Goal: Information Seeking & Learning: Check status

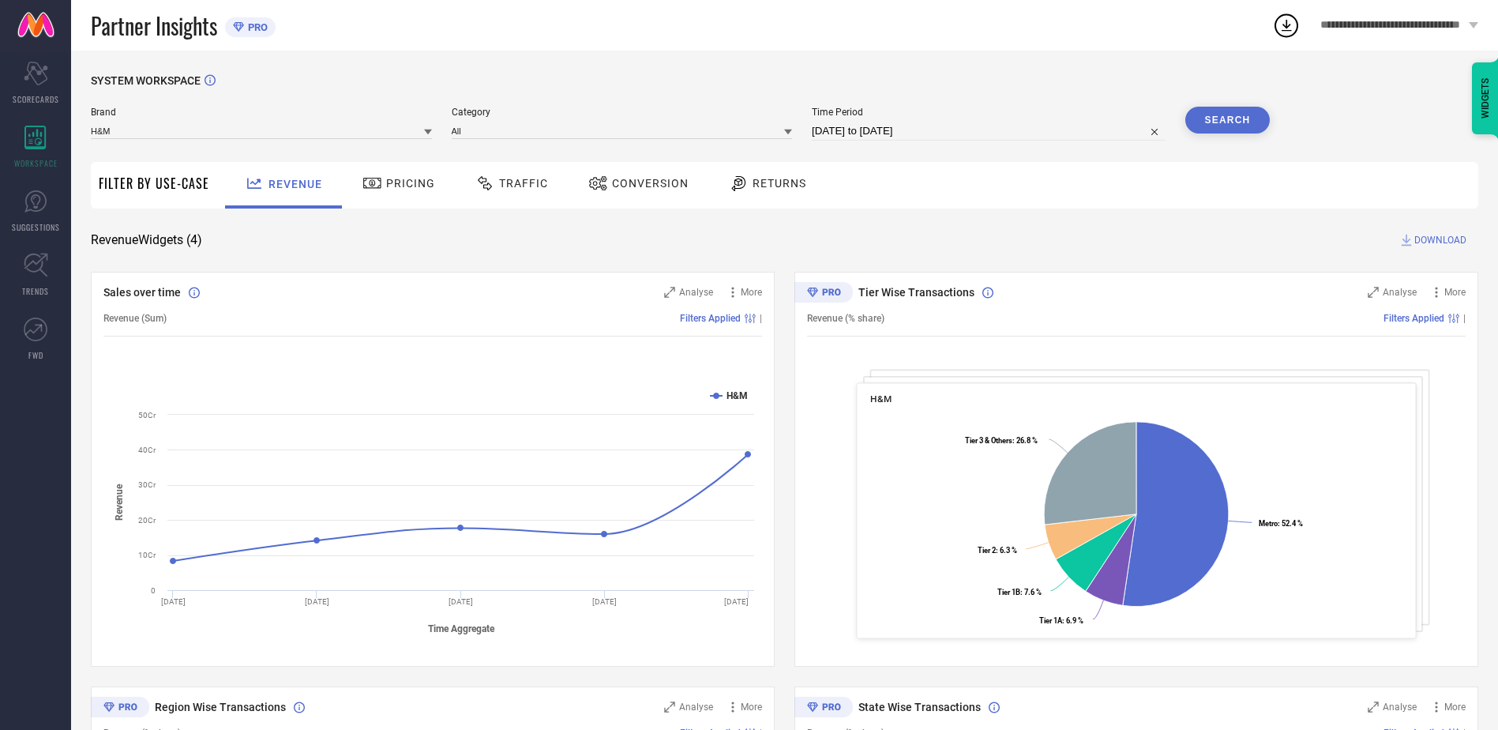
click at [918, 129] on input "[DATE] to [DATE]" at bounding box center [989, 131] width 354 height 19
select select "7"
select select "2025"
select select "8"
select select "2025"
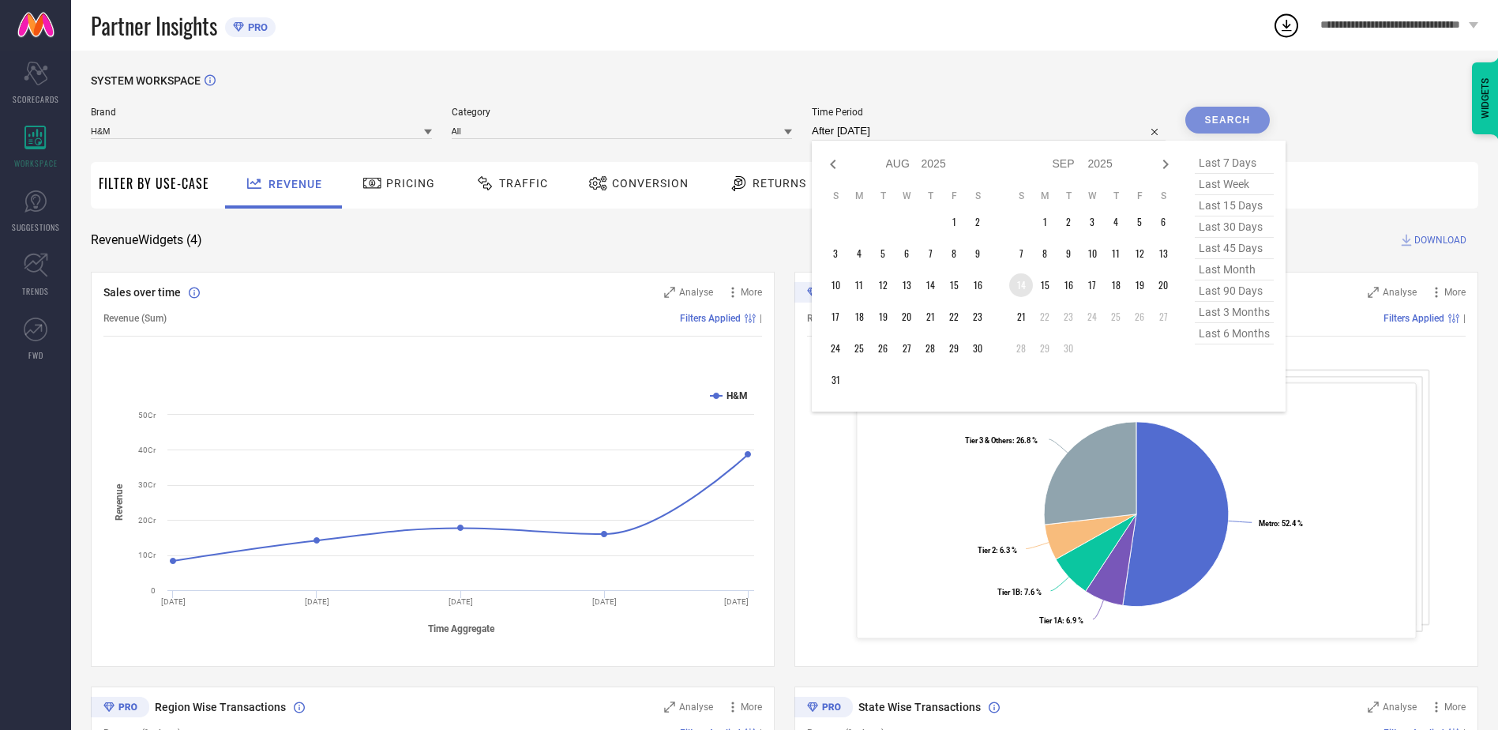
click at [1027, 284] on td "14" at bounding box center [1021, 285] width 24 height 24
type input "14-09-2025 to 21-09-2025"
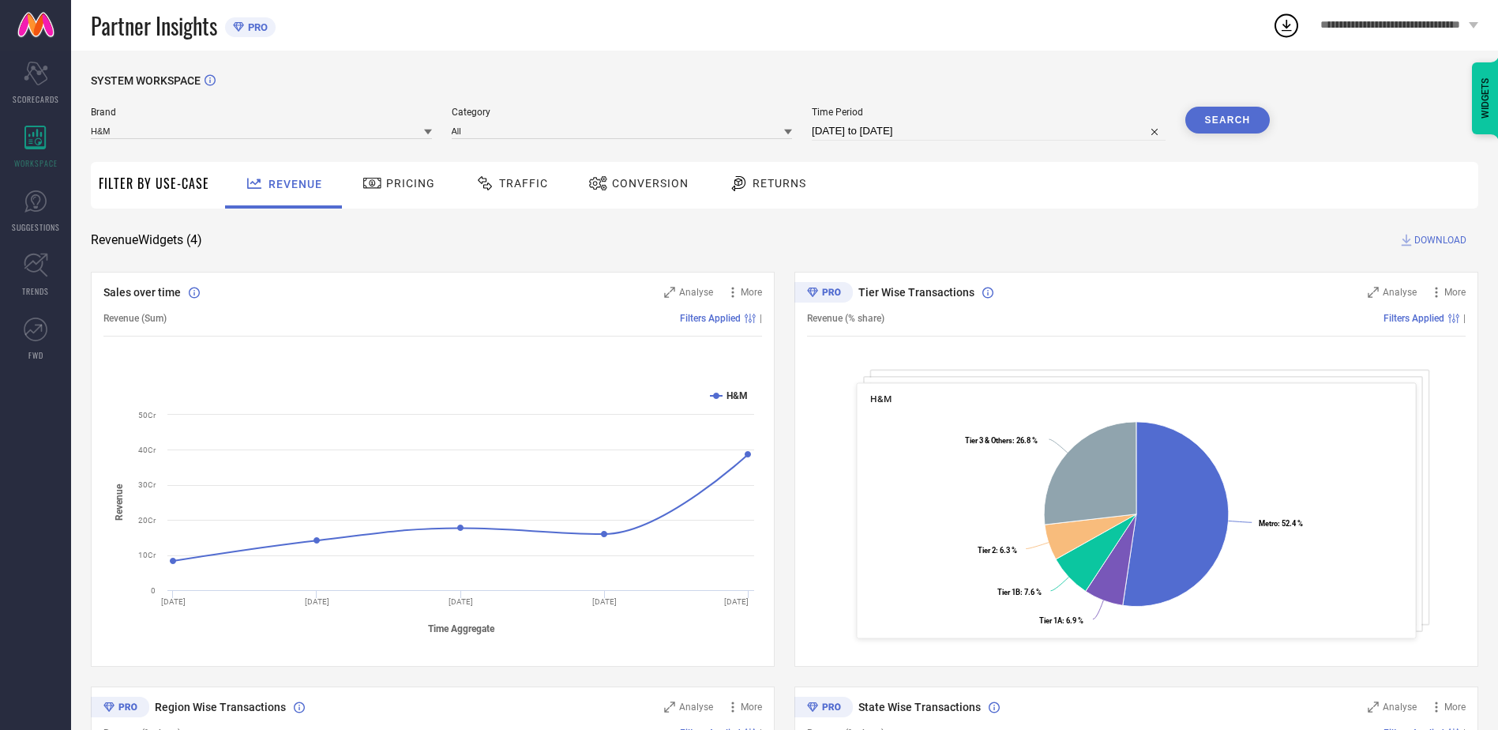
click at [1204, 122] on button "Search" at bounding box center [1227, 120] width 85 height 27
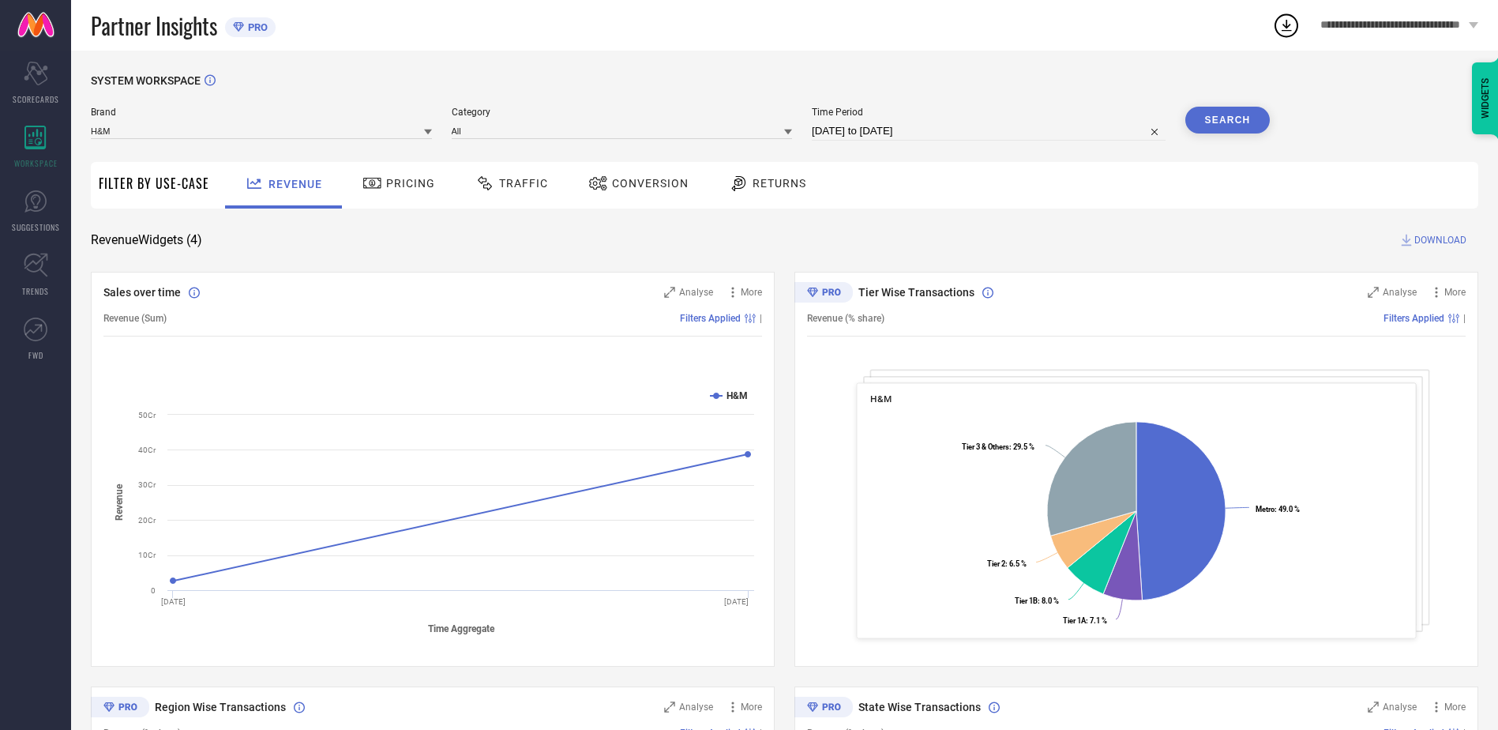
click at [866, 135] on input "14-09-2025 to 21-09-2025" at bounding box center [989, 131] width 354 height 19
select select "8"
select select "2025"
select select "9"
select select "2025"
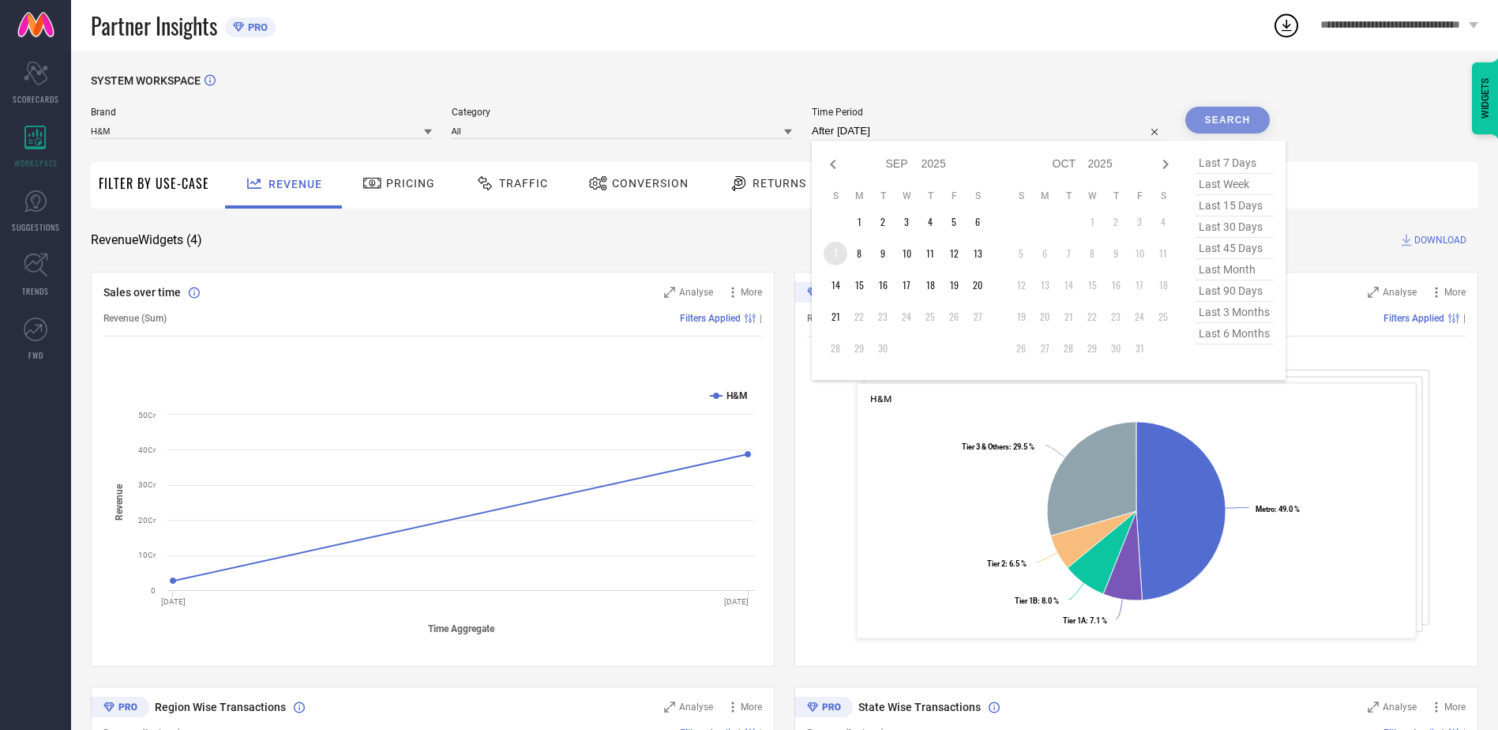
click at [844, 253] on td "7" at bounding box center [836, 254] width 24 height 24
type input "07-09-2025 to 07-09-2025"
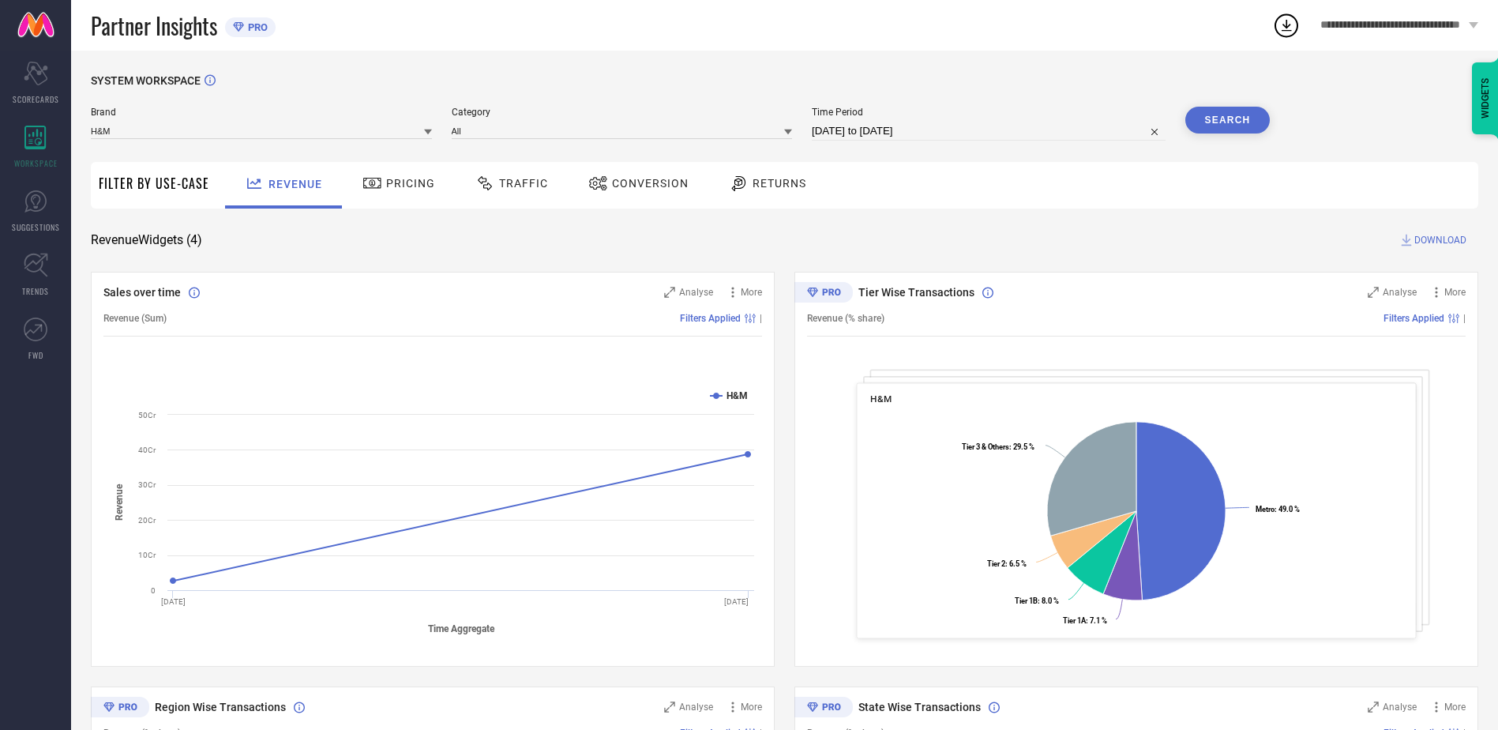
click at [832, 135] on input "07-09-2025 to 07-09-2025" at bounding box center [989, 131] width 354 height 19
select select "8"
select select "2025"
select select "9"
select select "2025"
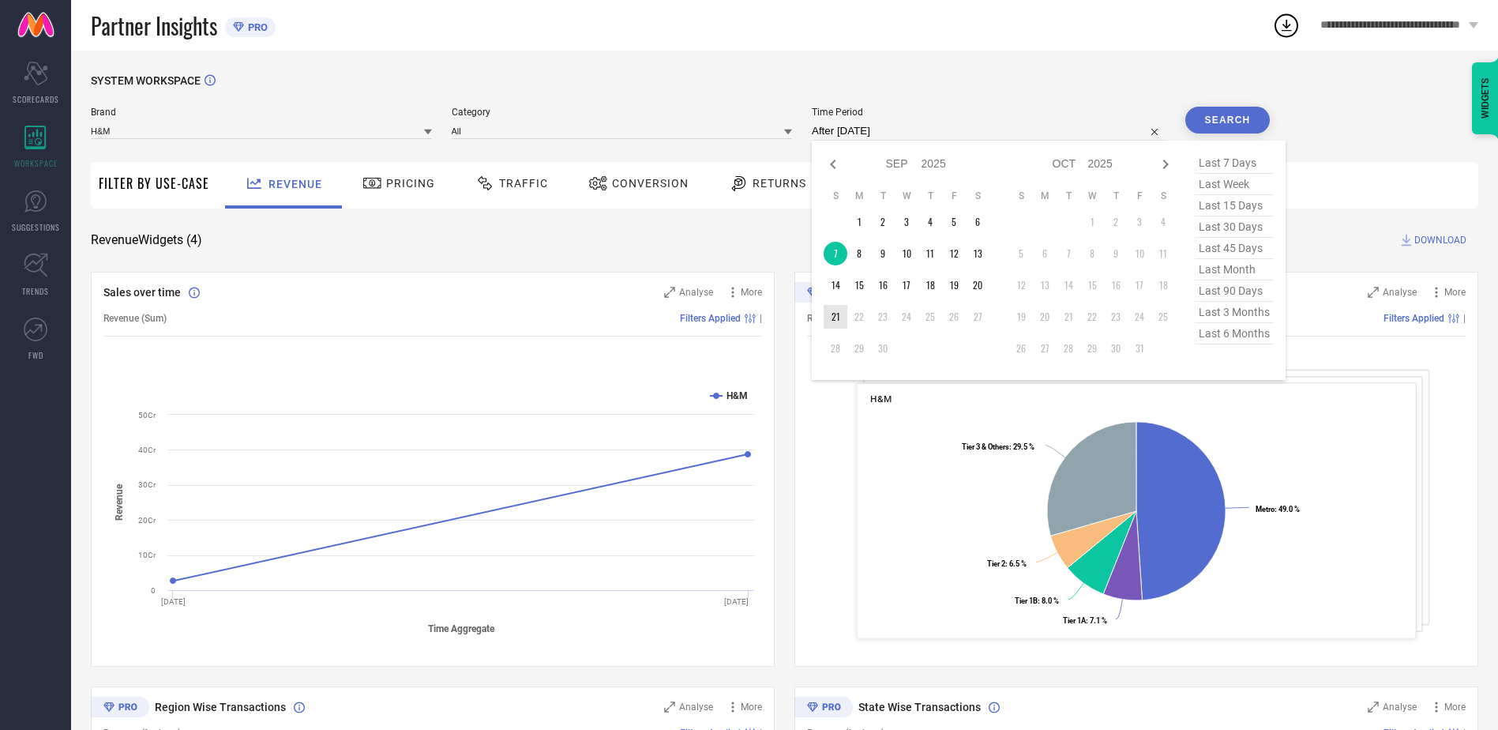
click at [837, 318] on td "21" at bounding box center [836, 317] width 24 height 24
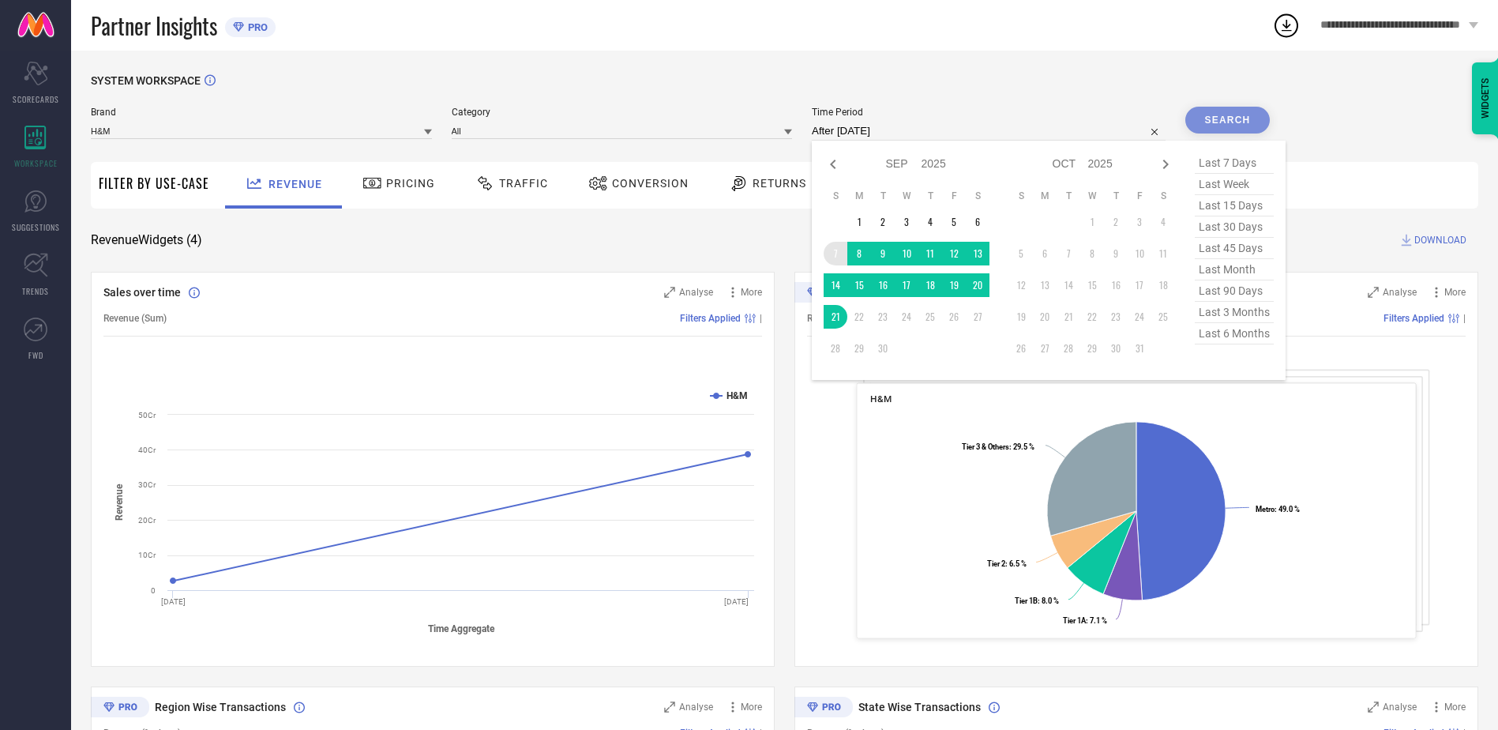
type input "07-09-2025 to 21-09-2025"
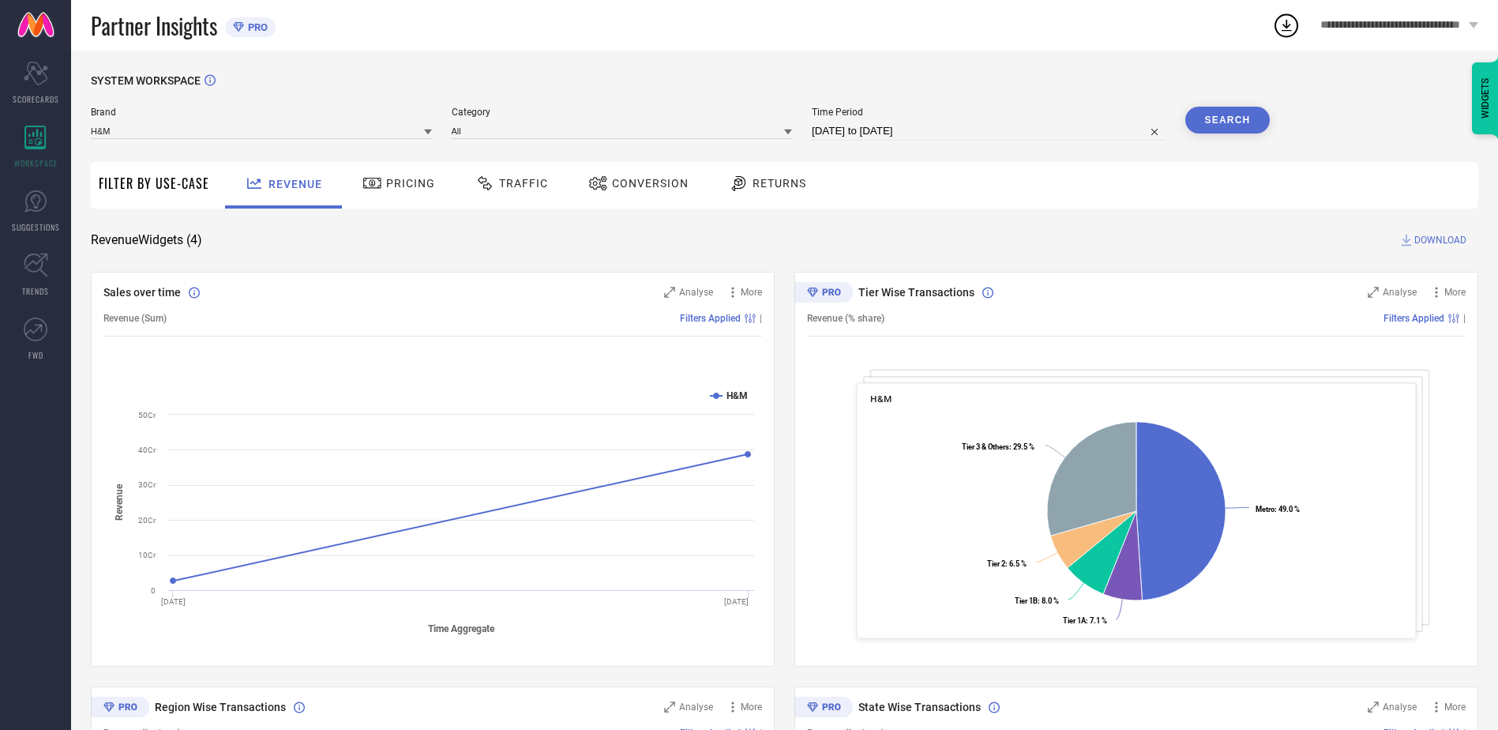
click at [1216, 111] on button "Search" at bounding box center [1227, 120] width 85 height 27
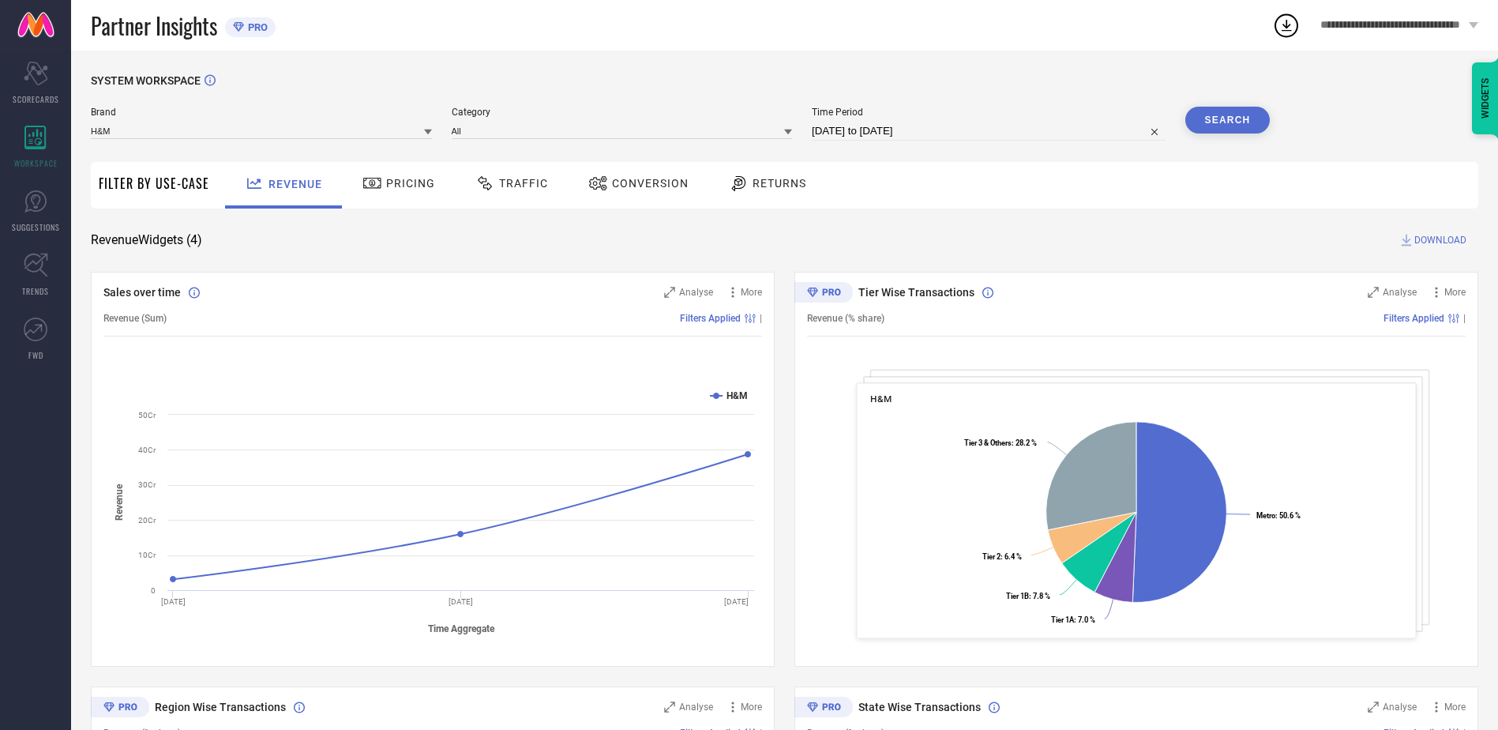
click at [888, 129] on input "07-09-2025 to 21-09-2025" at bounding box center [989, 131] width 354 height 19
select select "8"
select select "2025"
select select "9"
select select "2025"
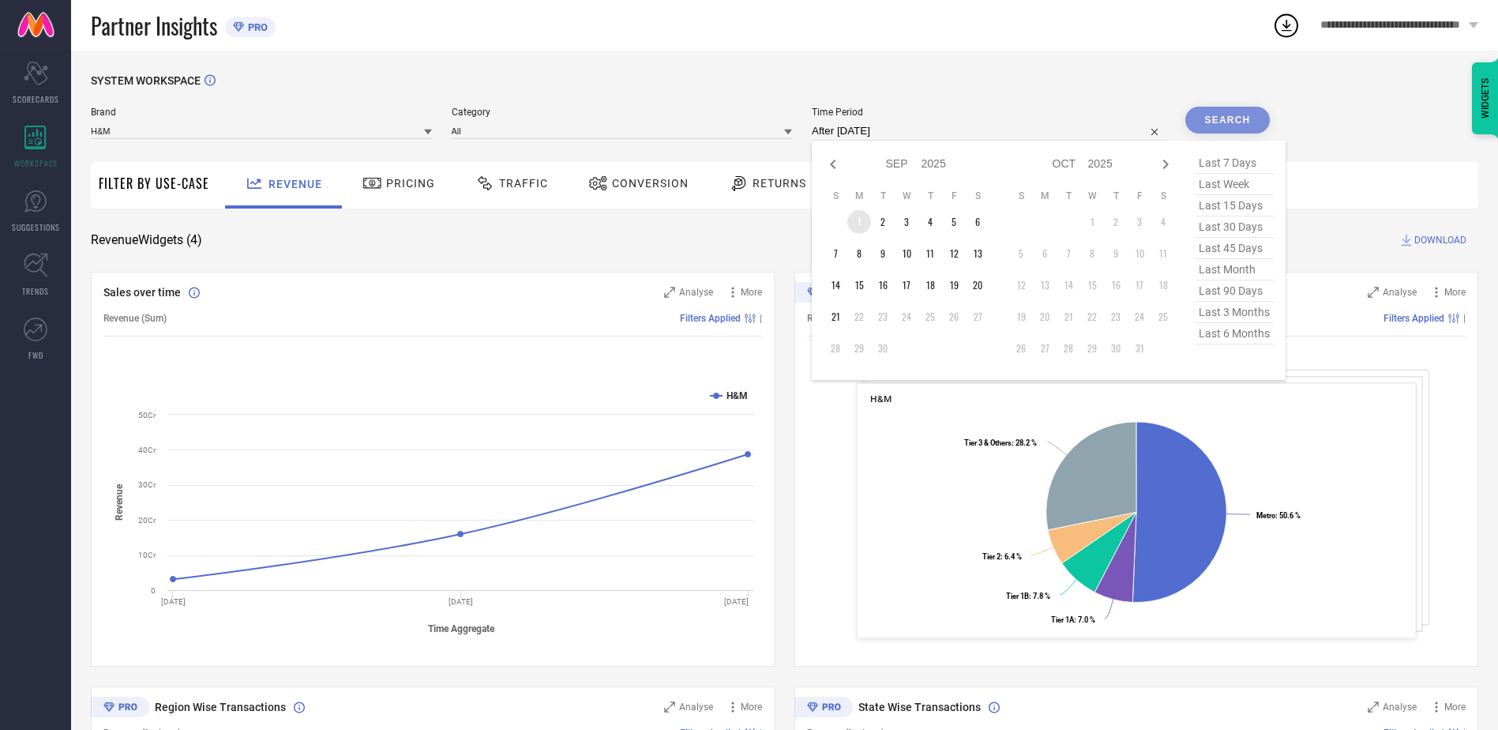
click at [858, 223] on td "1" at bounding box center [859, 222] width 24 height 24
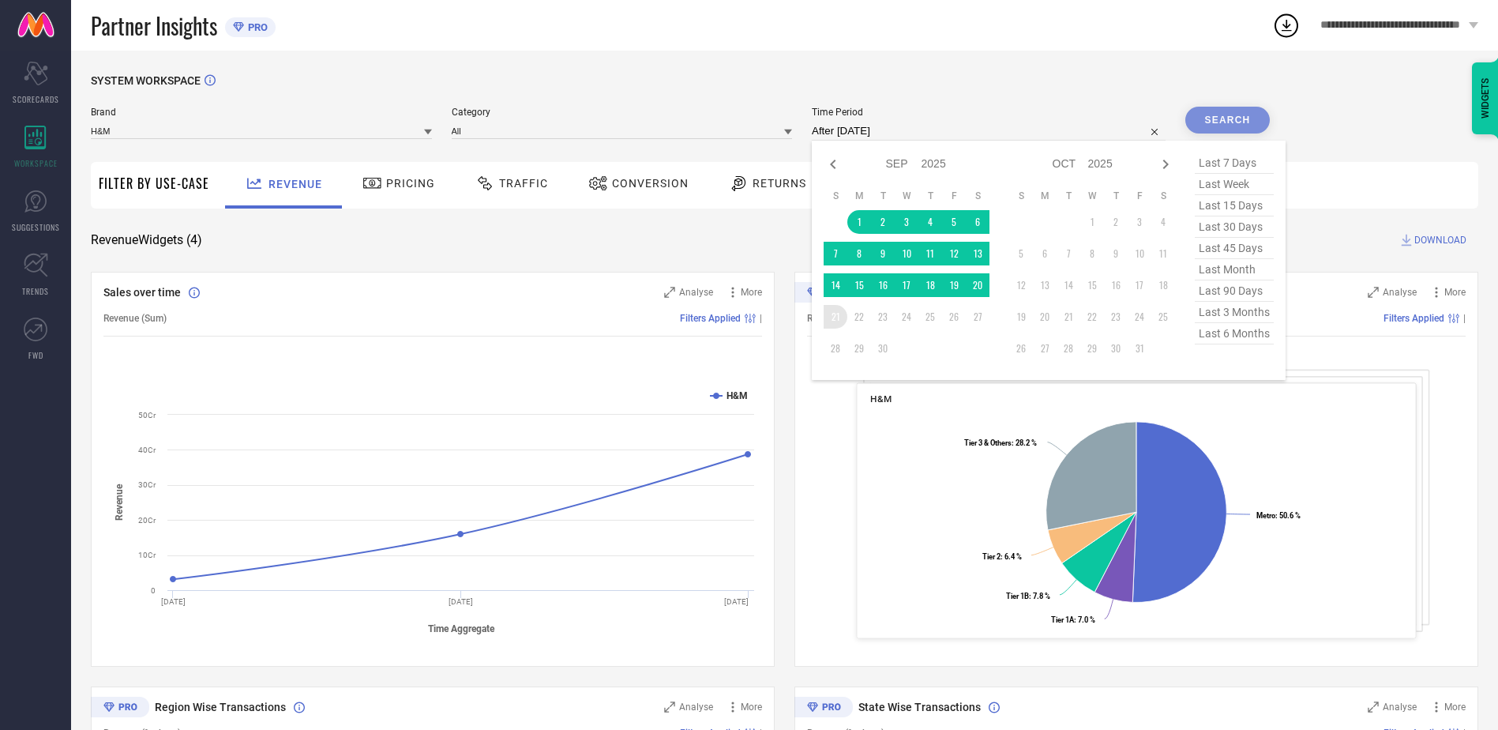
type input "01-09-2025 to 21-09-2025"
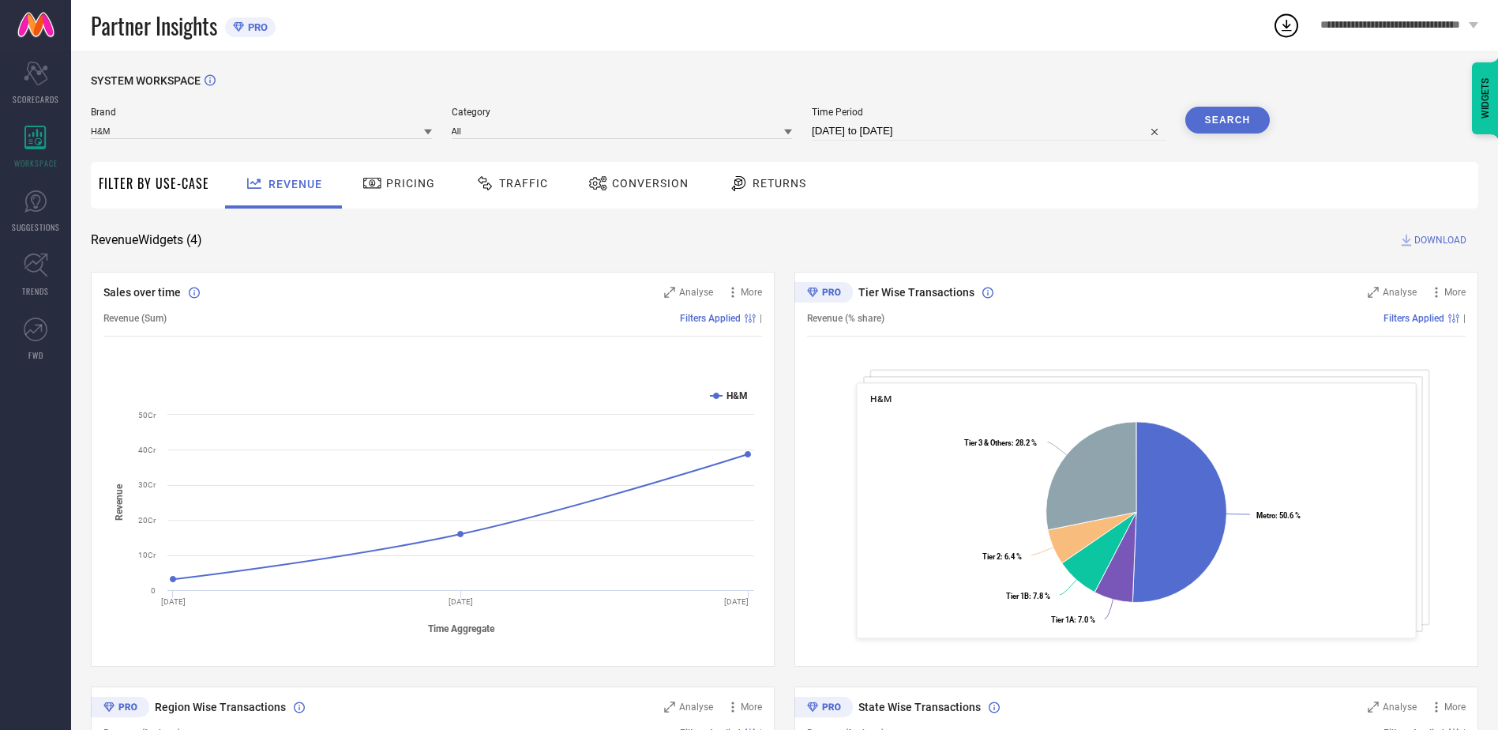
click at [1240, 112] on button "Search" at bounding box center [1227, 120] width 85 height 27
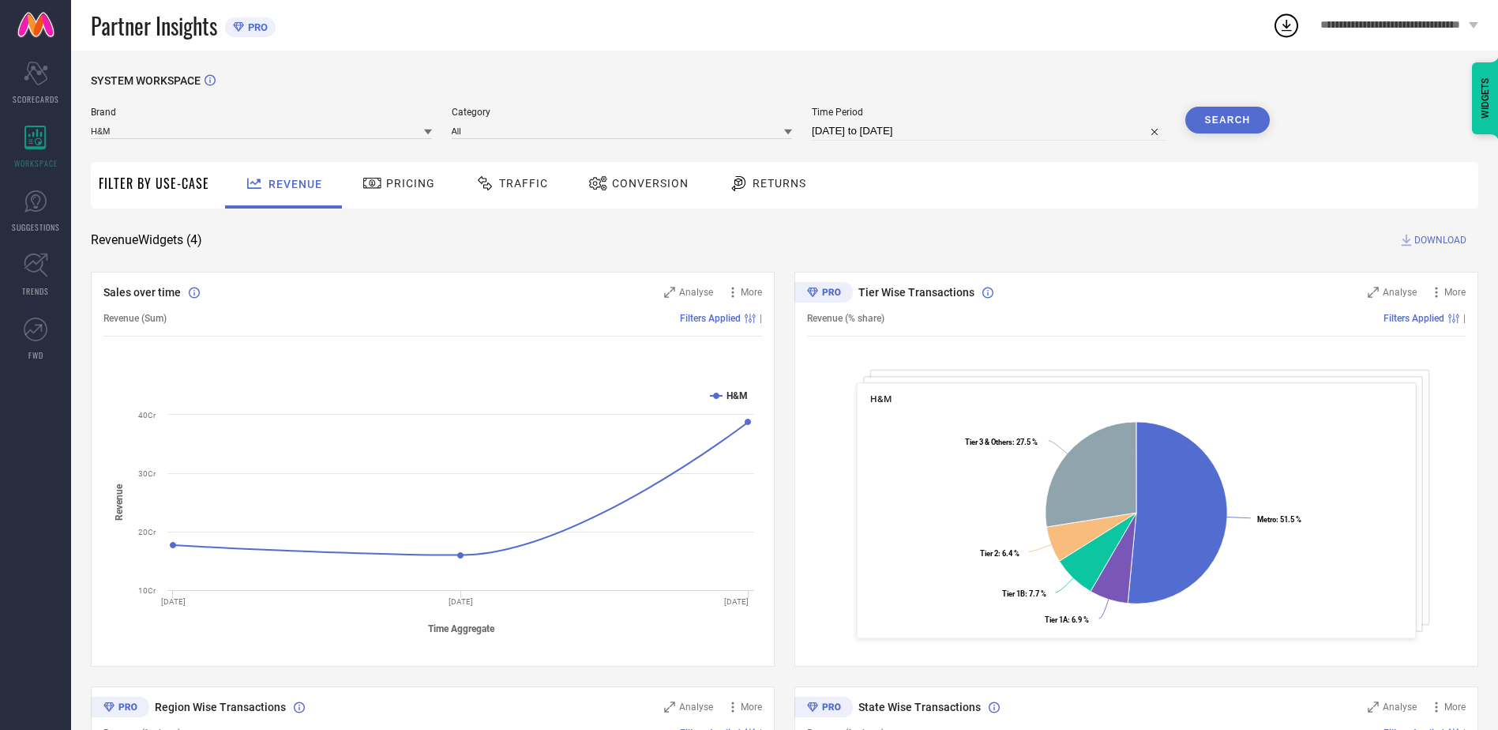
click at [888, 129] on input "01-09-2025 to 21-09-2025" at bounding box center [989, 131] width 354 height 19
select select "8"
select select "2025"
select select "9"
select select "2025"
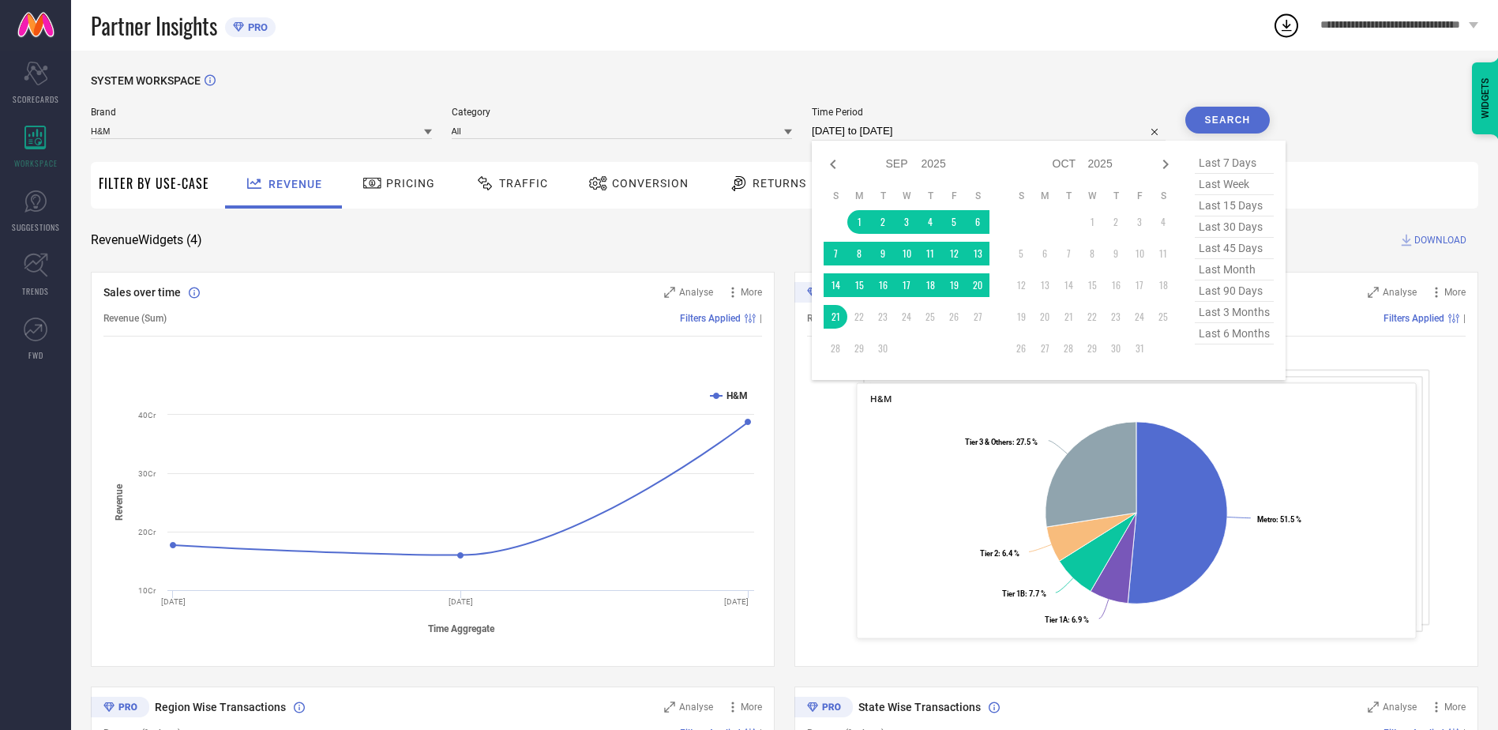
click at [883, 127] on input "01-09-2025 to 21-09-2025" at bounding box center [989, 131] width 354 height 19
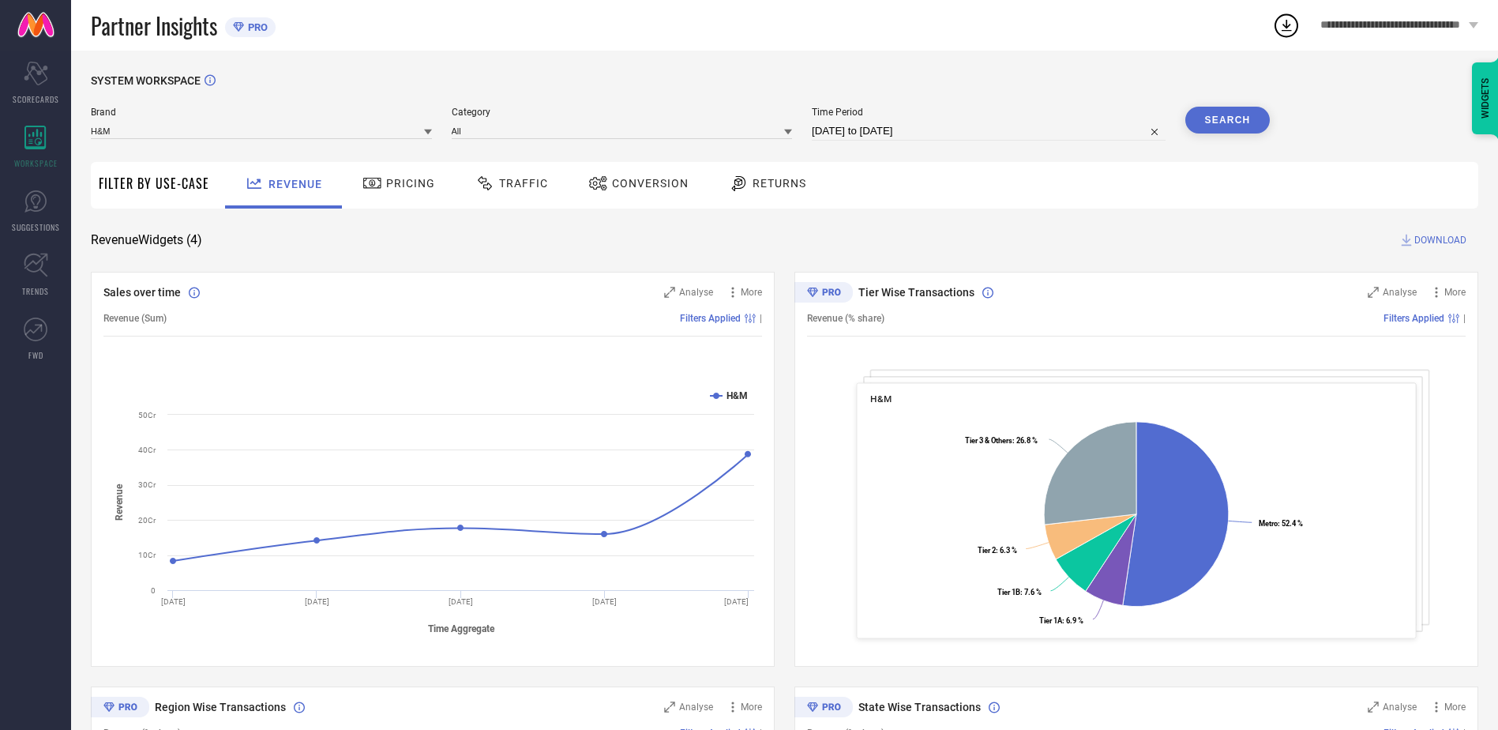
click at [392, 184] on span "Pricing" at bounding box center [410, 183] width 49 height 13
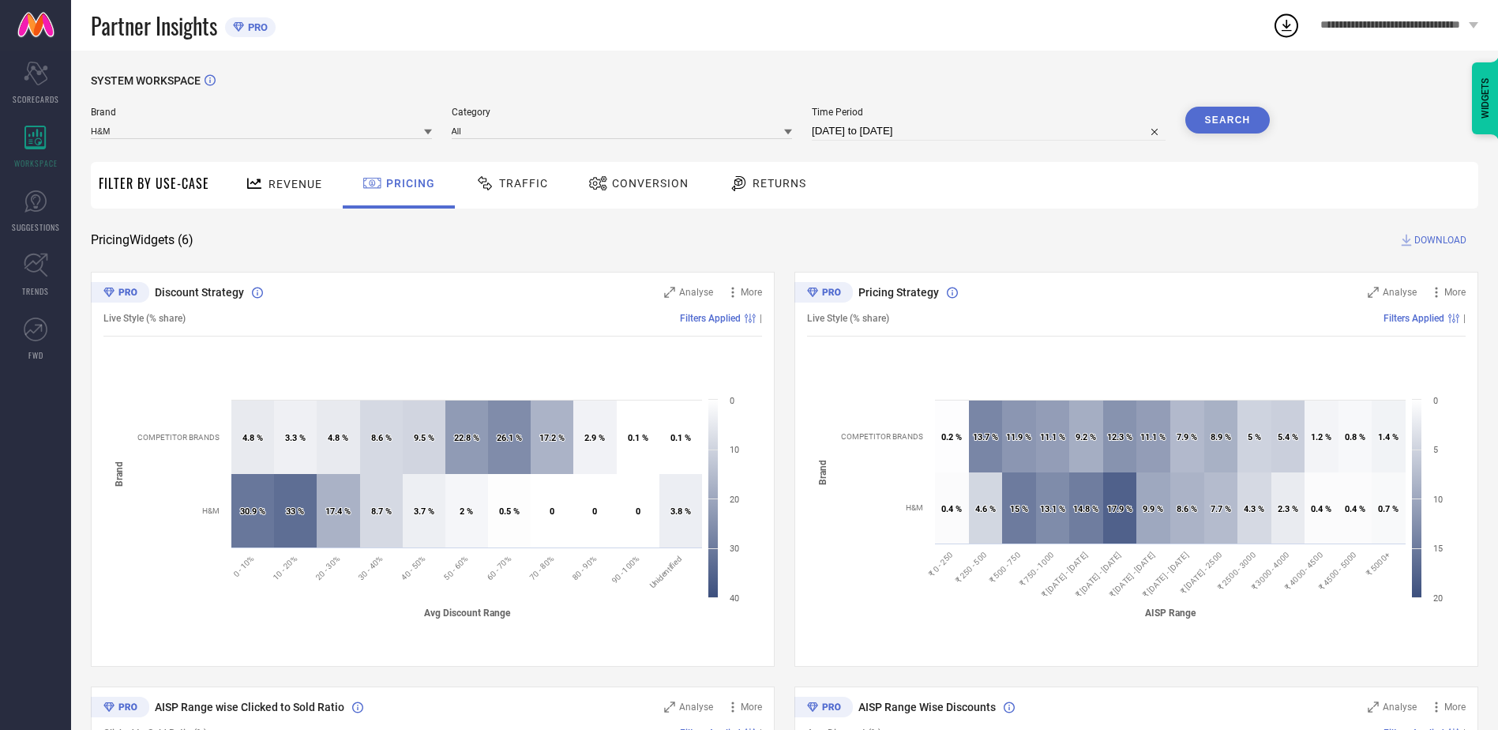
click at [517, 178] on span "Traffic" at bounding box center [523, 183] width 49 height 13
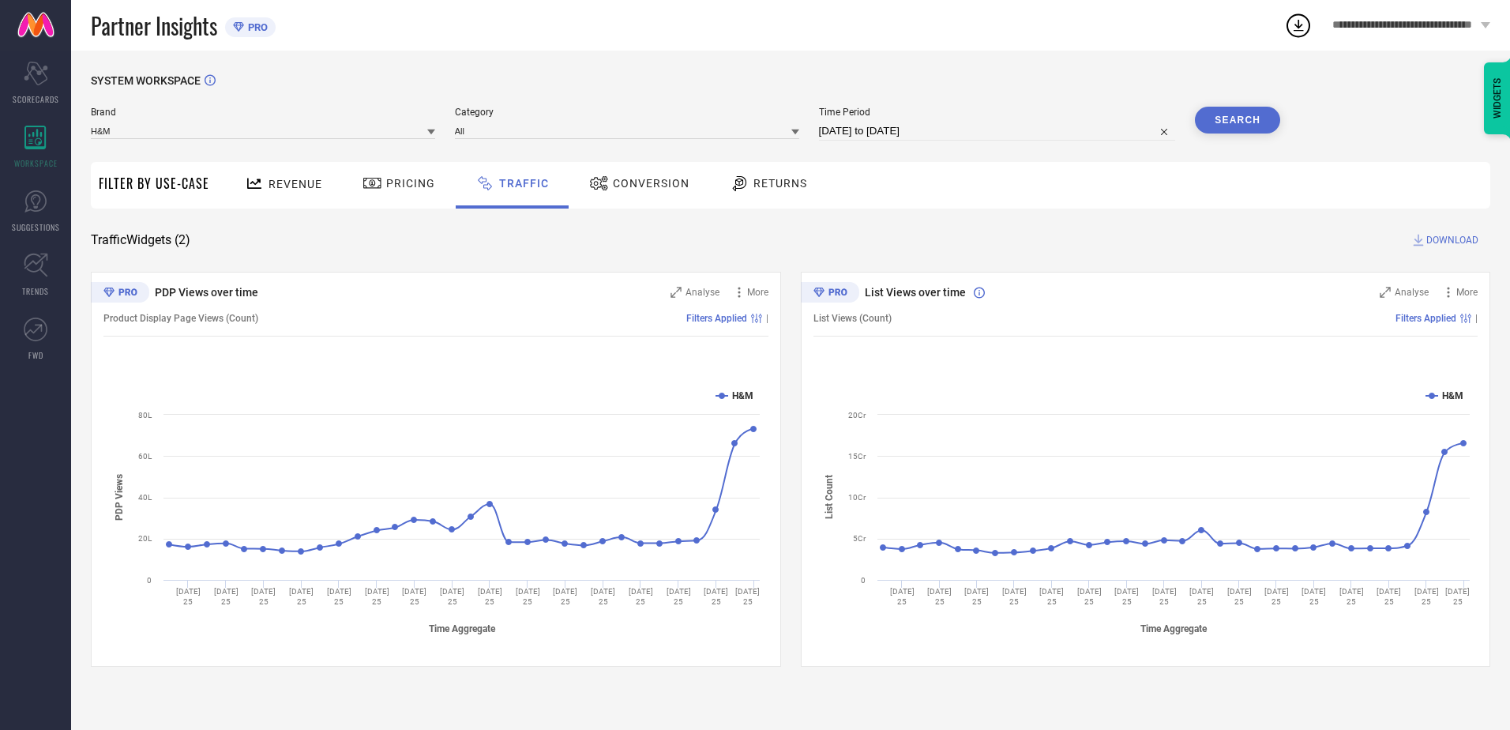
click at [268, 180] on span "Revenue" at bounding box center [295, 184] width 54 height 13
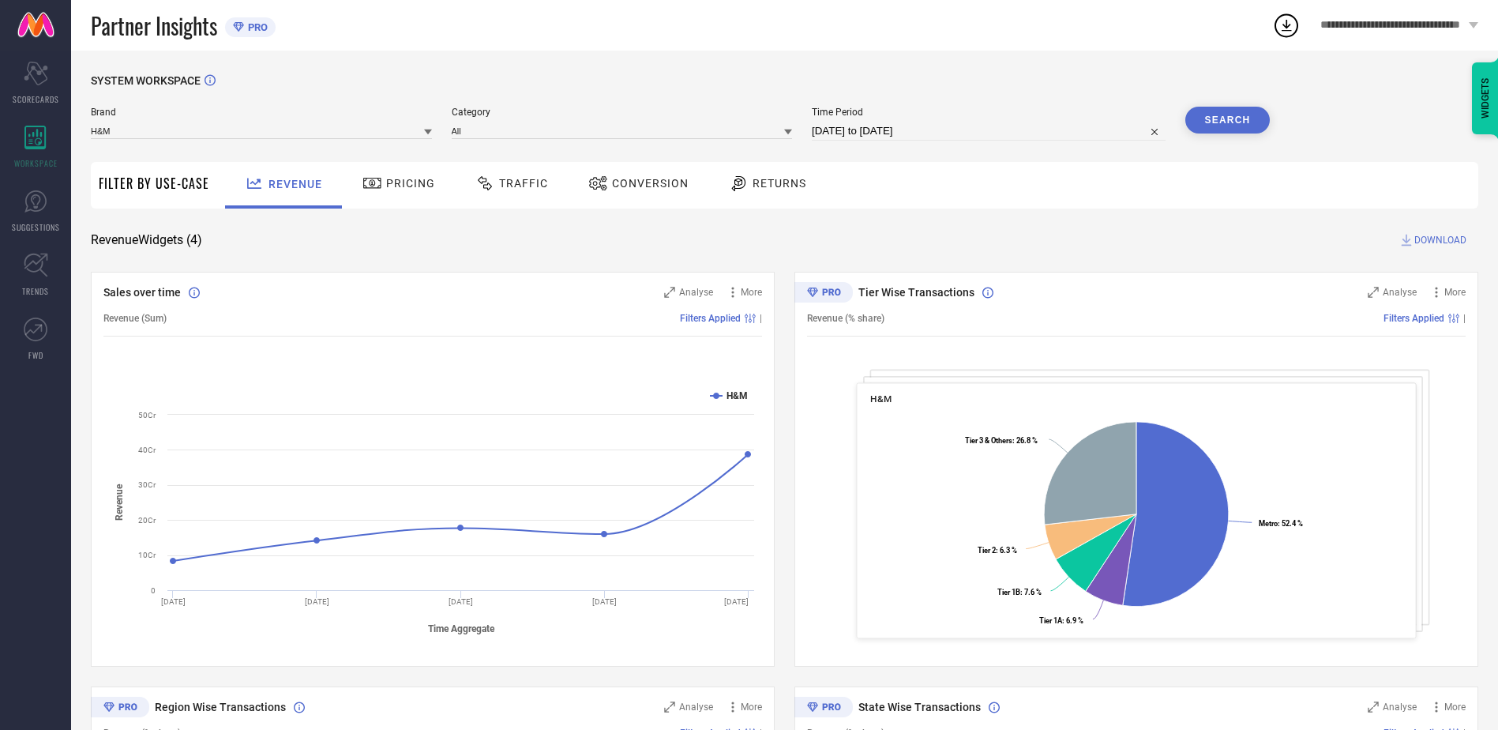
click at [523, 185] on span "Traffic" at bounding box center [523, 183] width 49 height 13
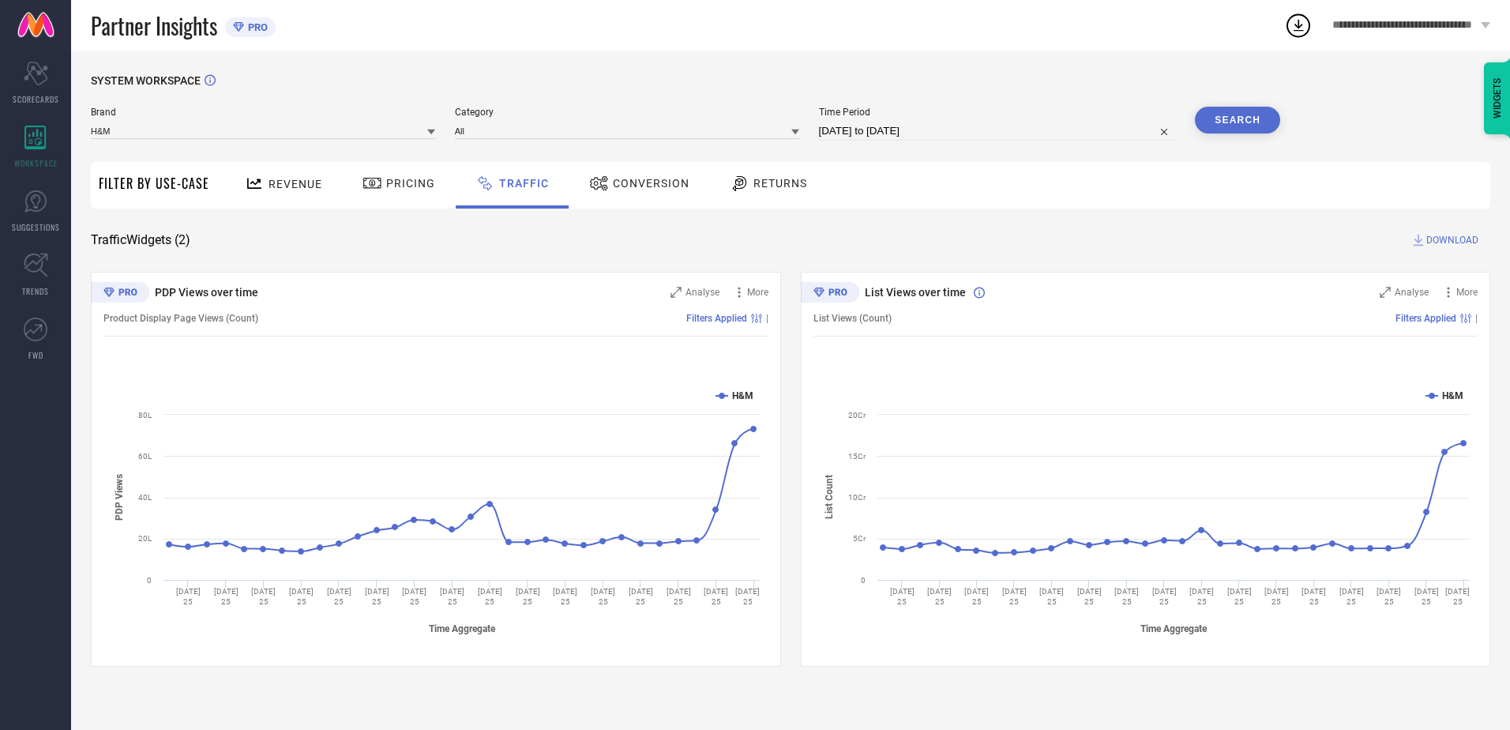
click at [854, 134] on input "22-08-2025 to 21-09-2025" at bounding box center [997, 131] width 357 height 19
select select "7"
select select "2025"
select select "8"
select select "2025"
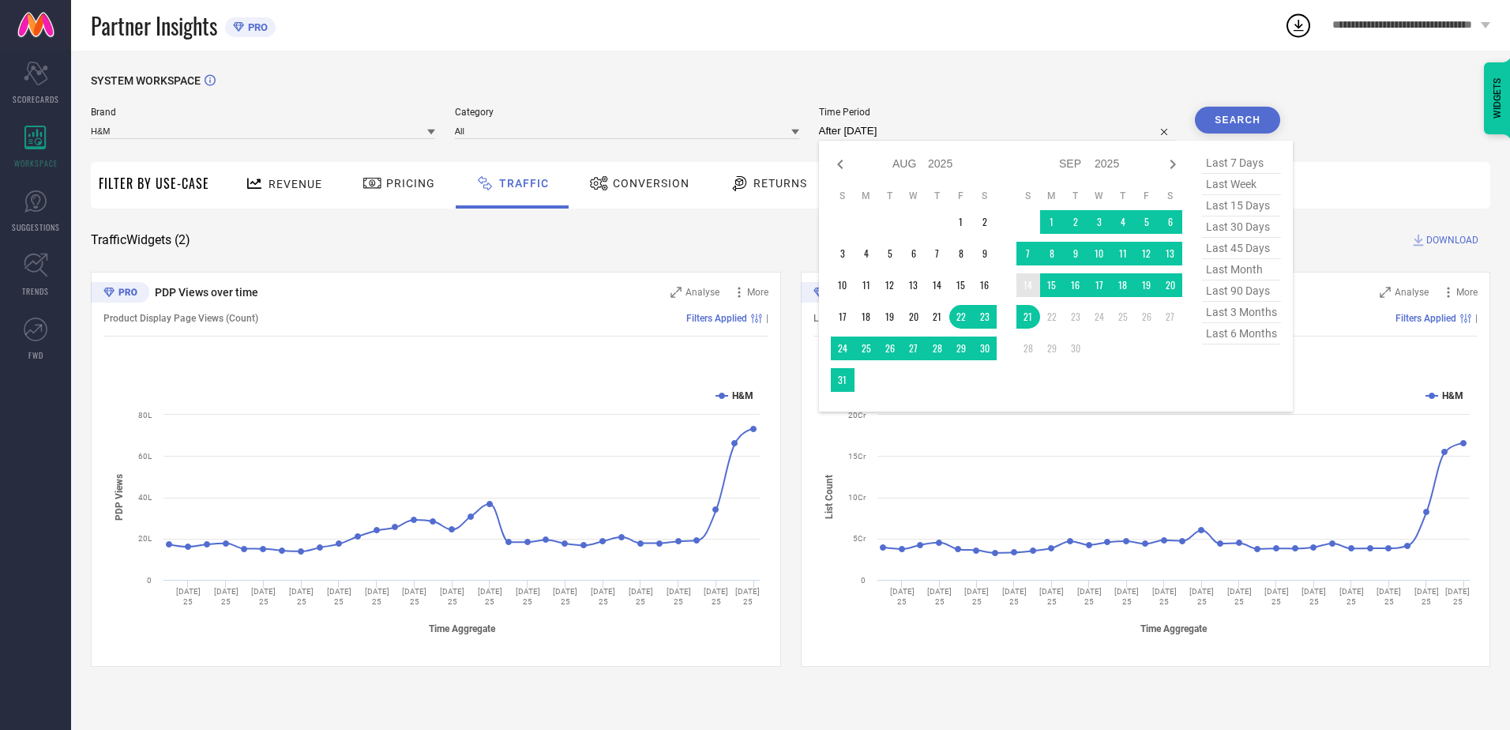
click at [1031, 284] on td "14" at bounding box center [1028, 285] width 24 height 24
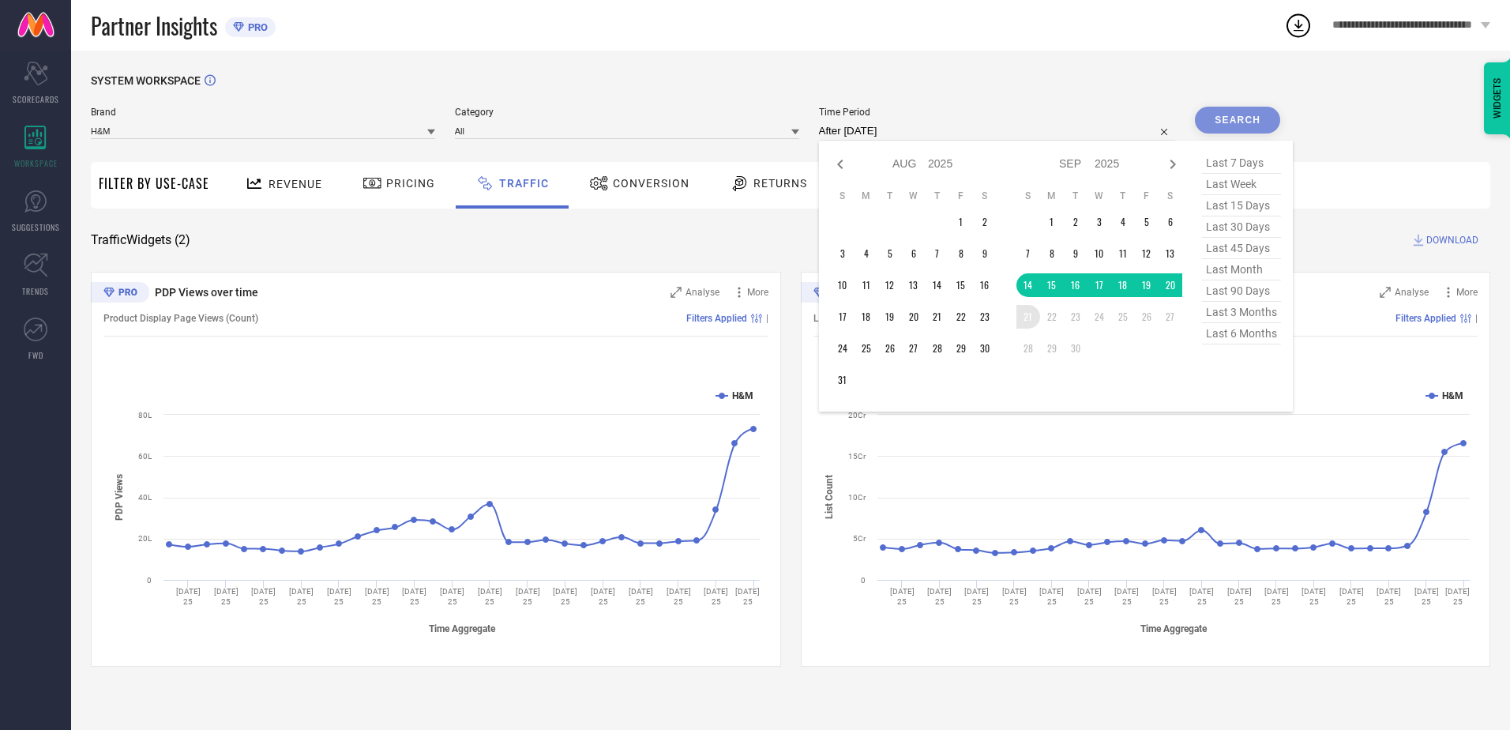
type input "14-09-2025 to 21-09-2025"
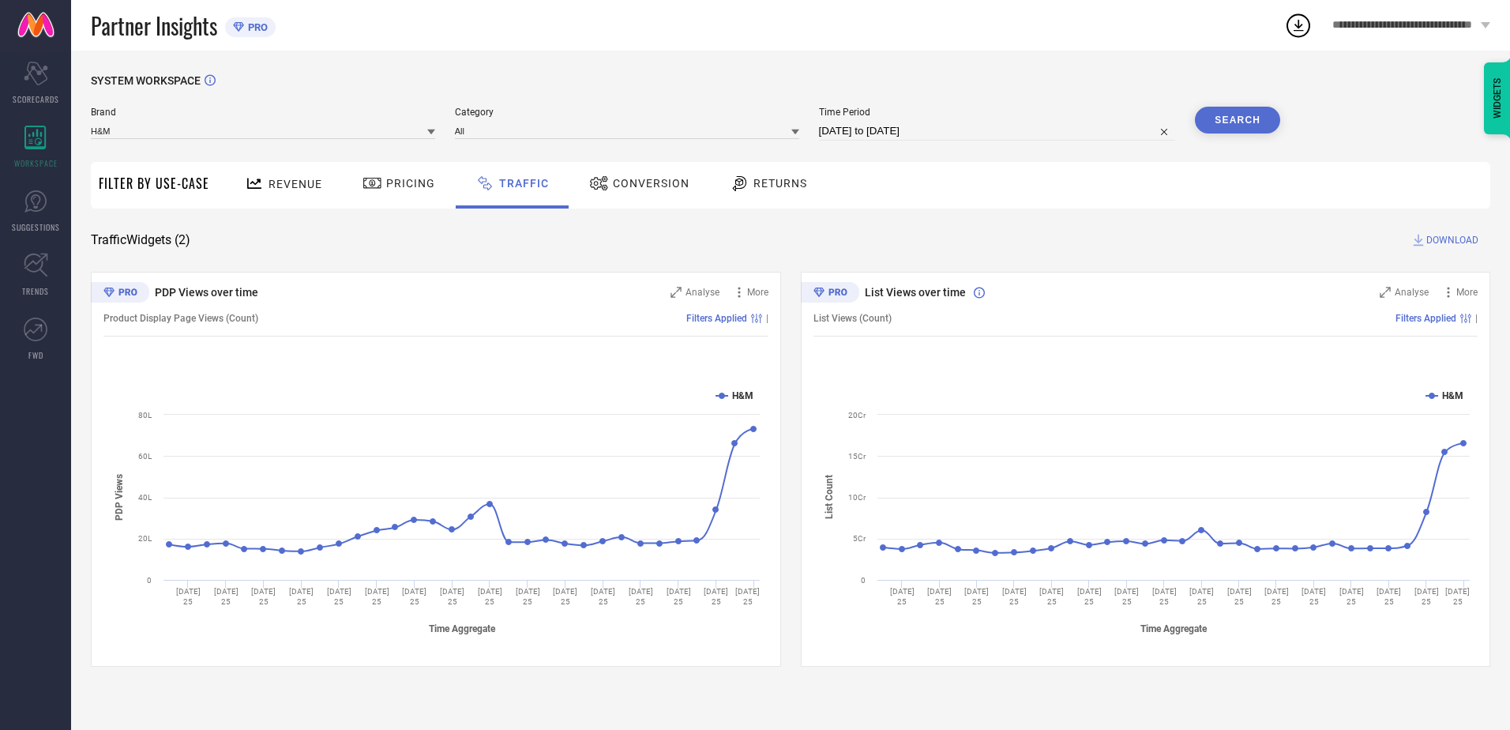
click at [1234, 121] on button "Search" at bounding box center [1237, 120] width 85 height 27
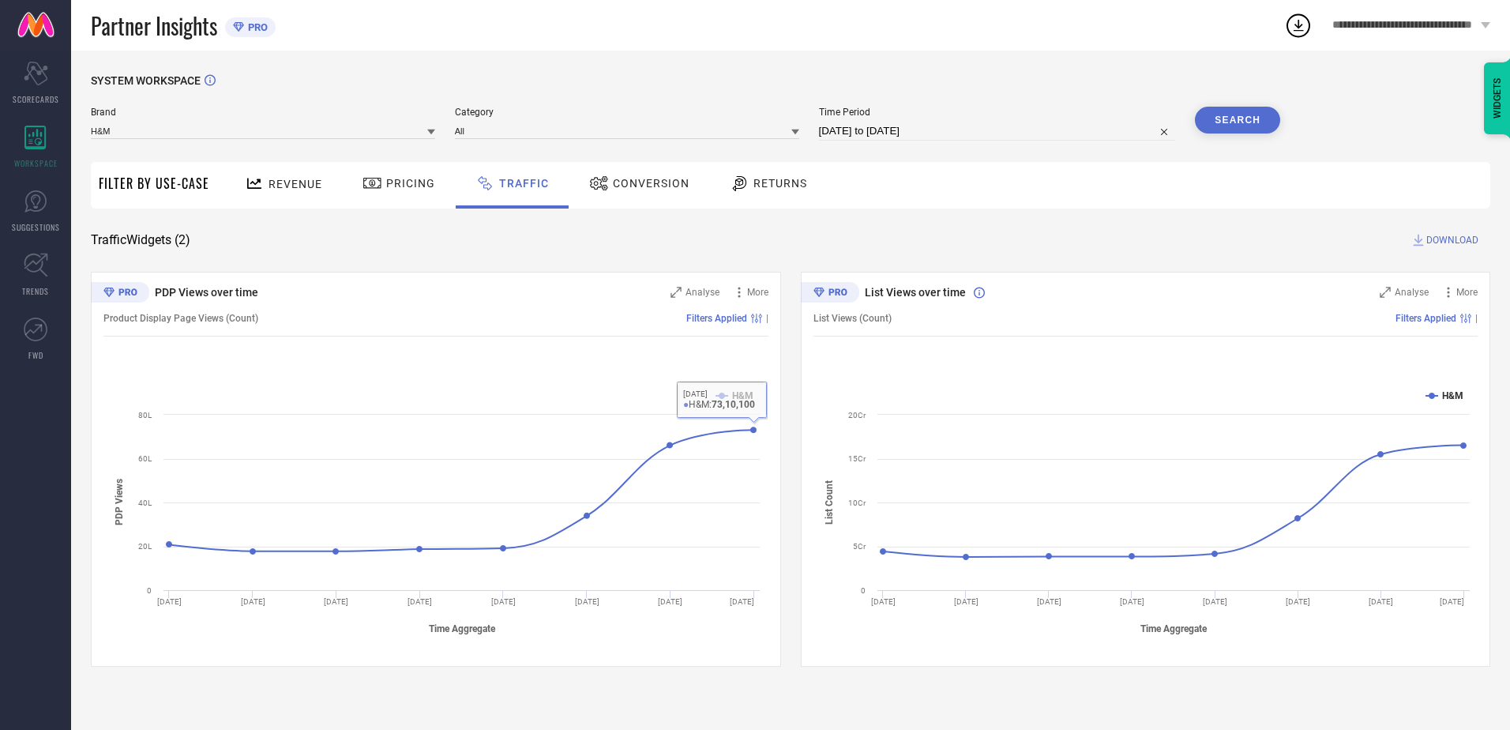
click at [618, 186] on span "Conversion" at bounding box center [651, 183] width 77 height 13
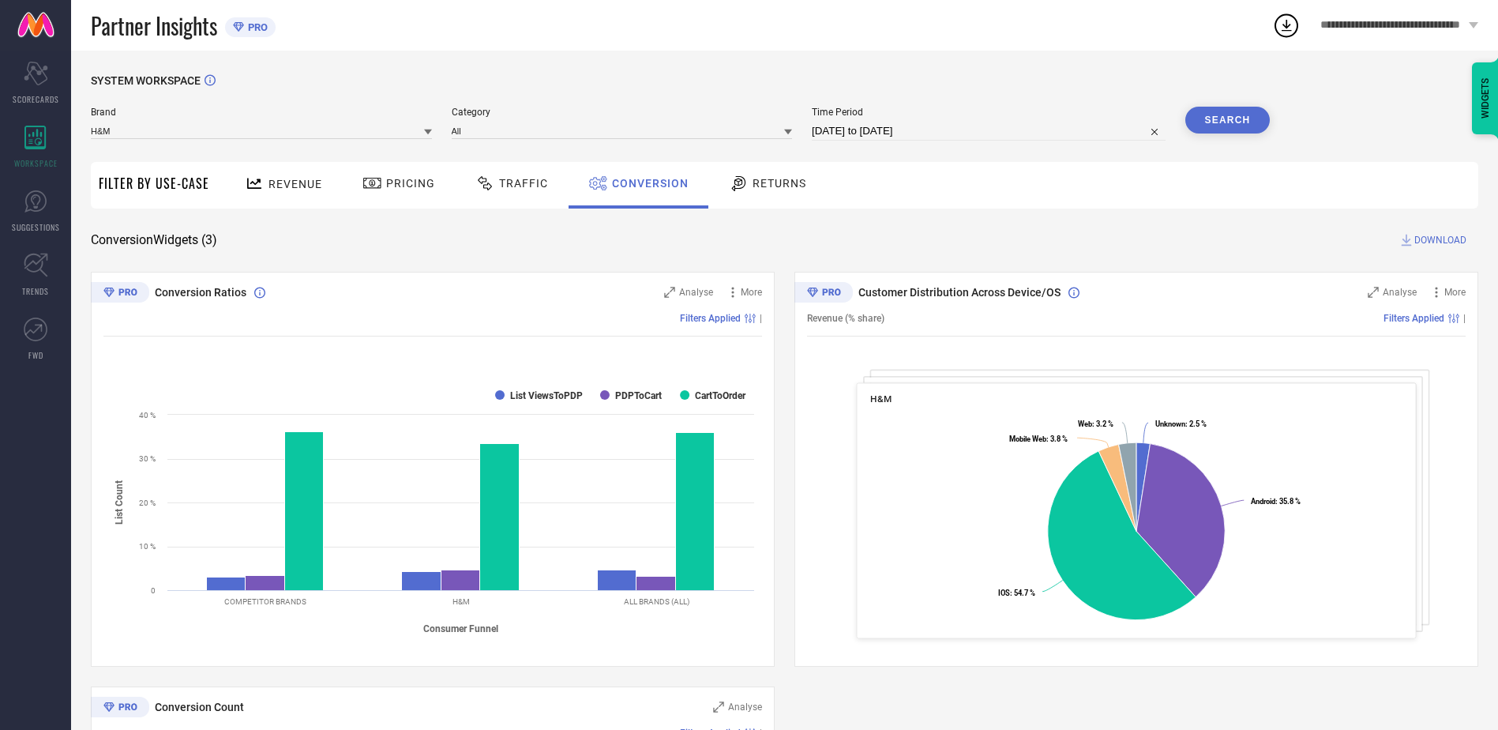
click at [753, 186] on span "Returns" at bounding box center [780, 183] width 54 height 13
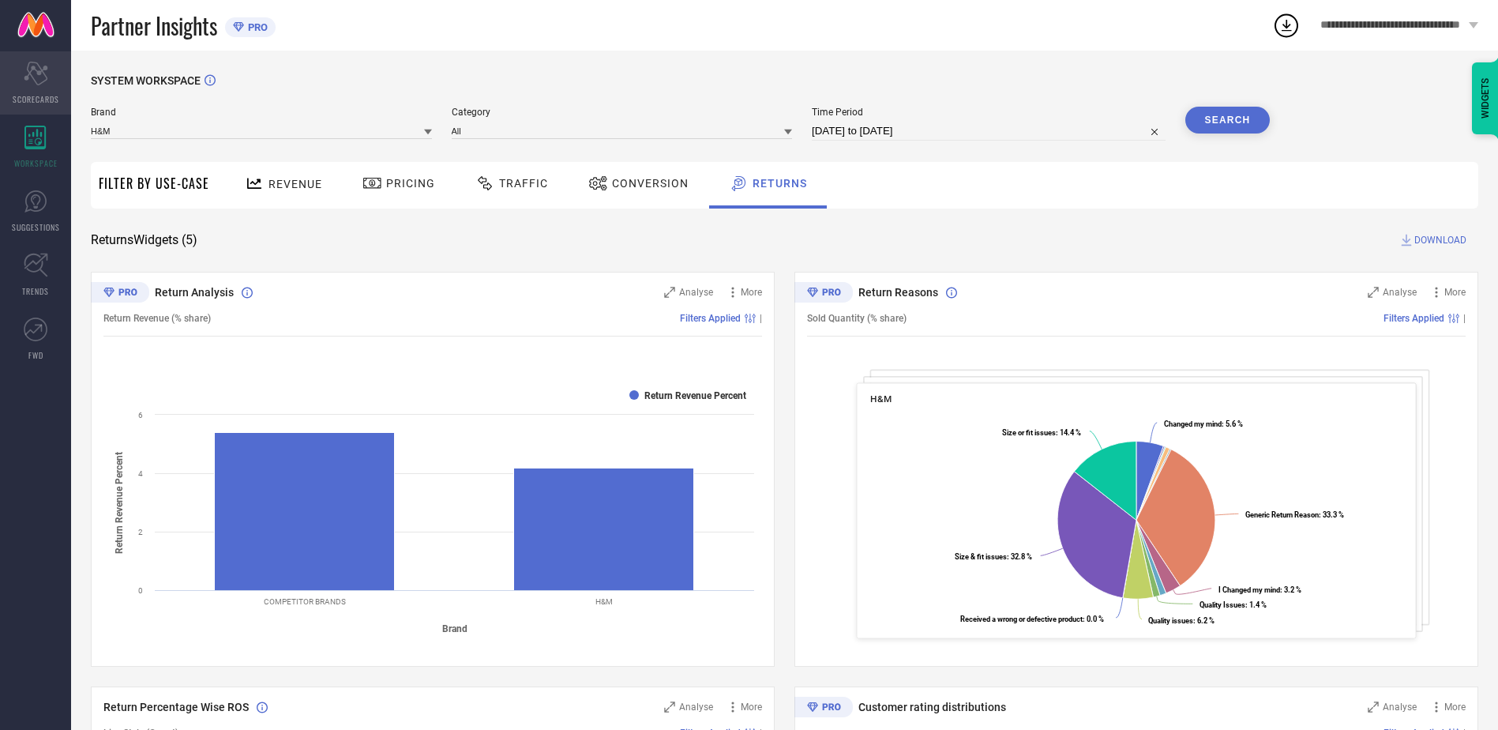
click at [32, 107] on div "Scorecard SCORECARDS" at bounding box center [35, 82] width 71 height 63
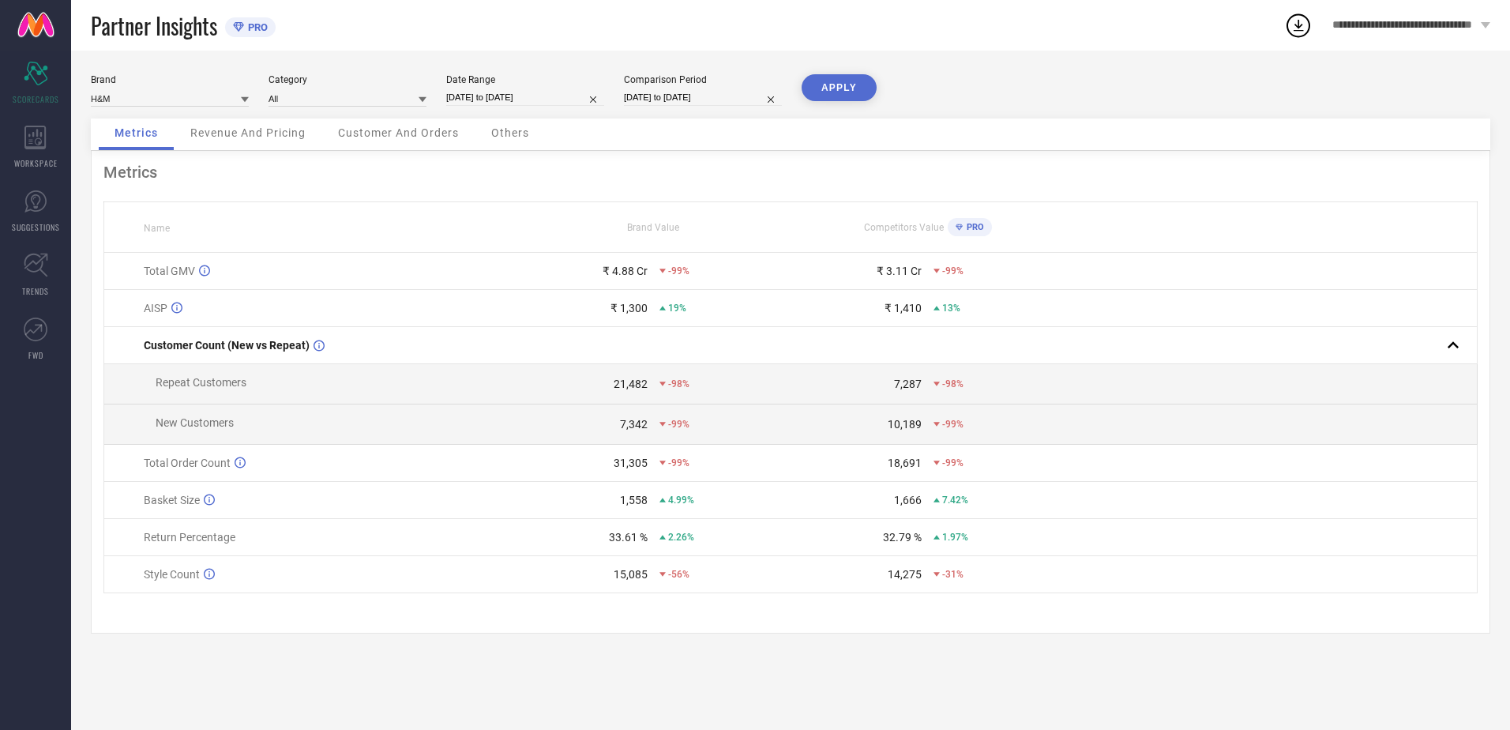
click at [527, 96] on input "29-12-2024 to 31-12-2024" at bounding box center [525, 97] width 158 height 17
select select "11"
select select "2024"
select select "2025"
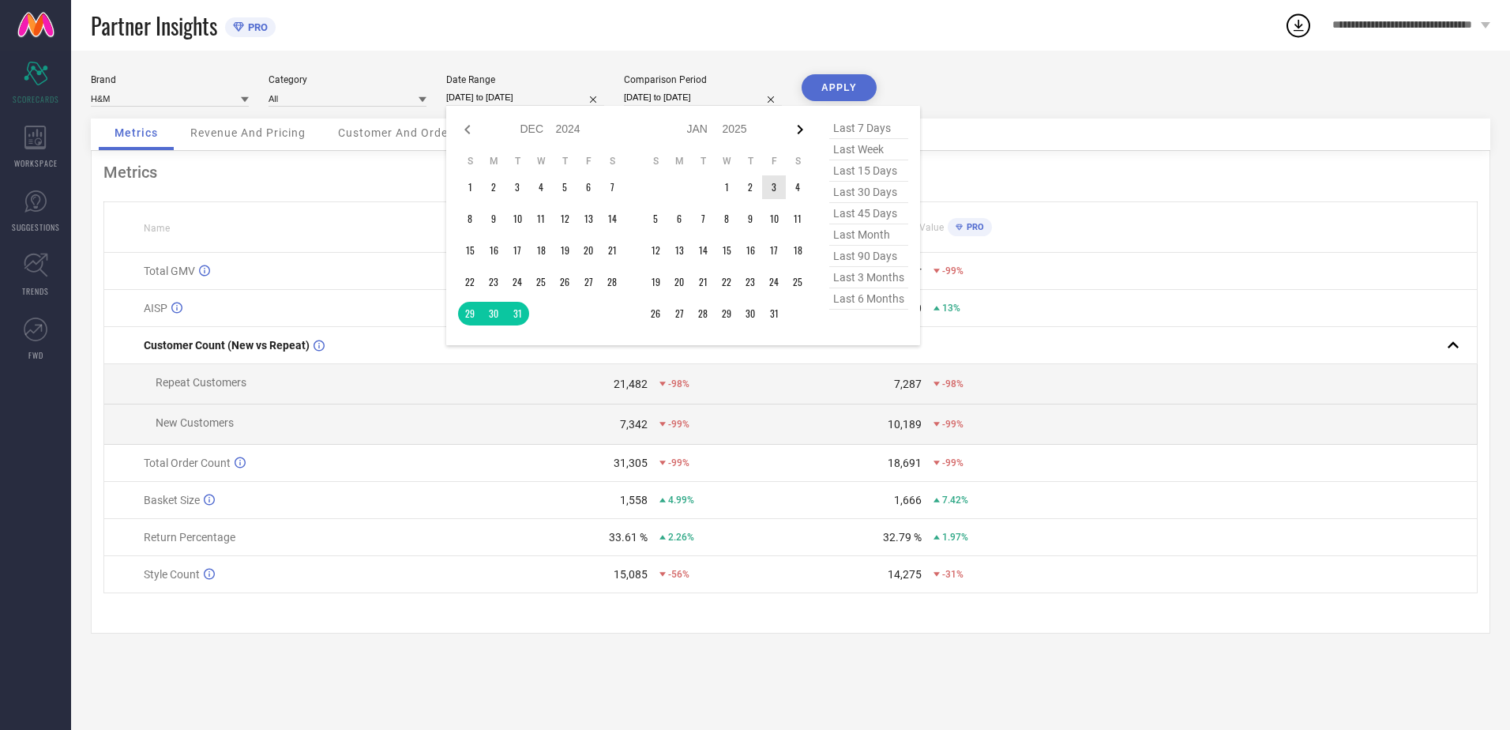
click at [798, 130] on icon at bounding box center [799, 129] width 19 height 19
select select "2025"
select select "1"
select select "2025"
click at [798, 130] on icon at bounding box center [799, 129] width 19 height 19
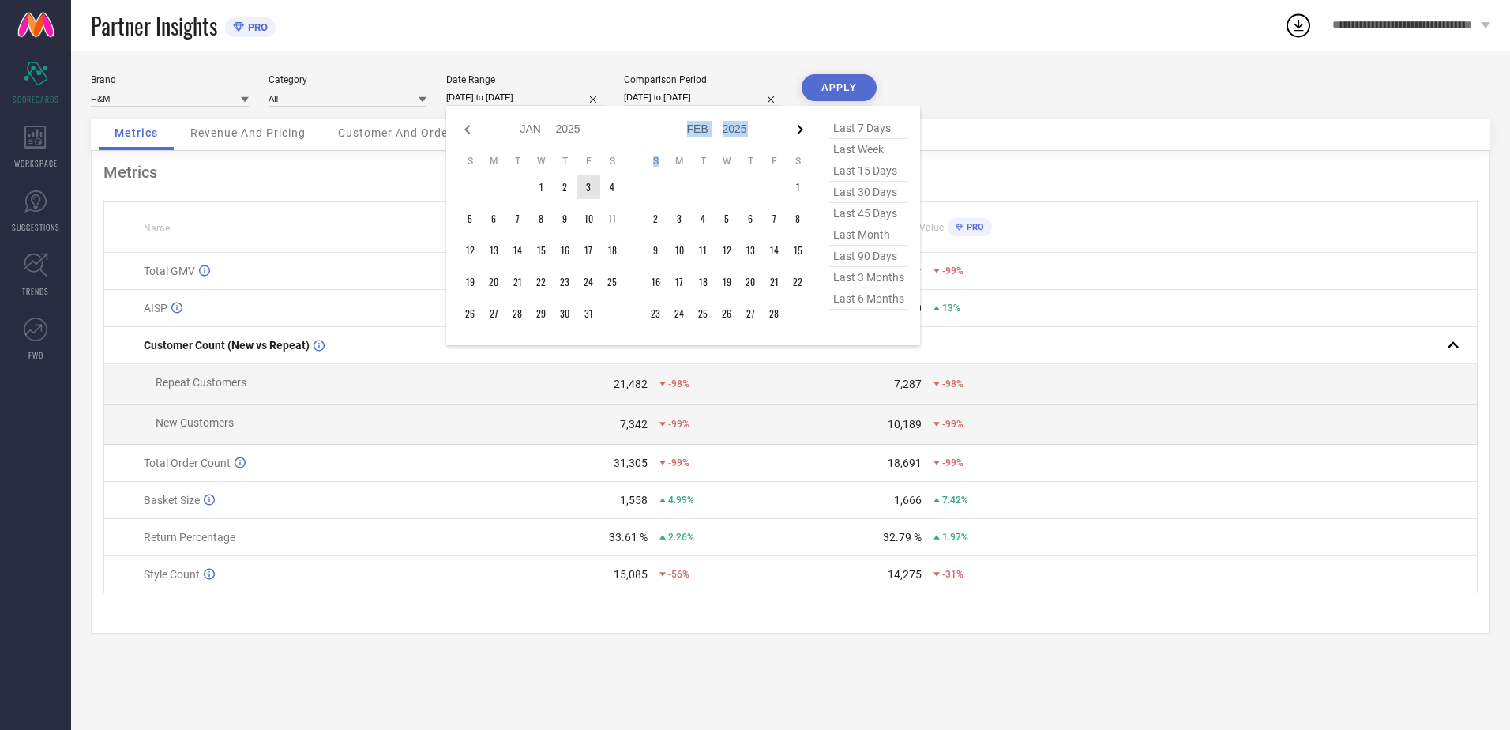
select select "1"
select select "2025"
select select "2"
select select "2025"
click at [798, 130] on icon at bounding box center [799, 129] width 19 height 19
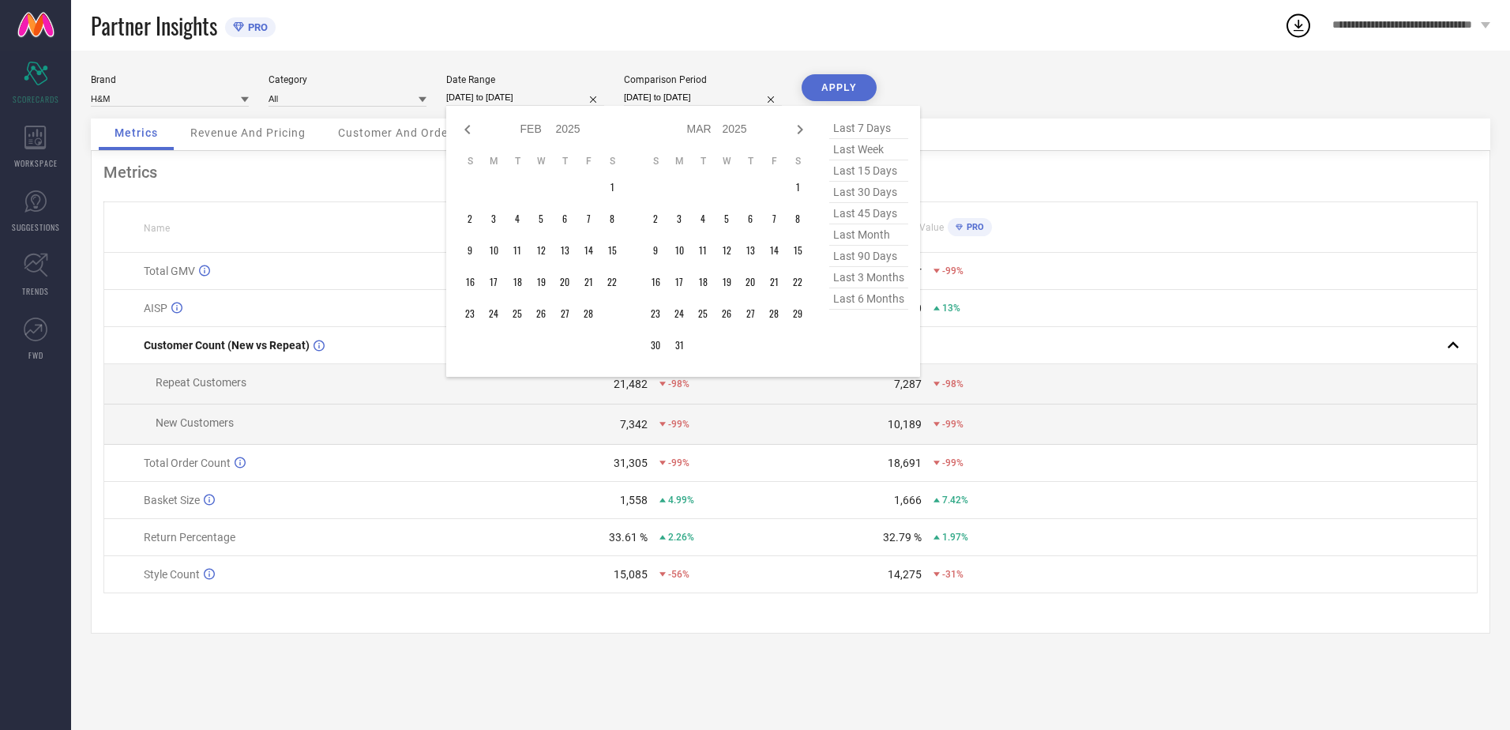
select select "2"
select select "2025"
select select "3"
select select "2025"
click at [798, 130] on icon at bounding box center [799, 129] width 19 height 19
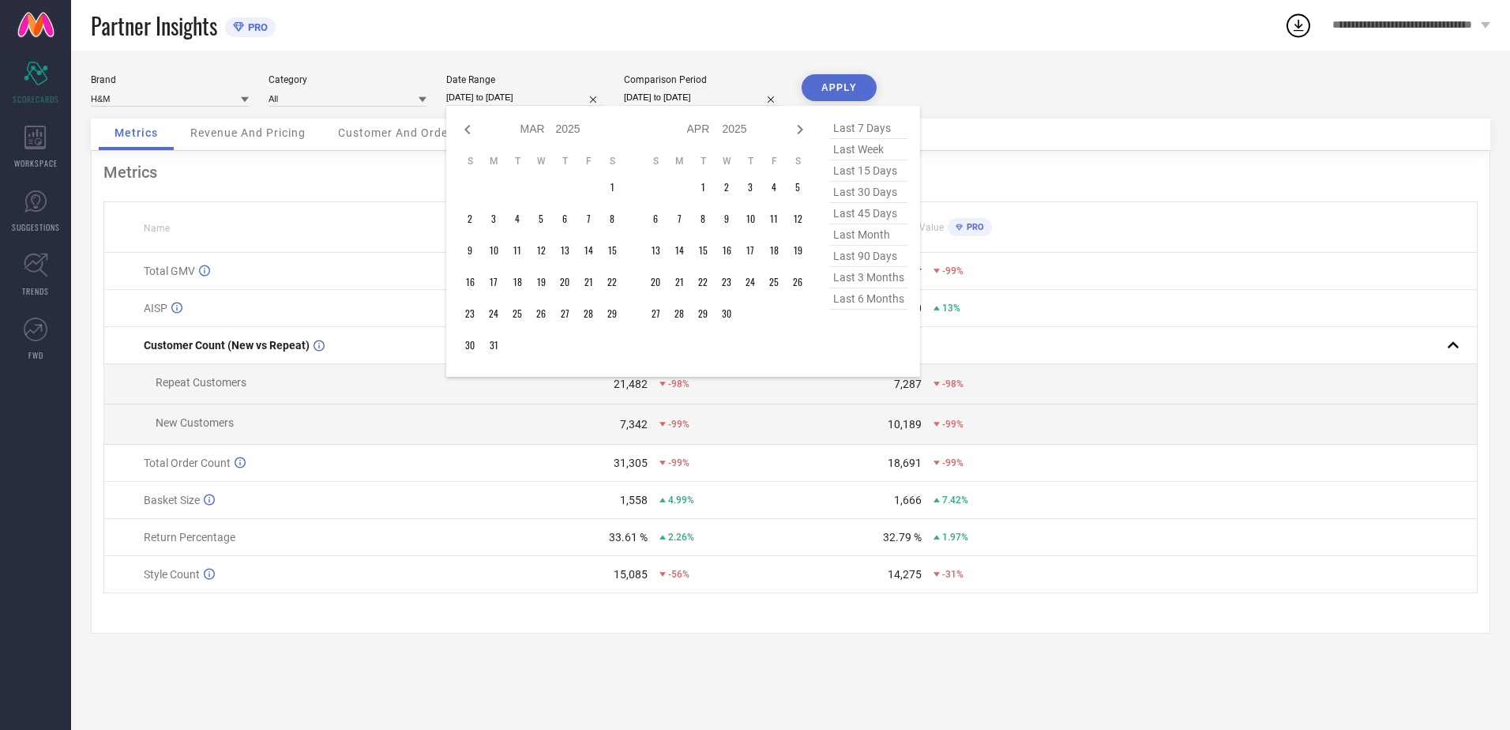
select select "3"
select select "2025"
select select "4"
select select "2025"
click at [798, 130] on icon at bounding box center [799, 129] width 19 height 19
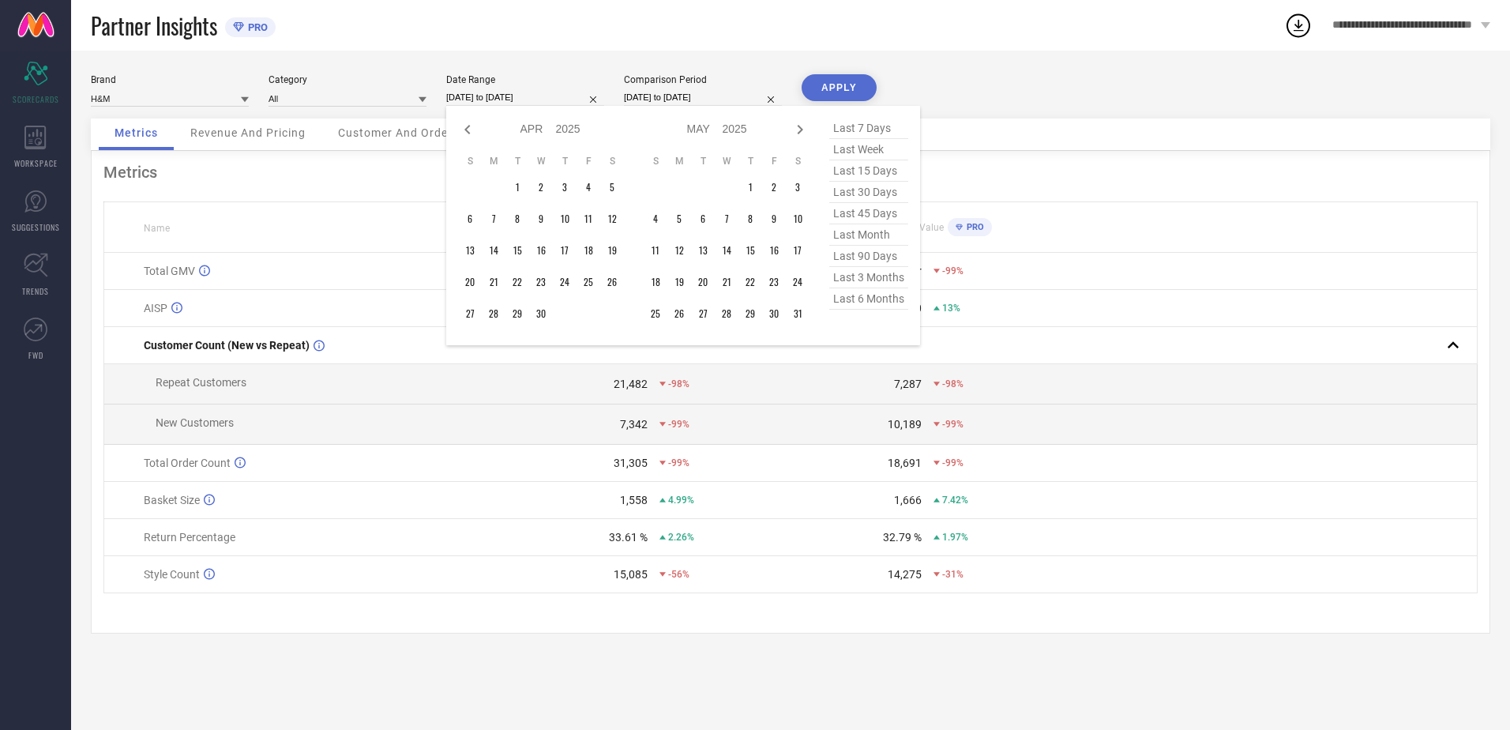
select select "4"
select select "2025"
select select "5"
select select "2025"
click at [798, 130] on icon at bounding box center [799, 129] width 19 height 19
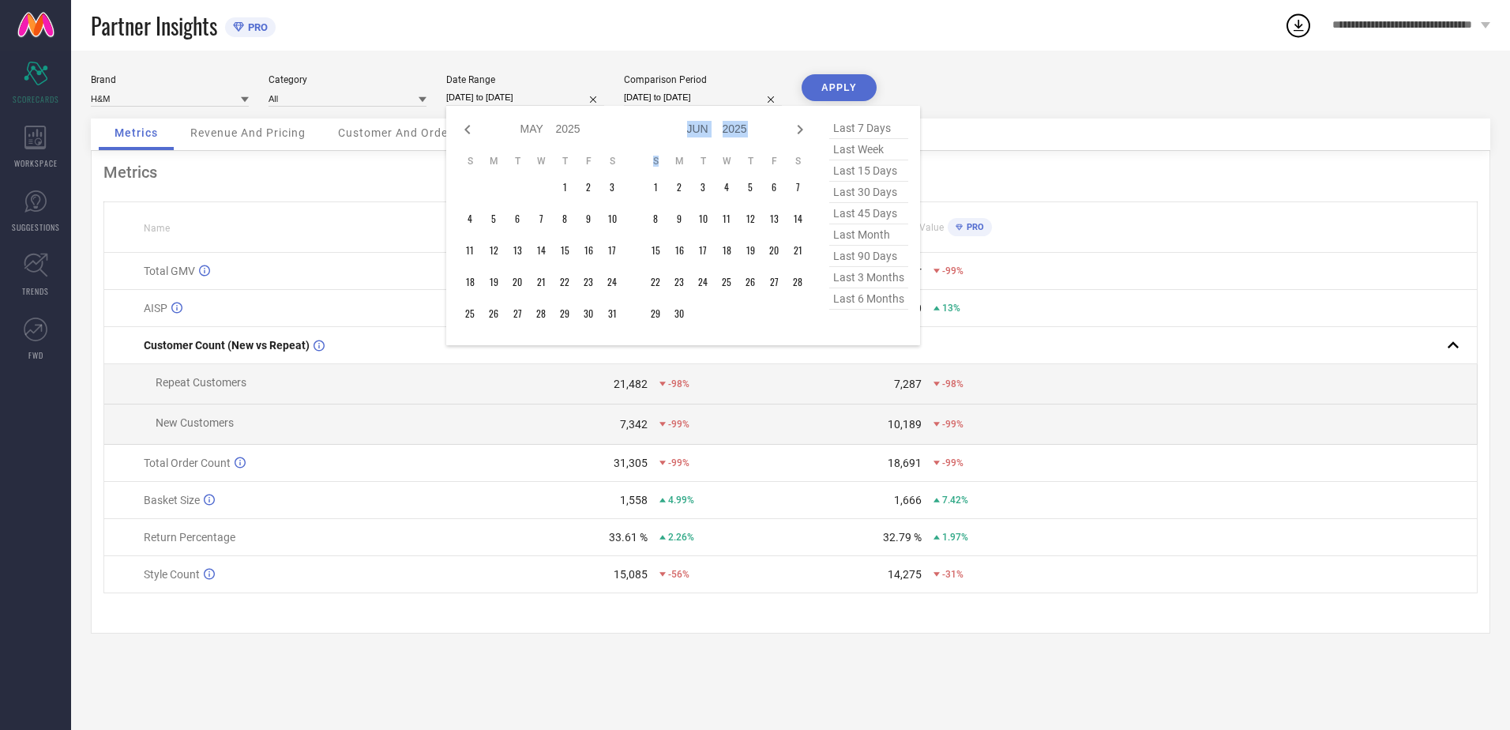
select select "5"
select select "2025"
select select "6"
select select "2025"
click at [798, 130] on icon at bounding box center [799, 129] width 19 height 19
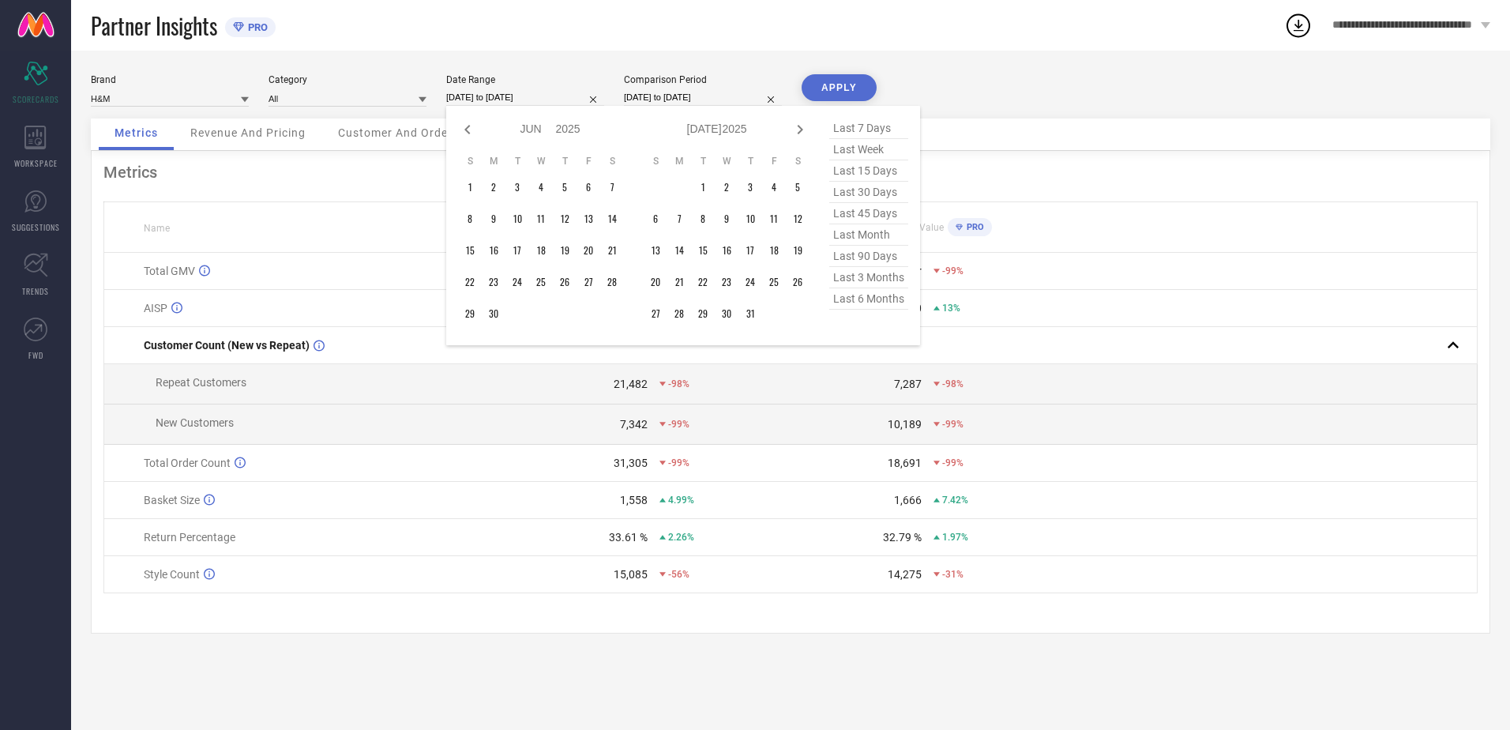
select select "6"
select select "2025"
select select "7"
select select "2025"
click at [798, 130] on icon at bounding box center [799, 129] width 19 height 19
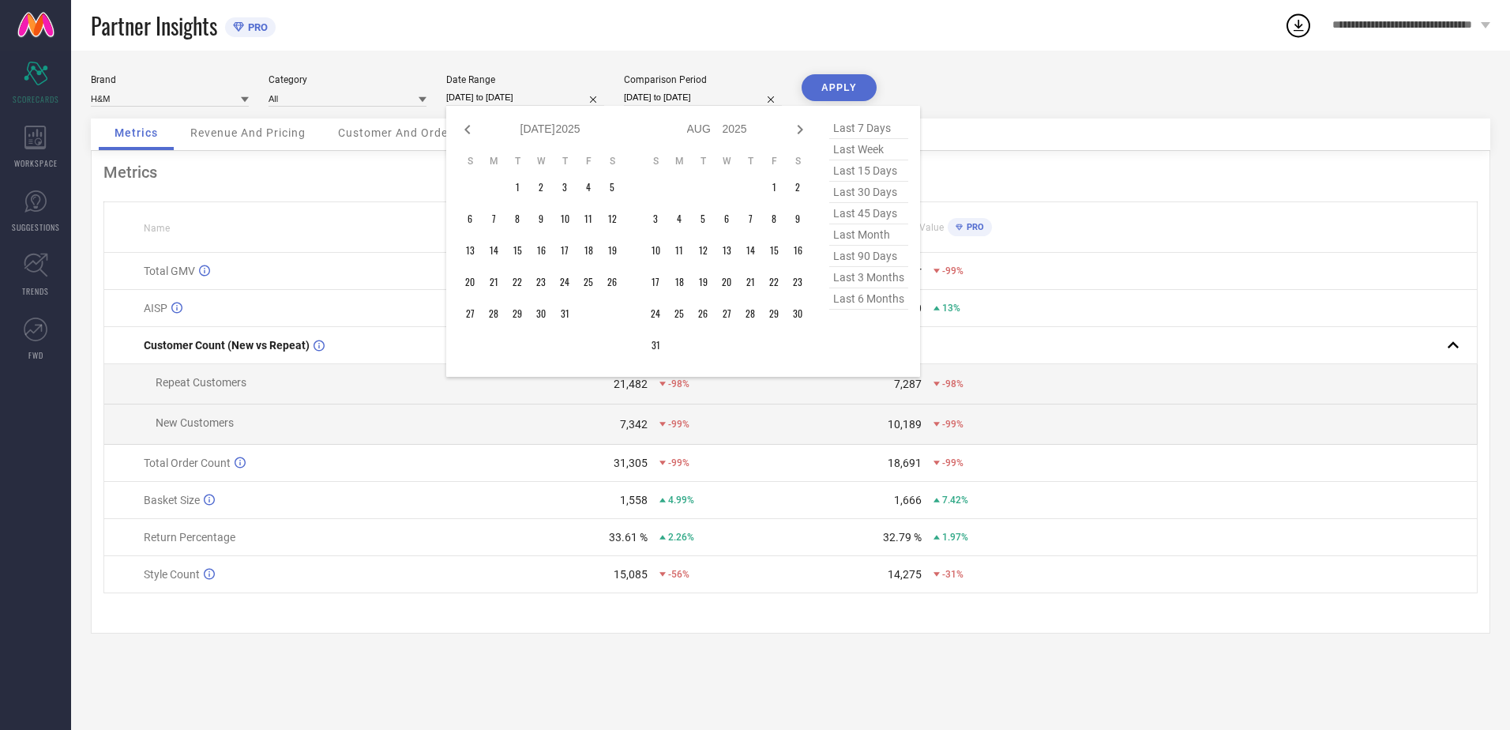
select select "7"
select select "2025"
select select "8"
select select "2025"
click at [798, 130] on icon at bounding box center [799, 129] width 19 height 19
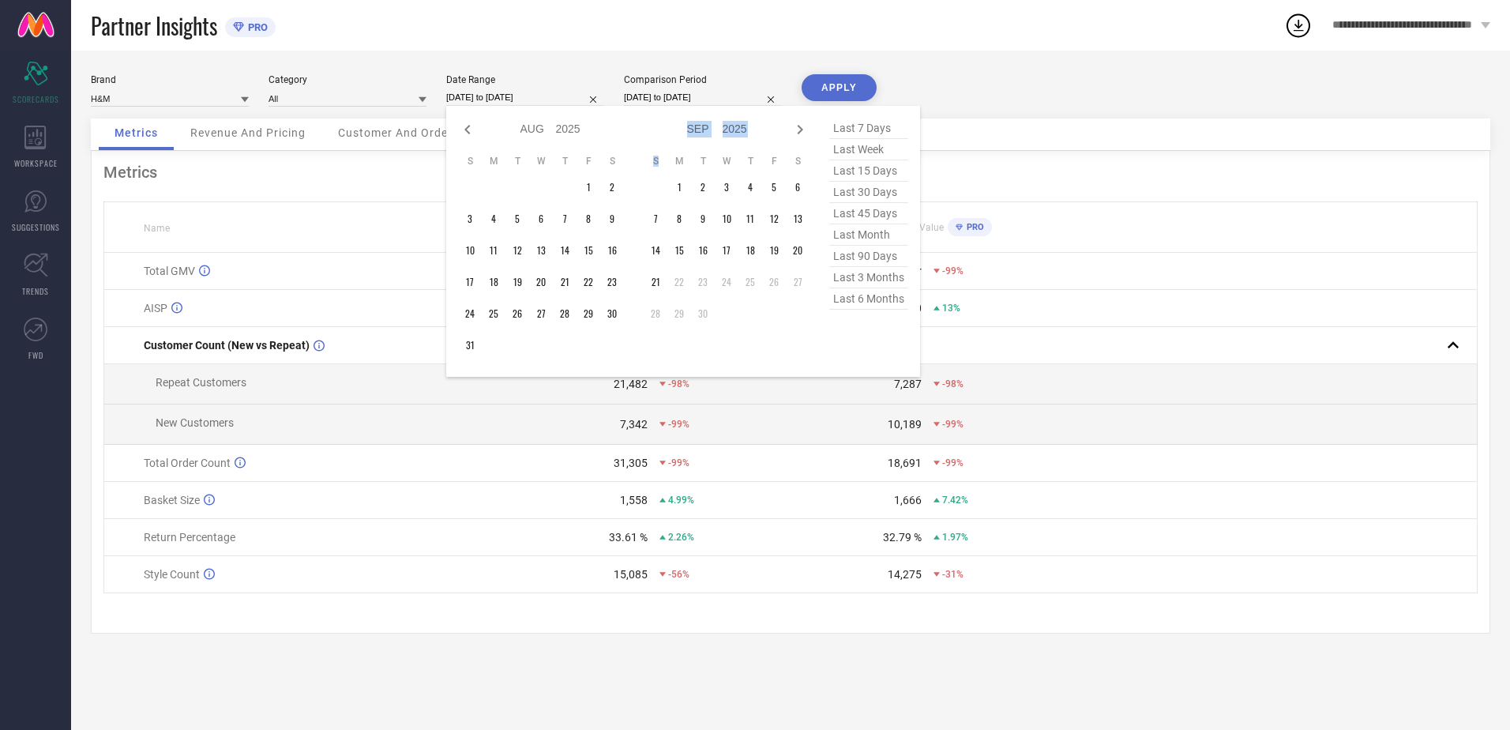
select select "8"
select select "2025"
select select "9"
select select "2025"
click at [464, 124] on icon at bounding box center [467, 129] width 19 height 19
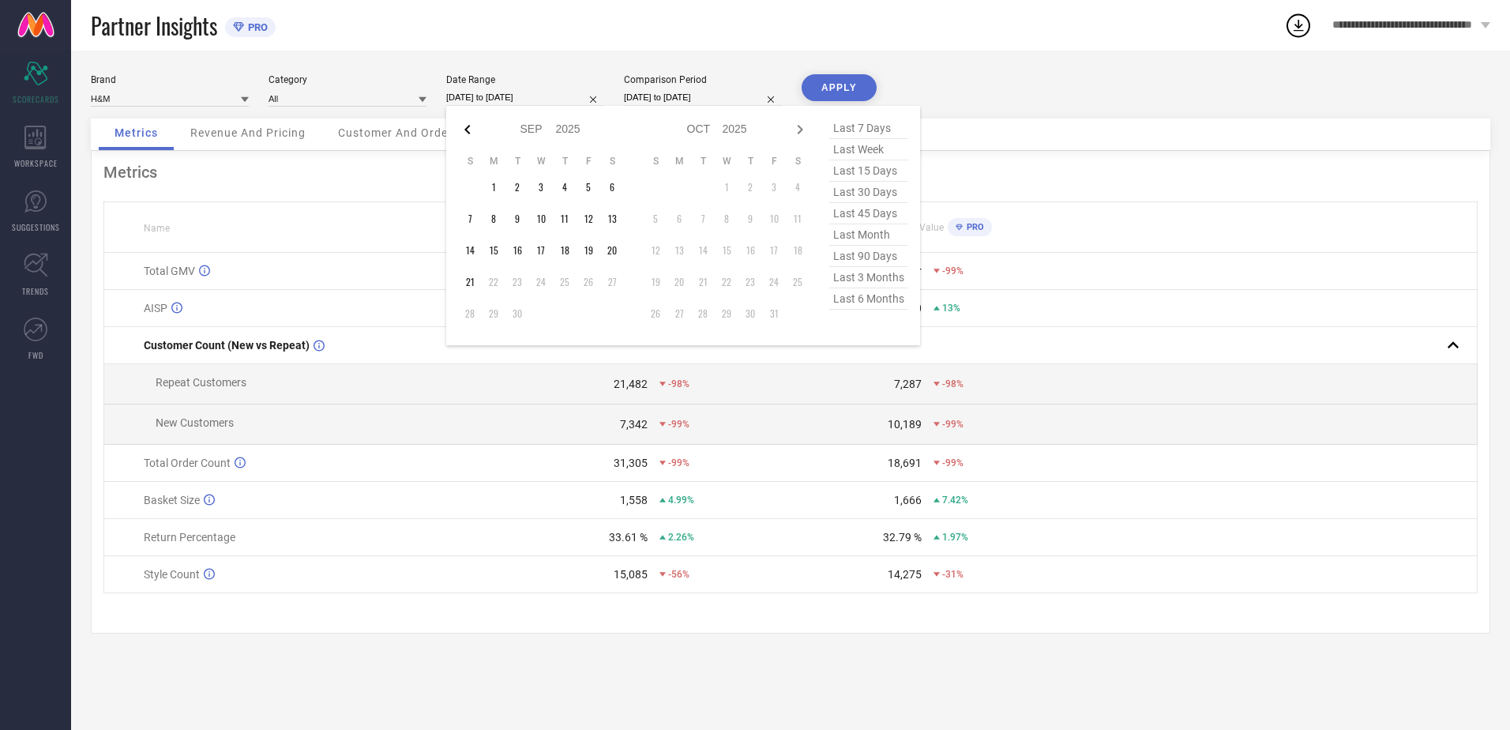
select select "7"
select select "2025"
select select "8"
select select "2025"
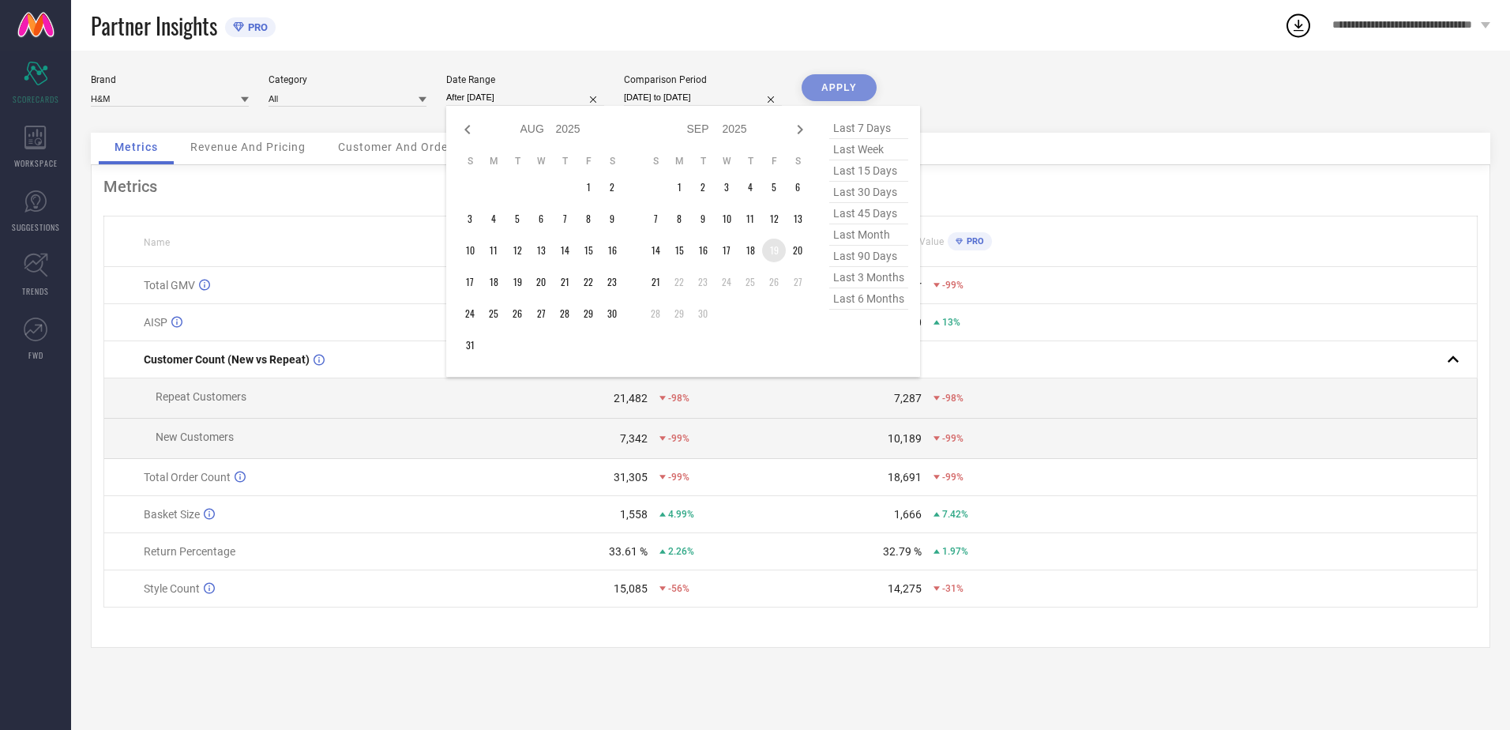
click at [775, 251] on td "19" at bounding box center [774, 250] width 24 height 24
type input "19-09-2025 to 21-09-2025"
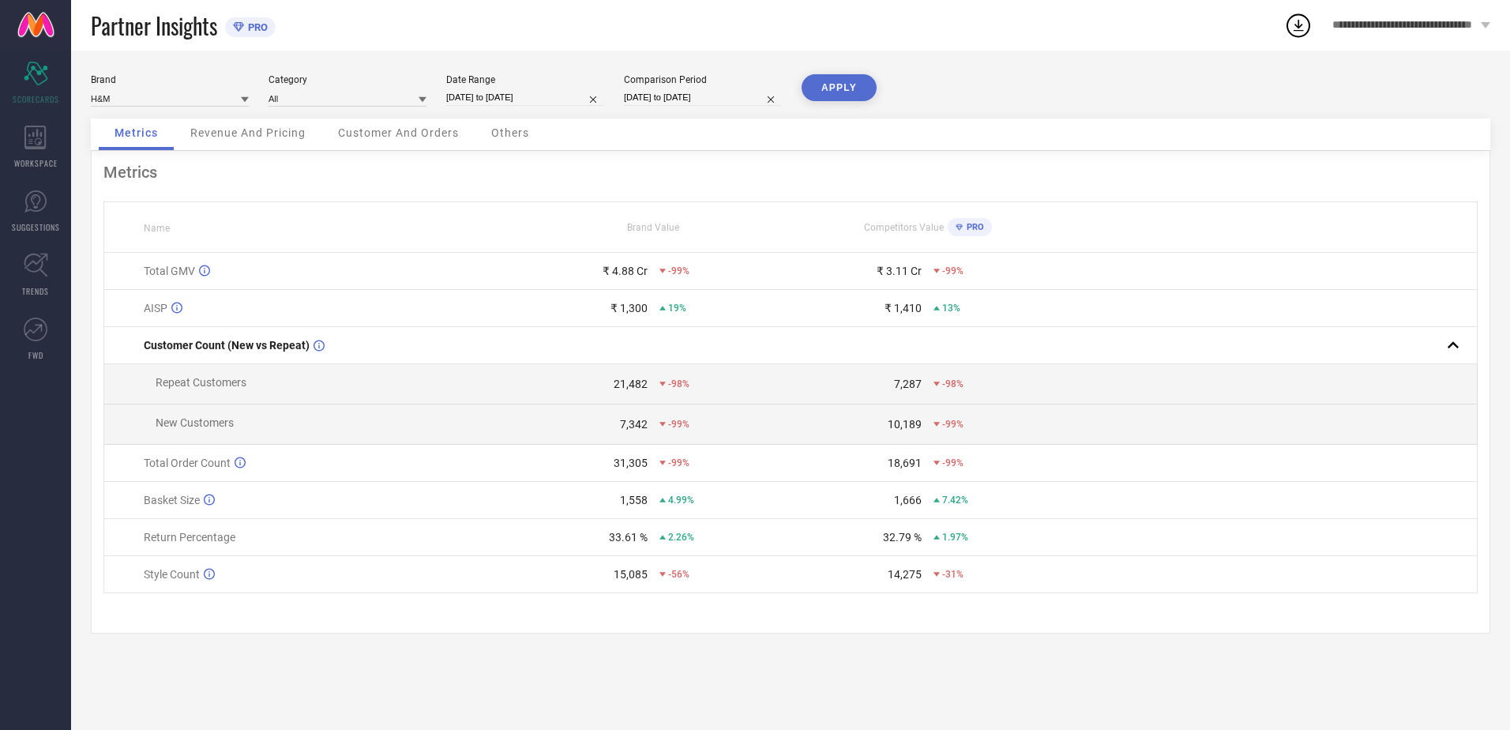
click at [700, 94] on input "01-12-2023 to 29-08-2024" at bounding box center [703, 97] width 158 height 17
select select "11"
select select "2023"
select select "2024"
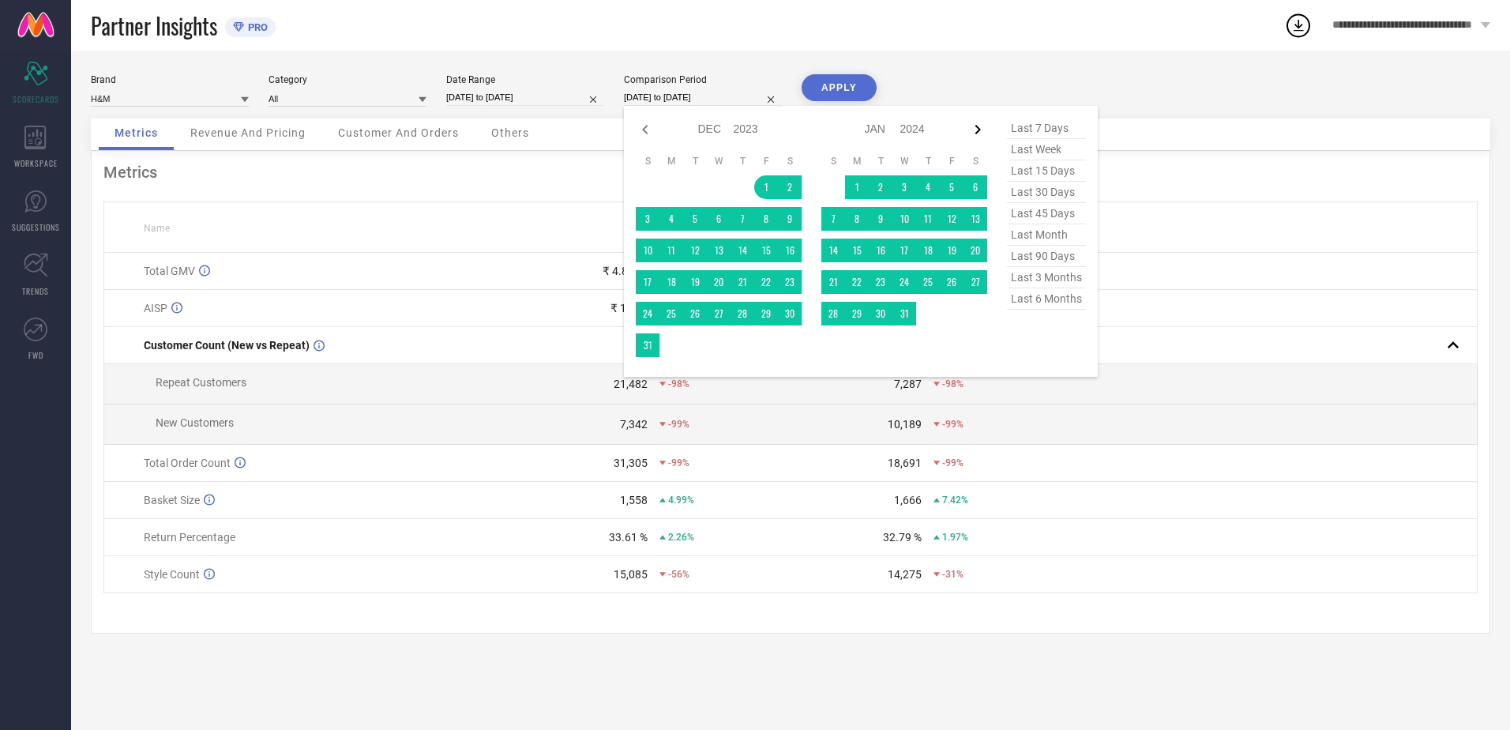
click at [977, 129] on icon at bounding box center [977, 129] width 19 height 19
select select "1"
select select "2024"
select select "2"
select select "2024"
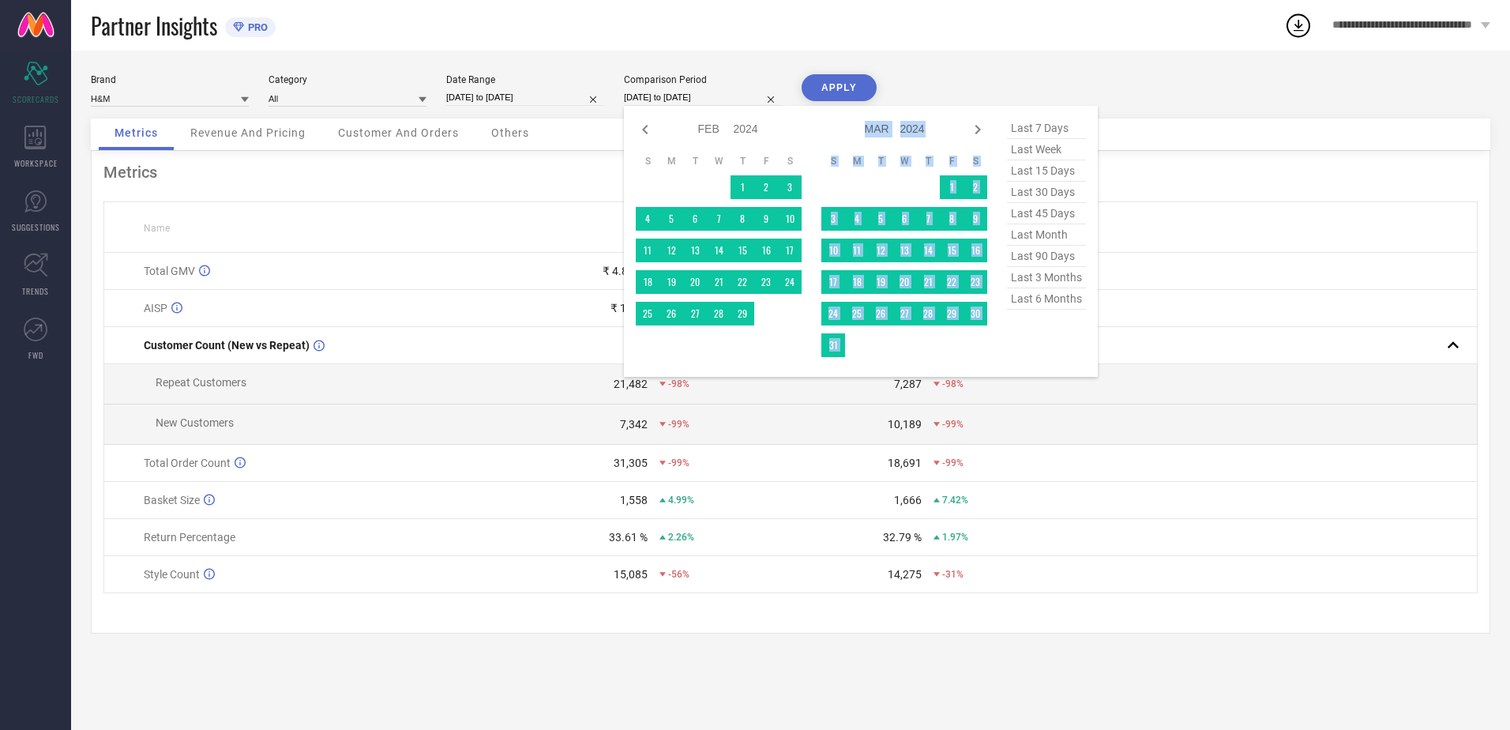
click at [977, 129] on icon at bounding box center [977, 129] width 19 height 19
select select "2"
select select "2024"
select select "3"
select select "2024"
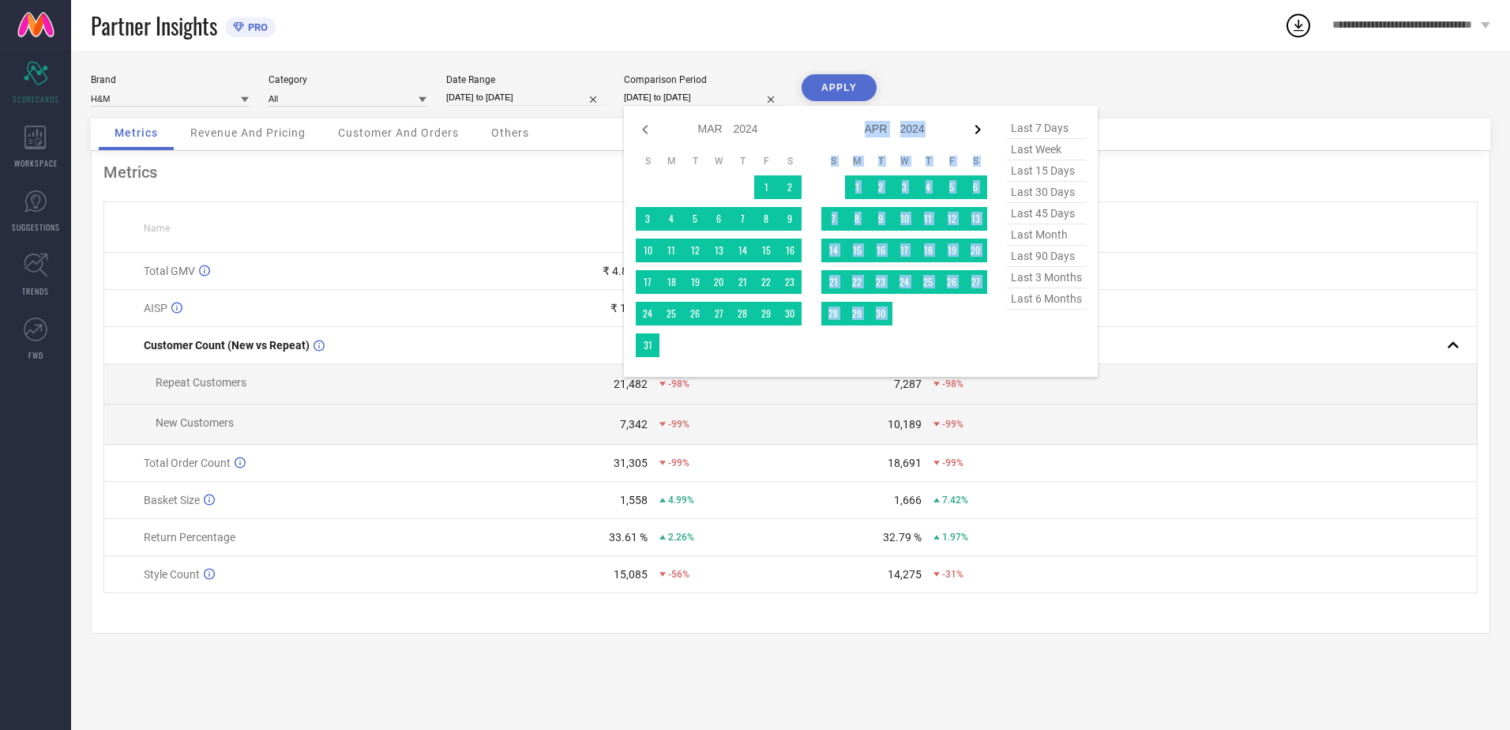
click at [977, 129] on icon at bounding box center [977, 129] width 19 height 19
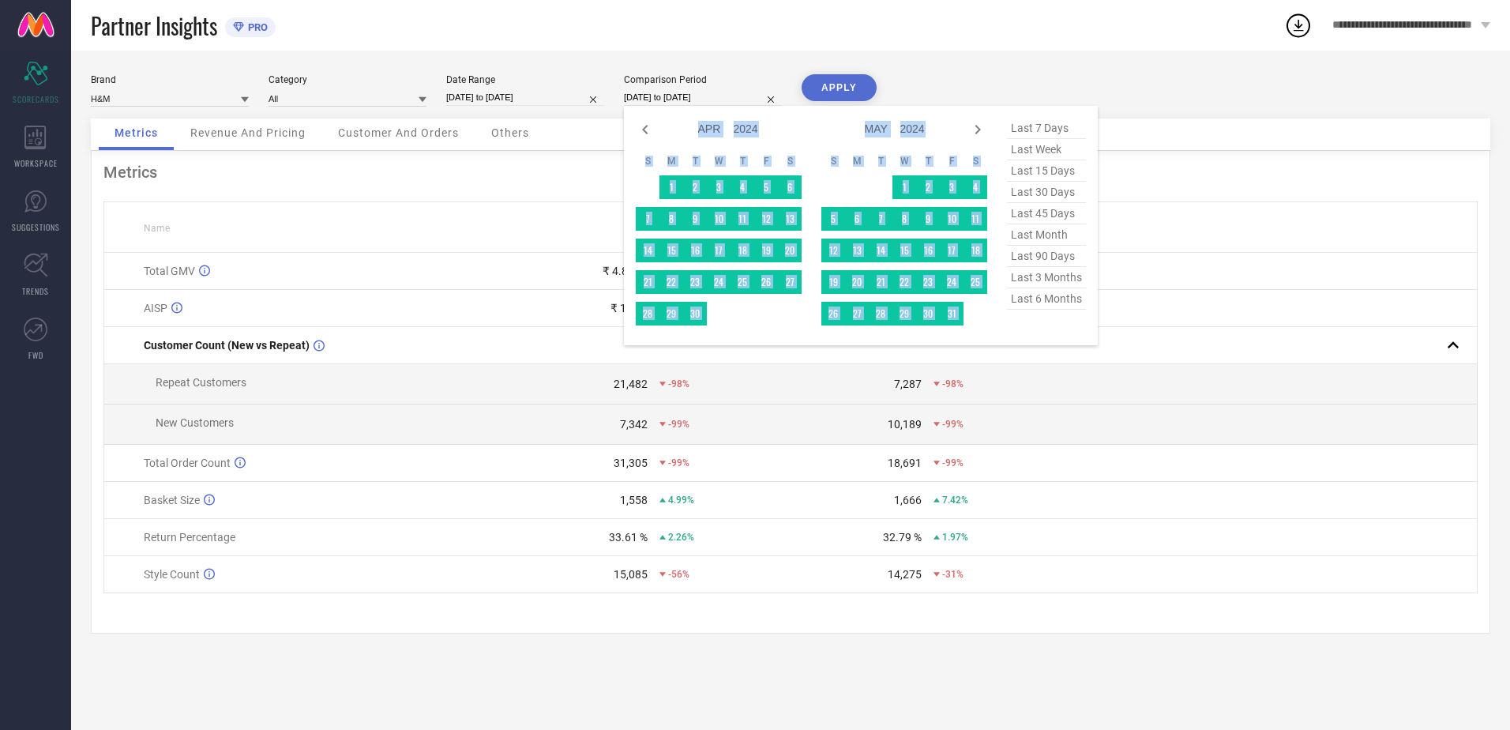
click at [977, 129] on icon at bounding box center [977, 129] width 19 height 19
select select "4"
select select "2024"
select select "5"
select select "2024"
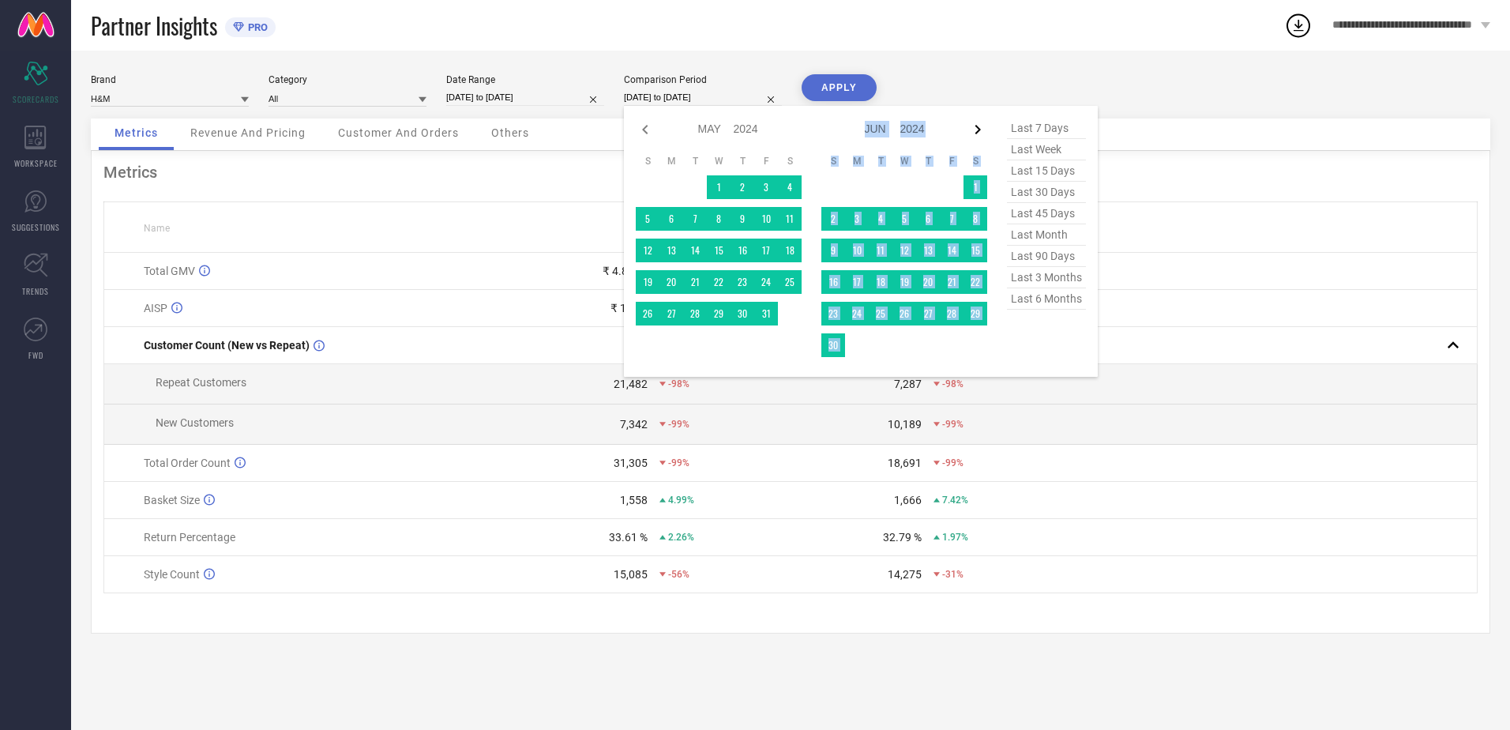
click at [977, 129] on icon at bounding box center [977, 129] width 19 height 19
select select "5"
select select "2024"
select select "6"
select select "2024"
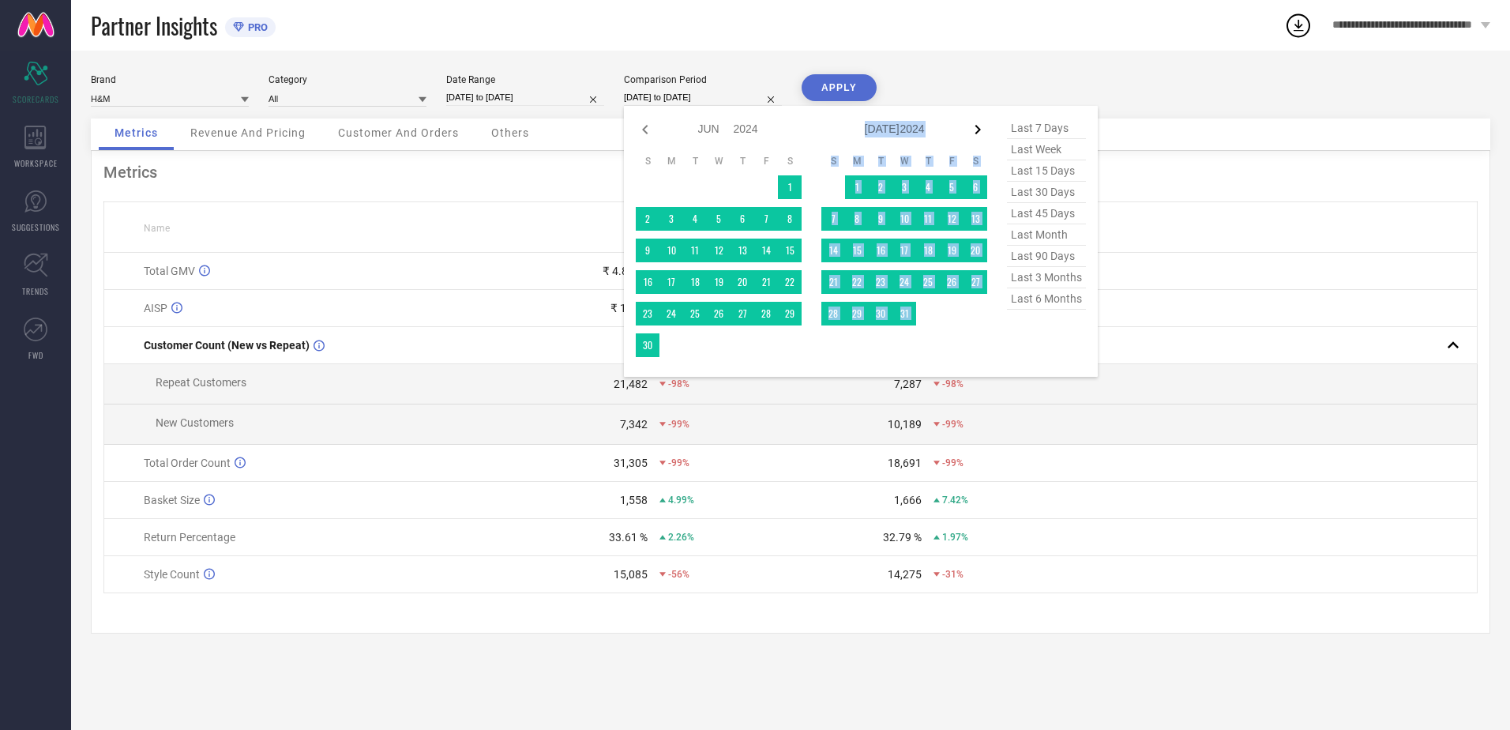
click at [977, 129] on icon at bounding box center [977, 129] width 19 height 19
select select "6"
select select "2024"
select select "7"
select select "2024"
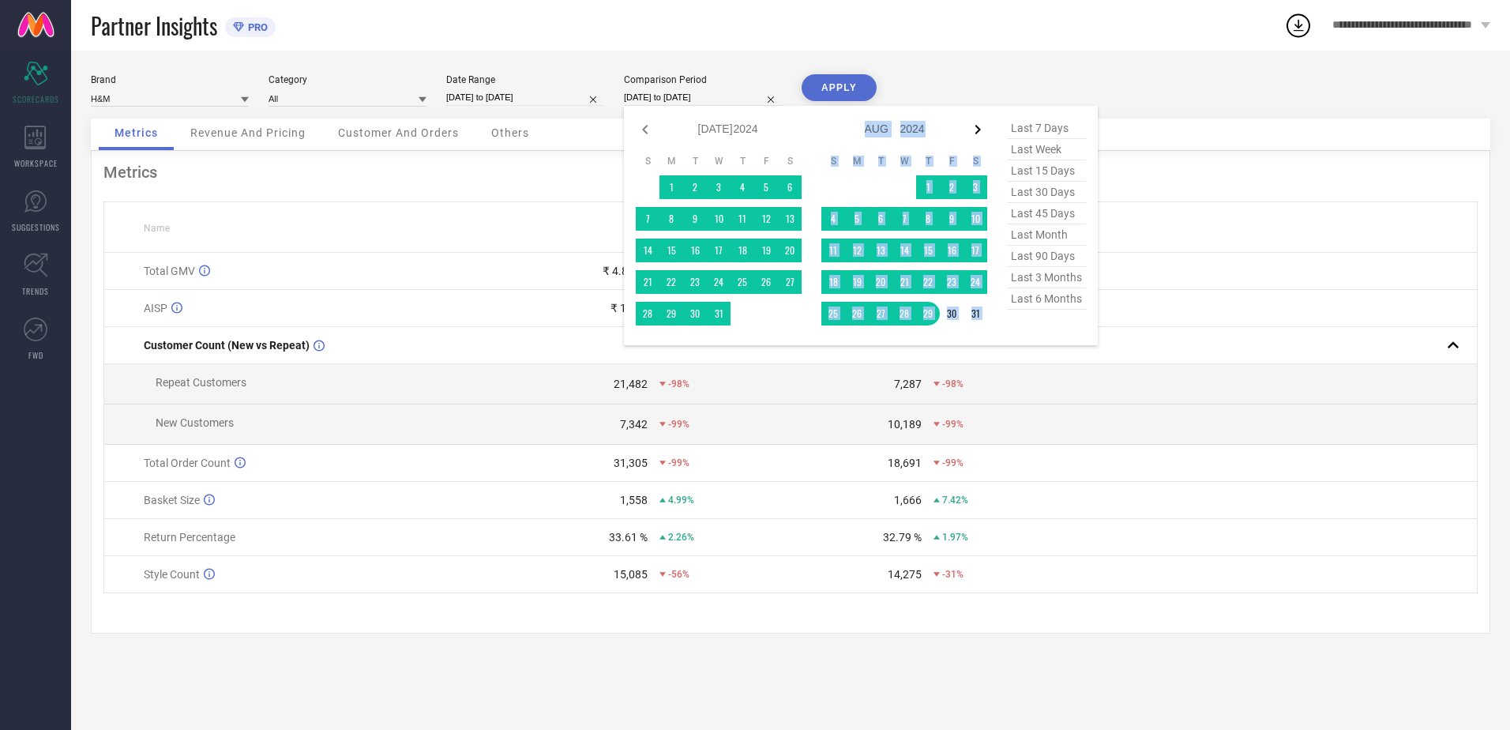
click at [977, 129] on icon at bounding box center [977, 129] width 19 height 19
select select "7"
select select "2024"
select select "8"
select select "2024"
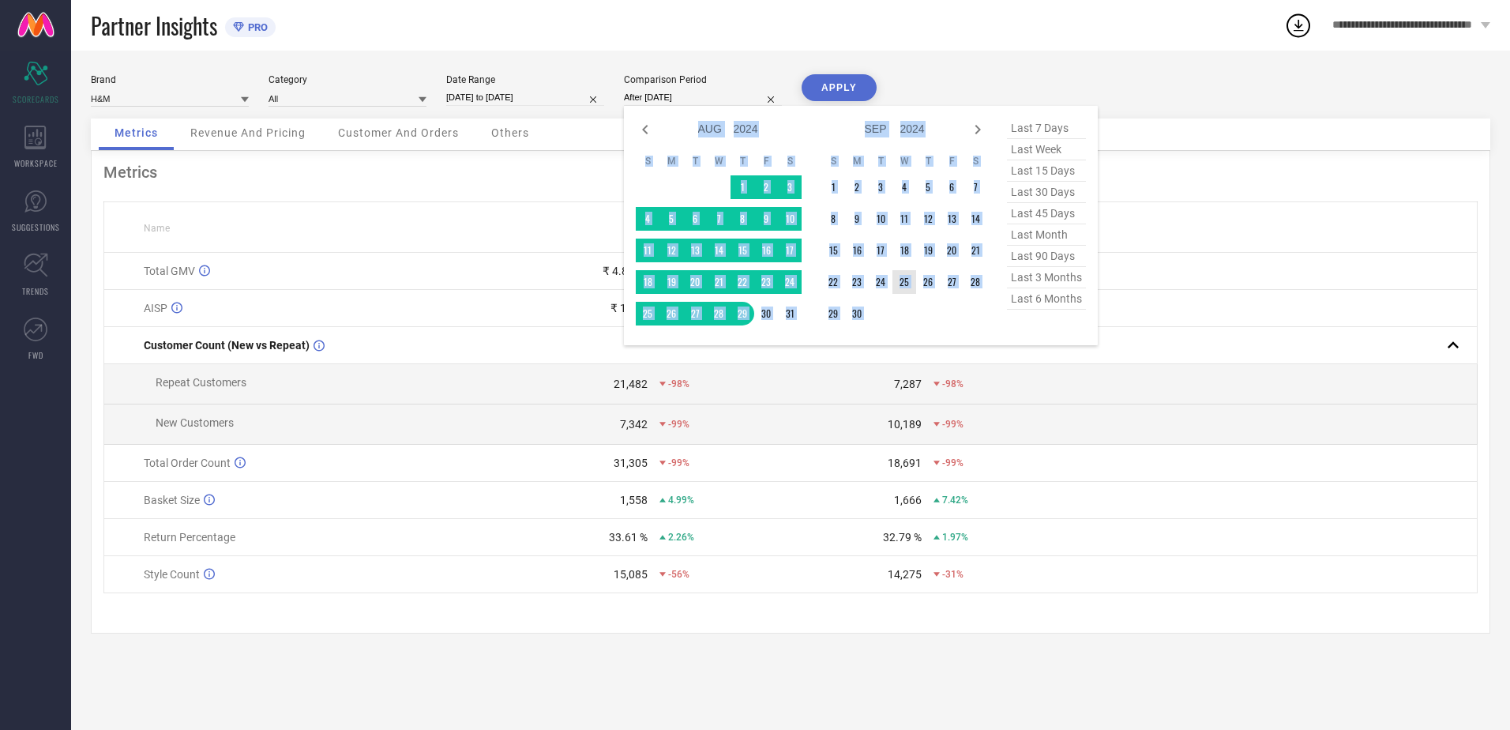
click at [903, 282] on td "25" at bounding box center [904, 282] width 24 height 24
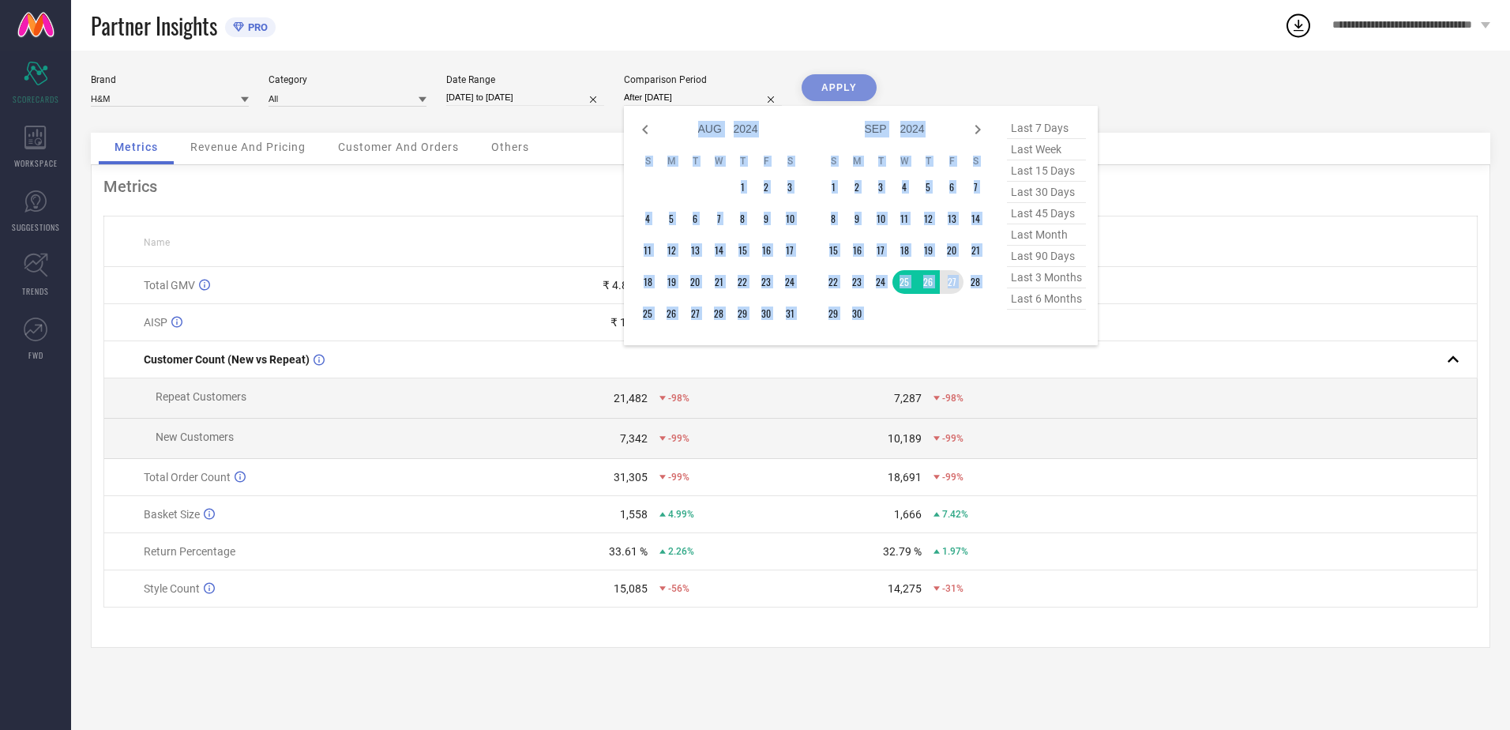
type input "25-09-2024 to 27-09-2024"
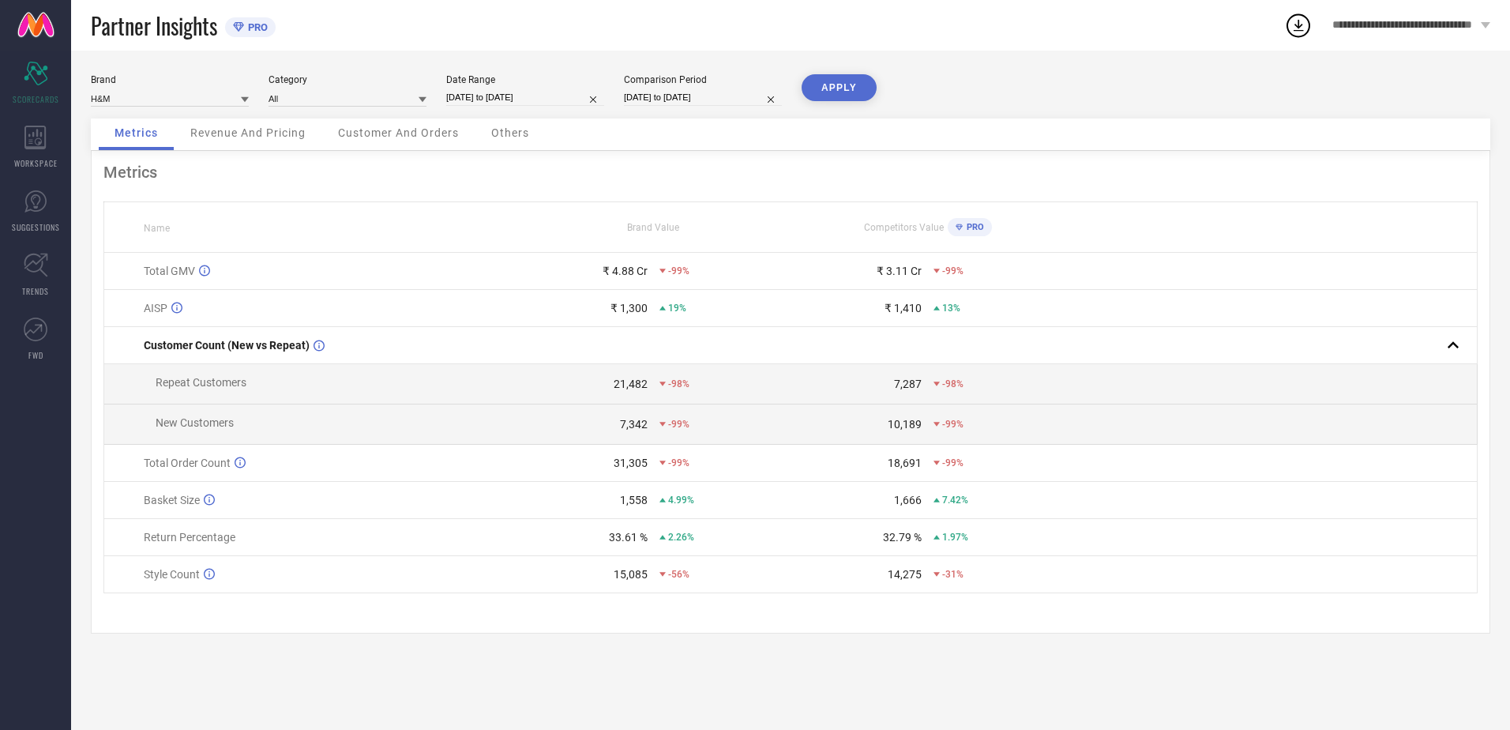
click at [861, 73] on div "Brand H&M Category All Date Range 19-09-2025 to 21-09-2025 Comparison Period 25…" at bounding box center [790, 390] width 1439 height 679
click at [854, 88] on button "APPLY" at bounding box center [838, 87] width 75 height 27
click at [539, 101] on input "19-09-2025 to 21-09-2025" at bounding box center [525, 97] width 158 height 17
select select "8"
select select "2025"
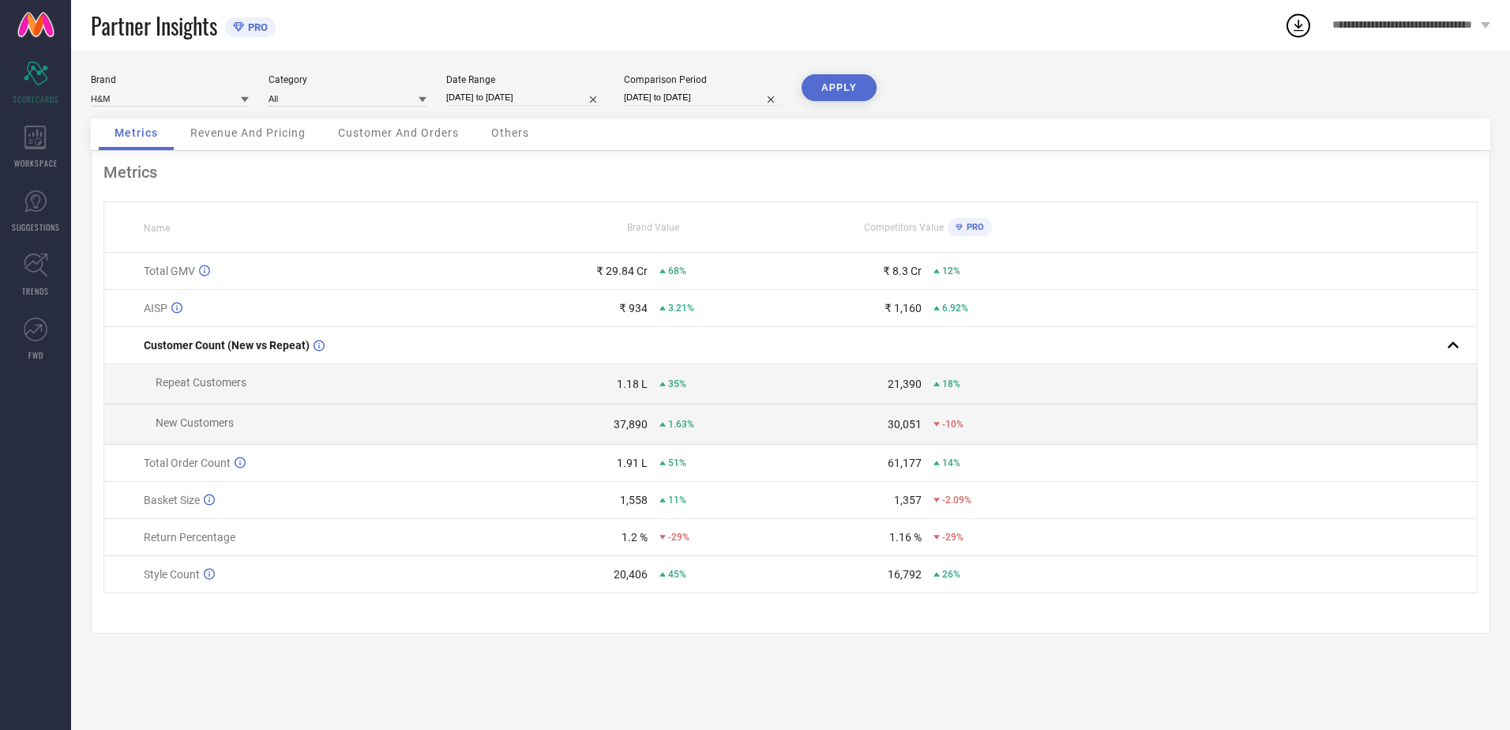
select select "9"
select select "2025"
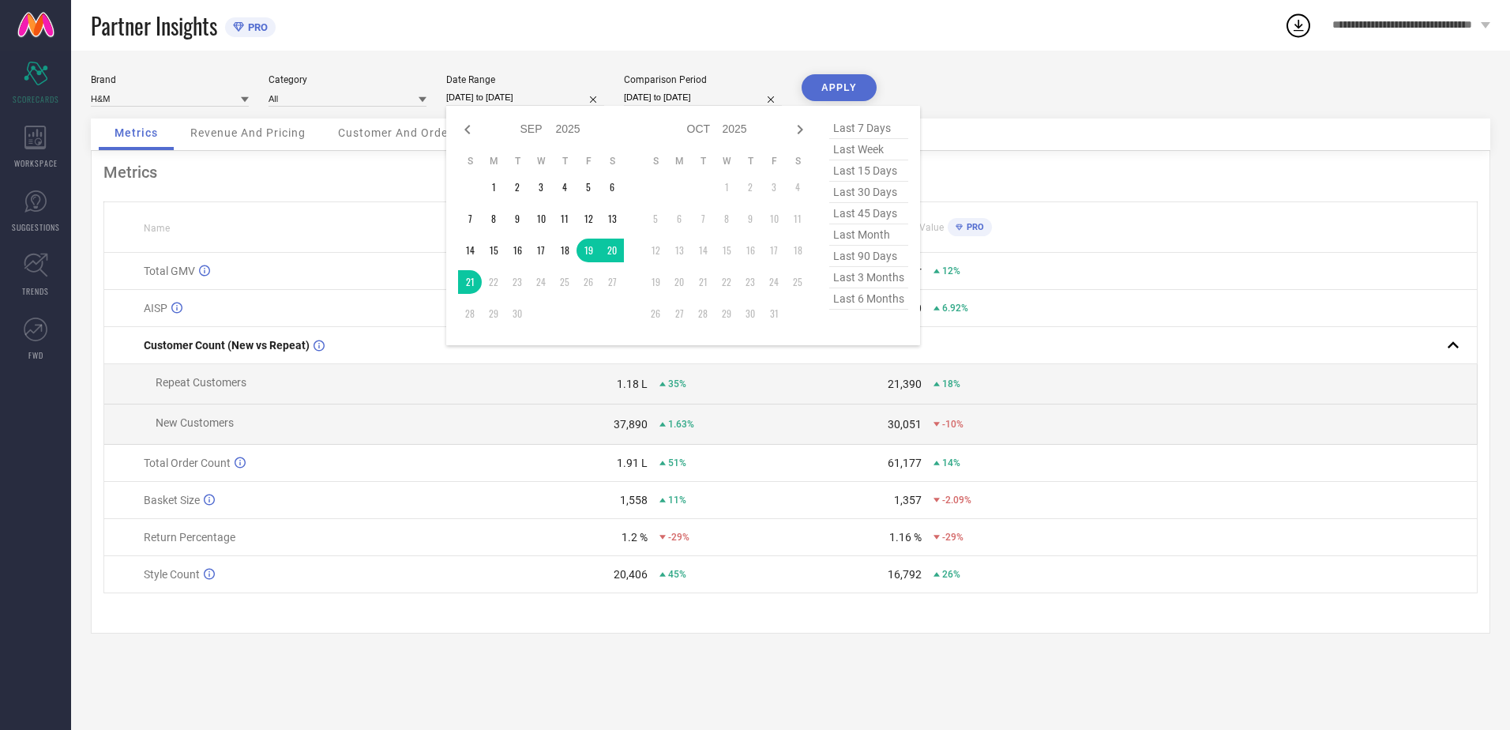
click at [1156, 87] on div "Brand H&M Category All Date Range 19-09-2025 to 21-09-2025 Jan Feb Mar Apr May …" at bounding box center [790, 96] width 1399 height 44
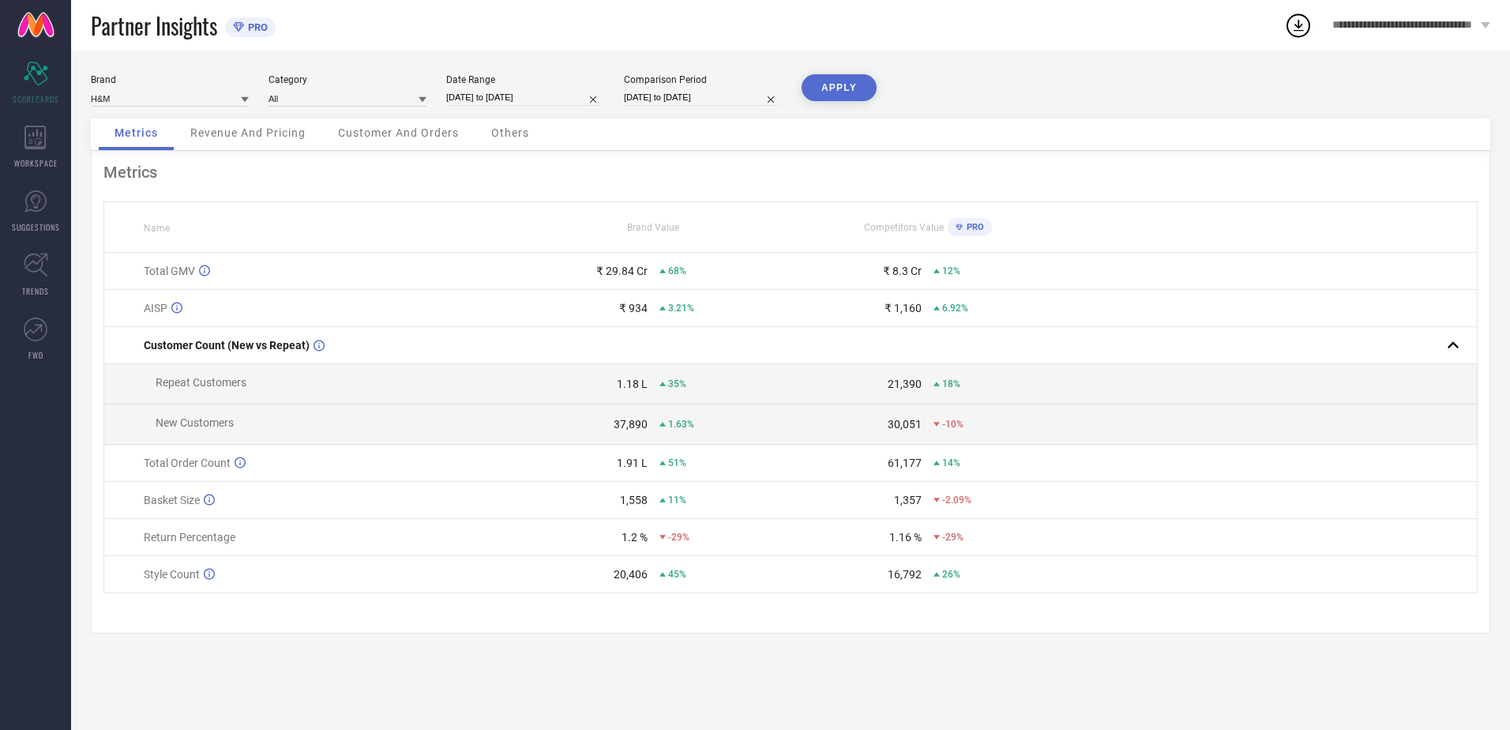
click at [502, 103] on input "19-09-2025 to 21-09-2025" at bounding box center [525, 97] width 158 height 17
select select "8"
select select "2025"
select select "9"
select select "2025"
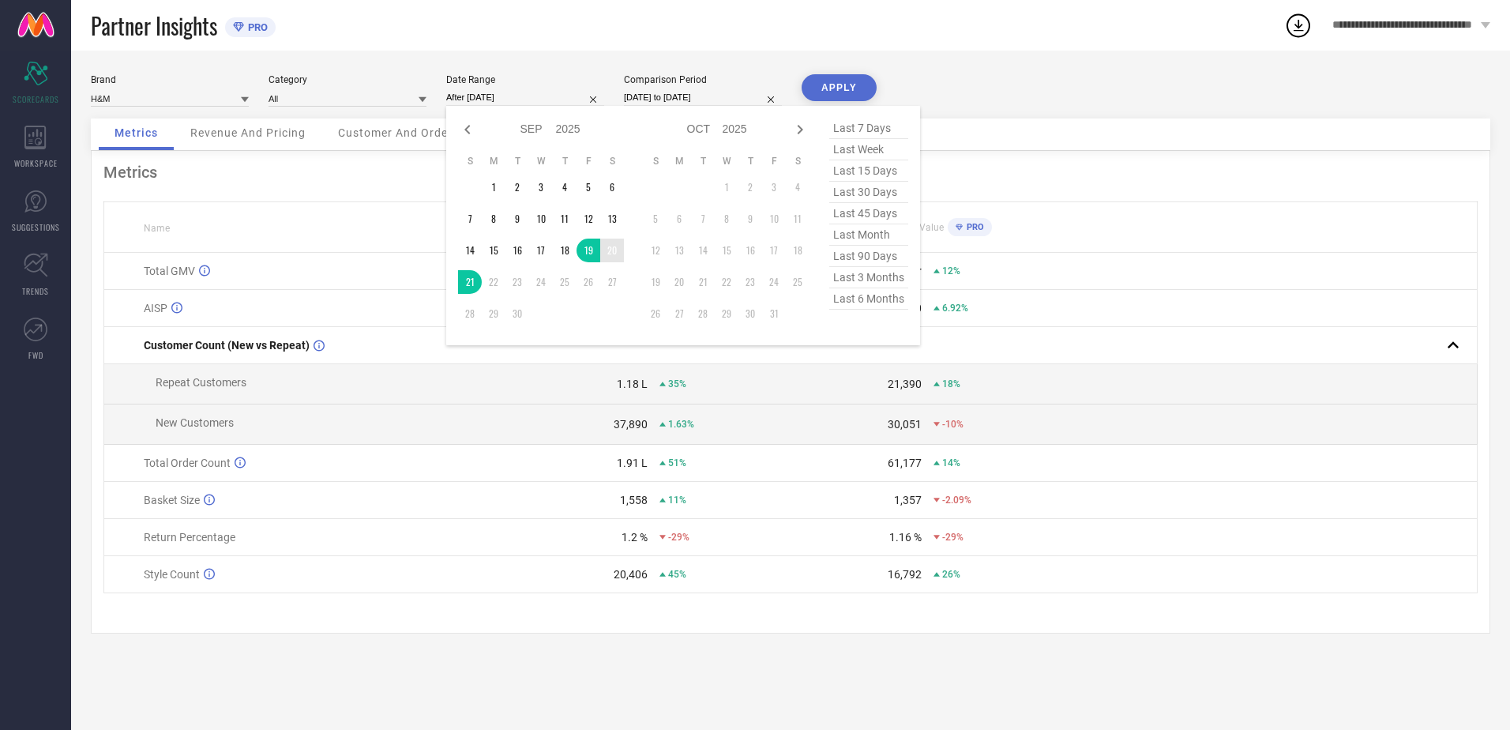
click at [610, 250] on td "20" at bounding box center [612, 250] width 24 height 24
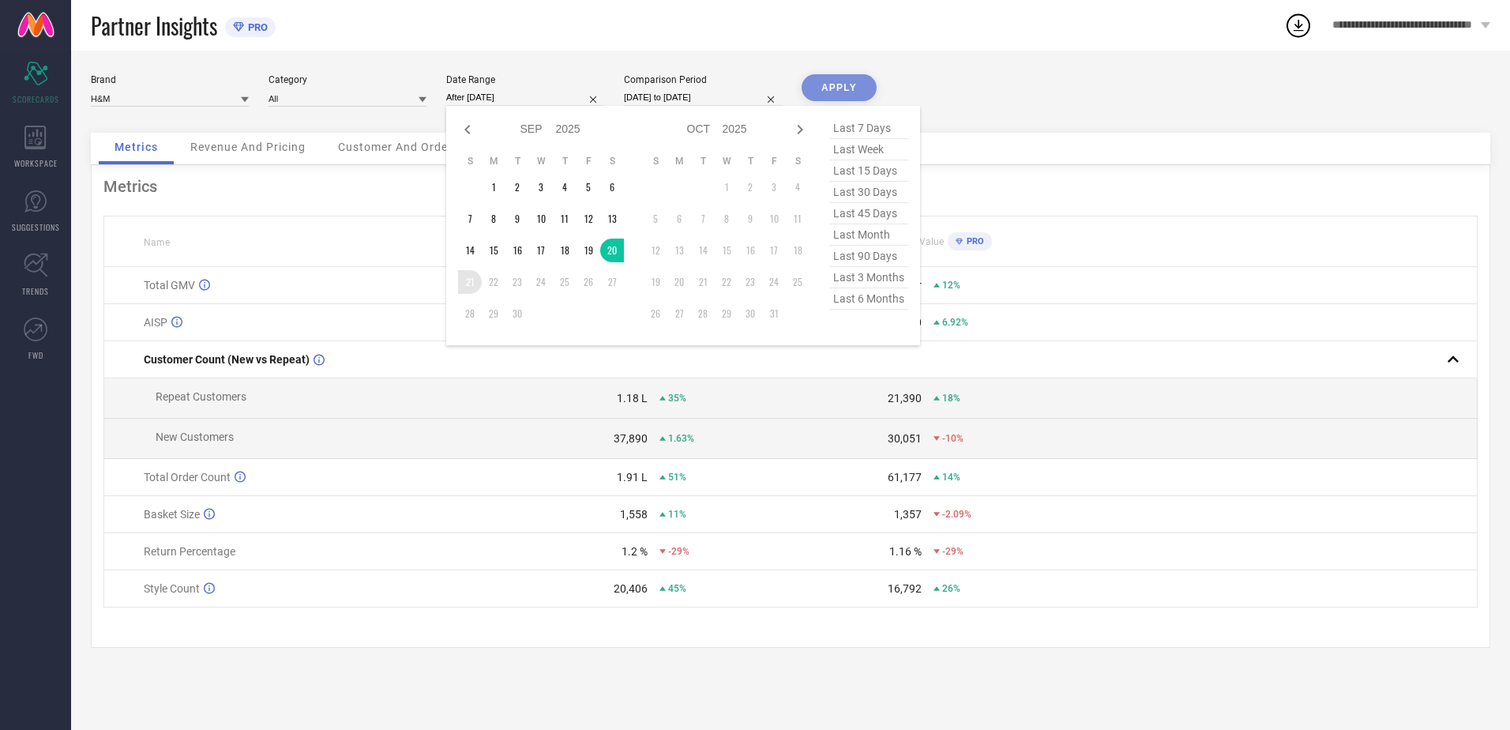
type input "20-09-2025 to 21-09-2025"
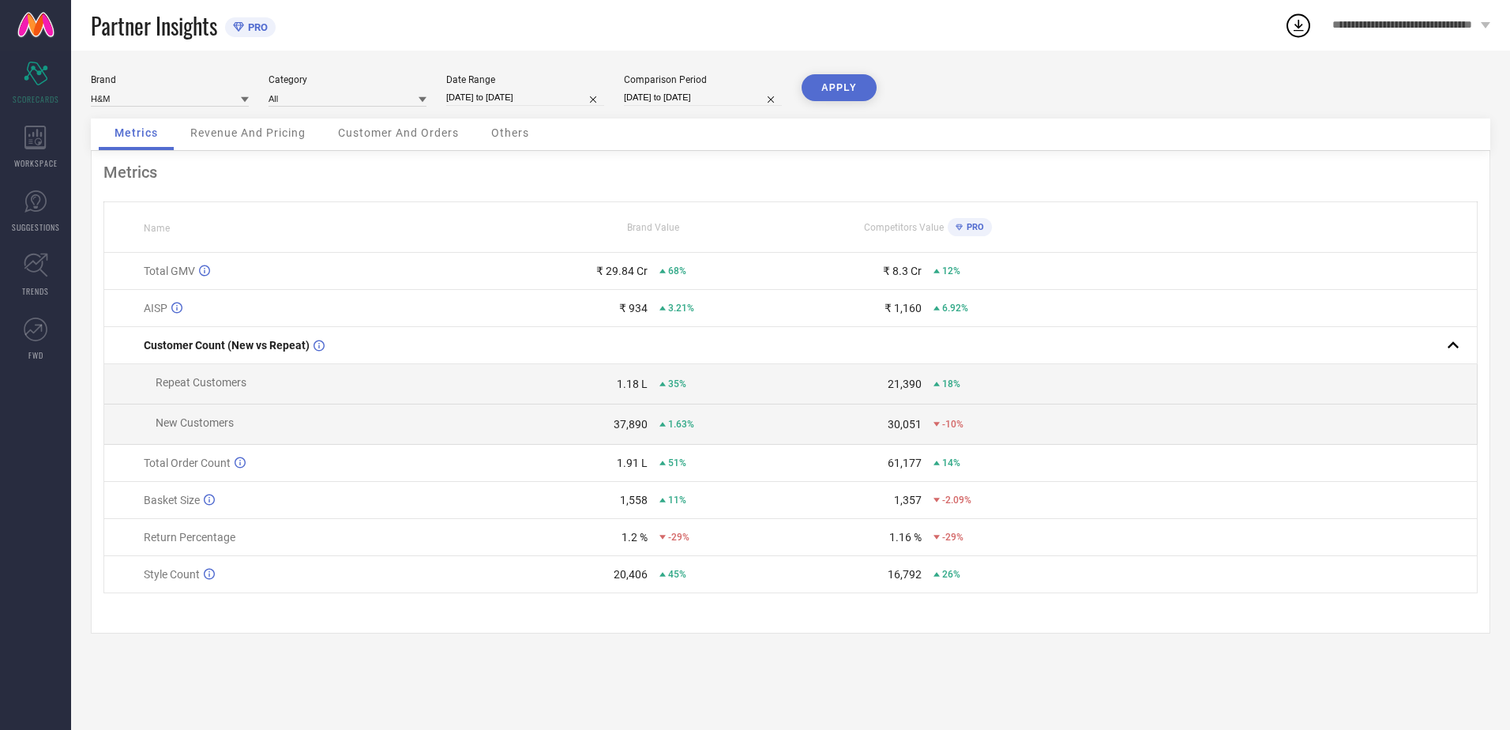
click at [656, 96] on input "25-09-2024 to 27-09-2024" at bounding box center [703, 97] width 158 height 17
select select "8"
select select "2024"
select select "9"
select select "2024"
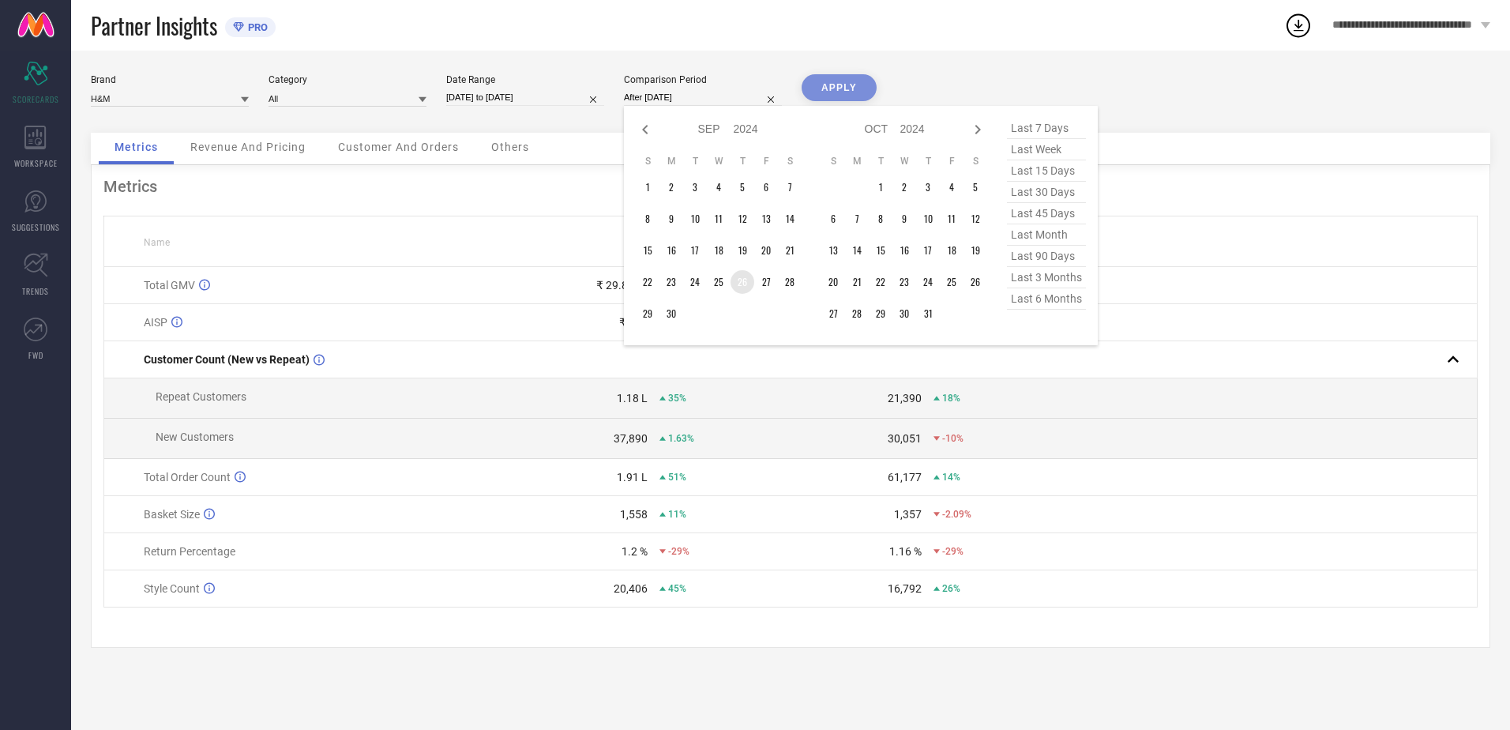
click at [747, 279] on td "26" at bounding box center [742, 282] width 24 height 24
type input "26-09-2024 to 27-09-2024"
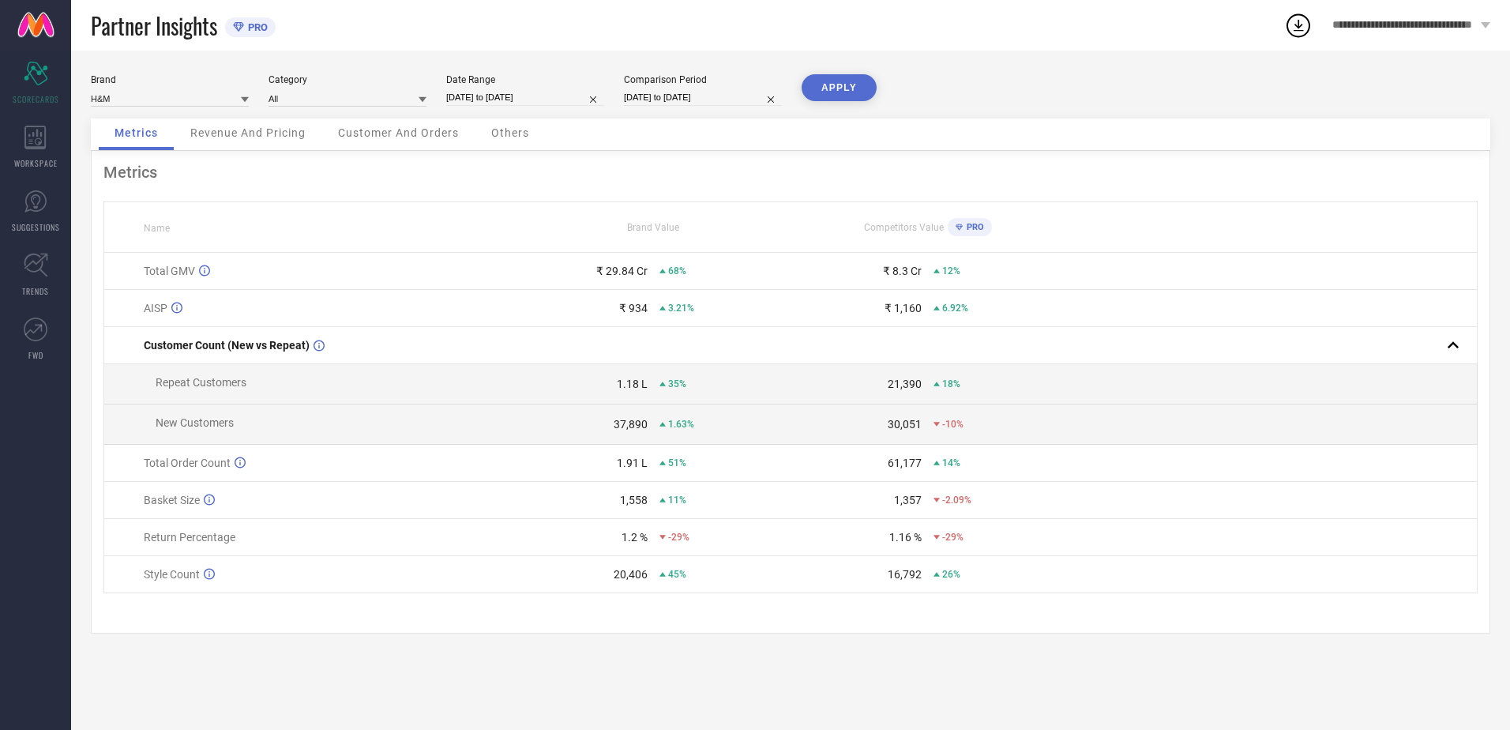
click at [834, 77] on button "APPLY" at bounding box center [838, 87] width 75 height 27
click at [427, 146] on div "Customer And Orders" at bounding box center [398, 134] width 152 height 32
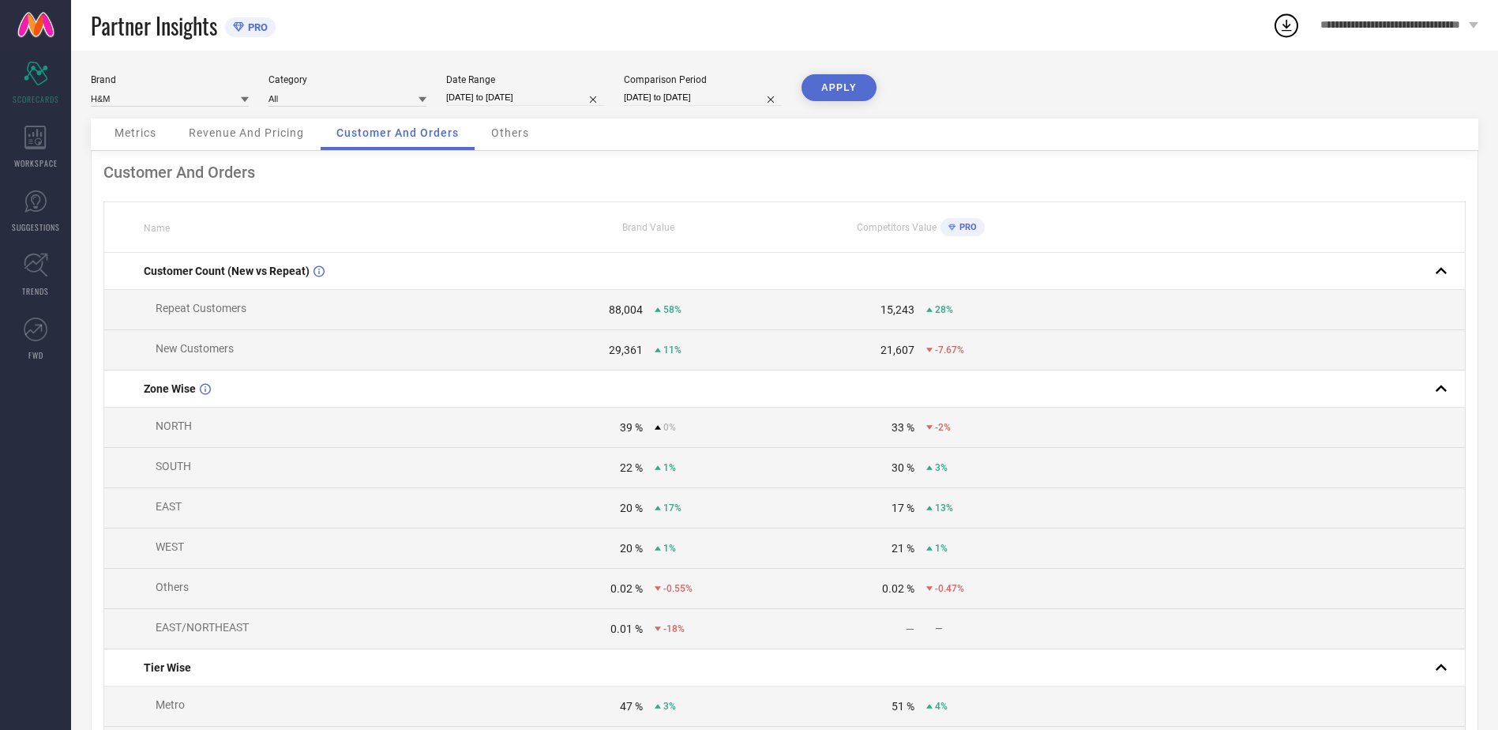
click at [509, 132] on span "Others" at bounding box center [510, 132] width 38 height 13
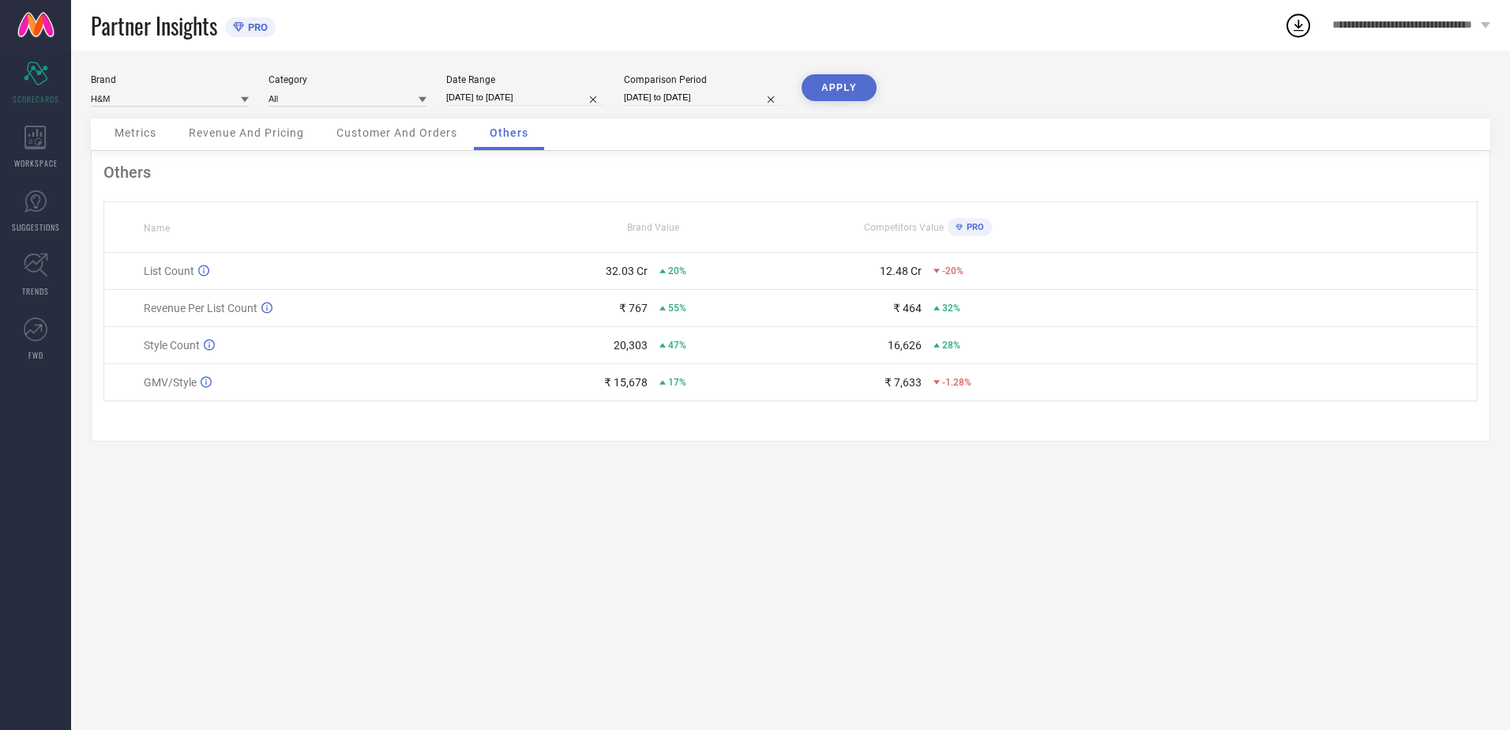
click at [144, 137] on span "Metrics" at bounding box center [135, 132] width 42 height 13
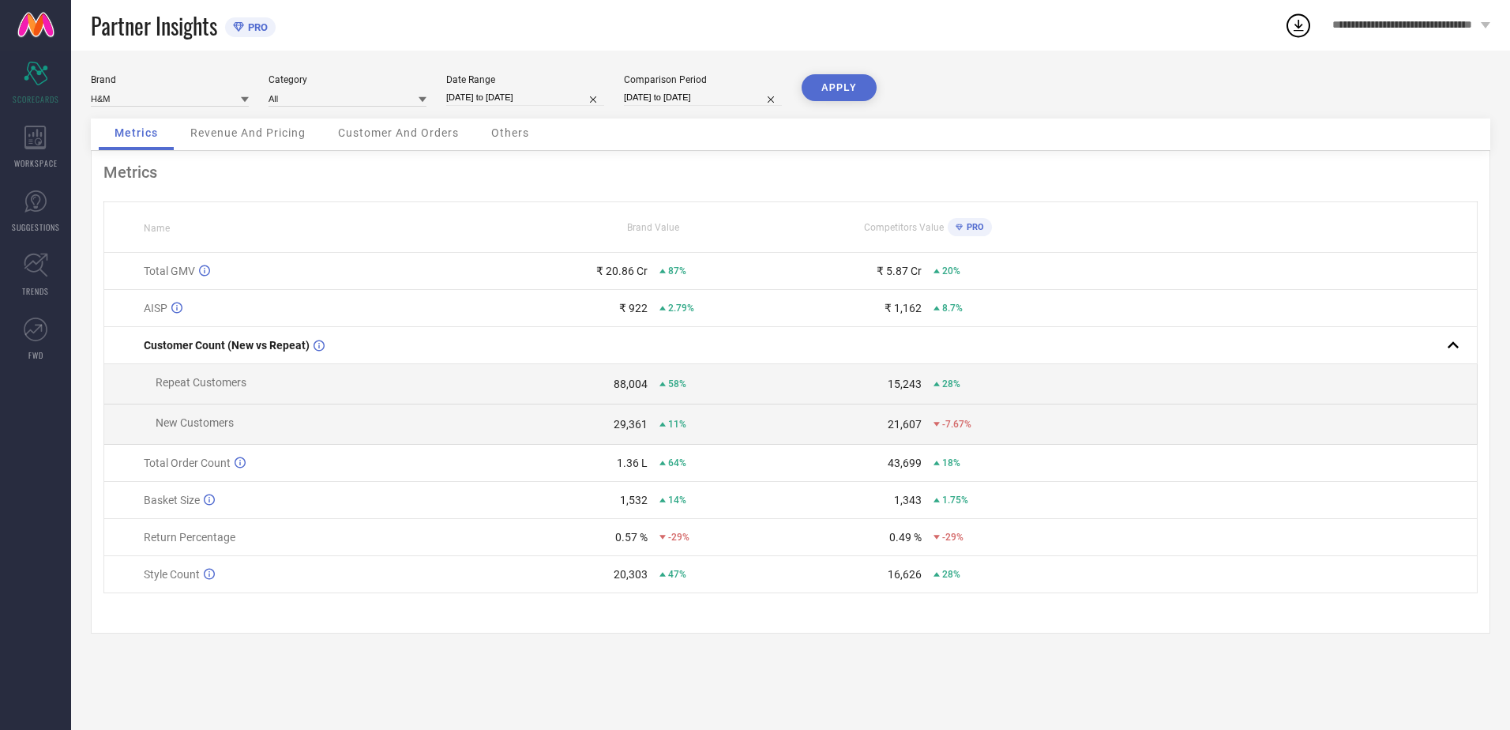
click at [231, 134] on span "Revenue And Pricing" at bounding box center [247, 132] width 115 height 13
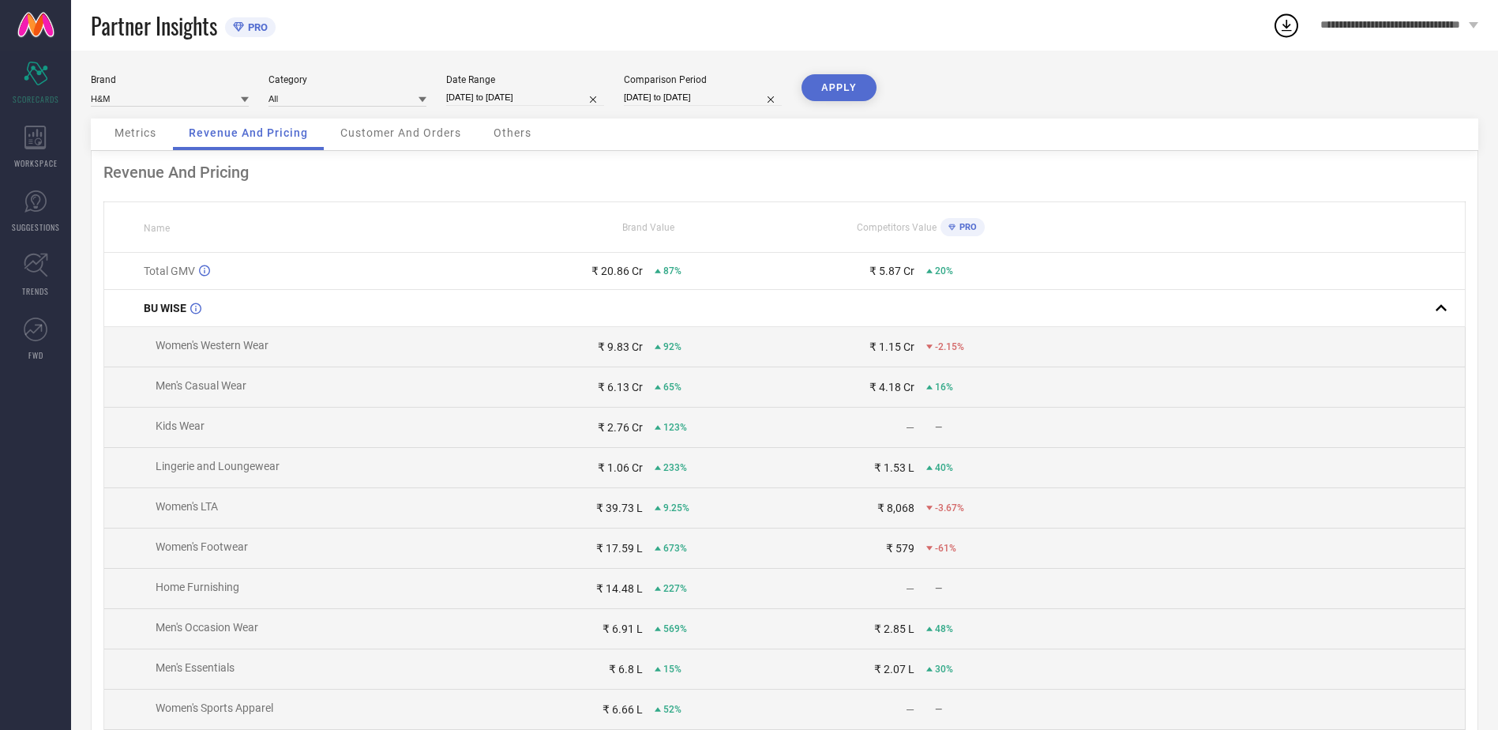
click at [424, 136] on span "Customer And Orders" at bounding box center [400, 132] width 121 height 13
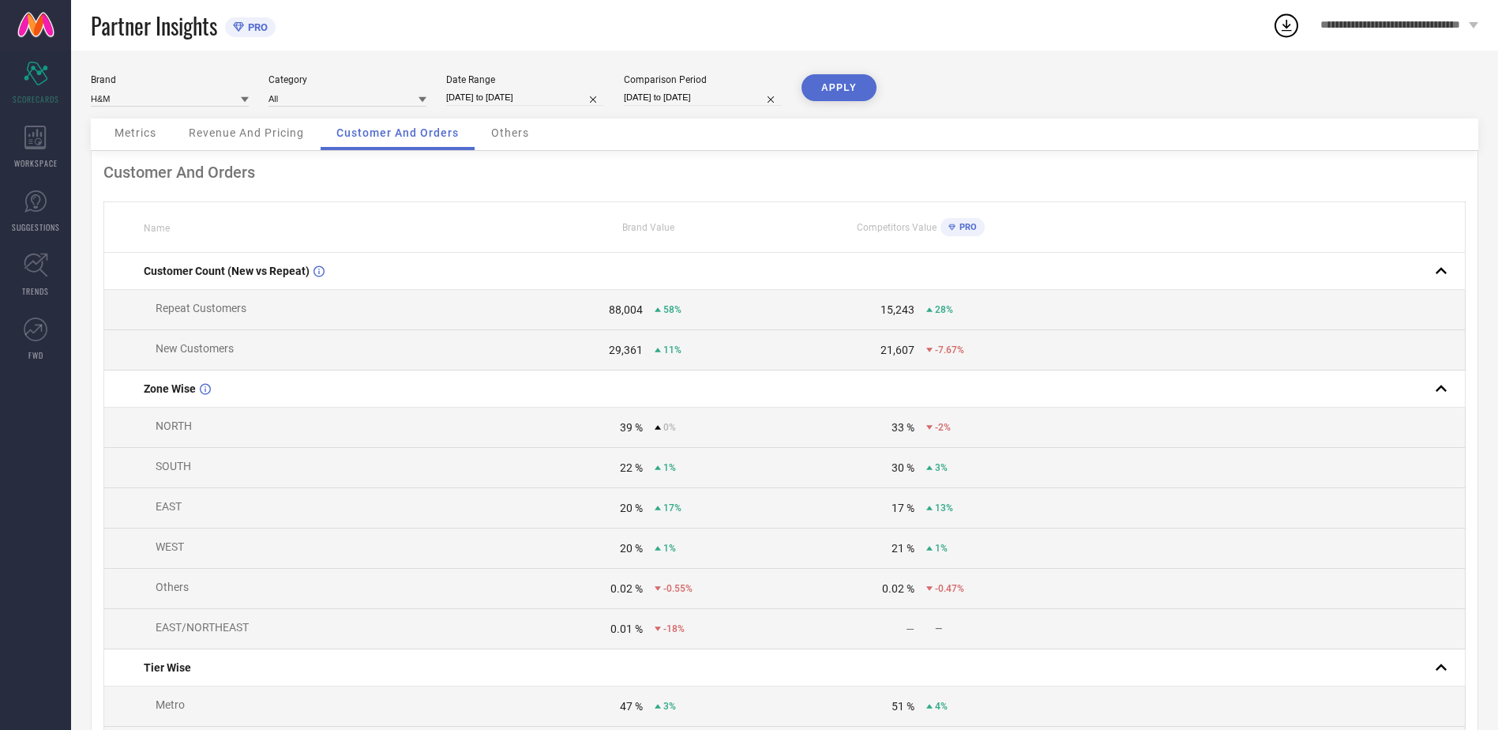
click at [504, 129] on span "Others" at bounding box center [510, 132] width 38 height 13
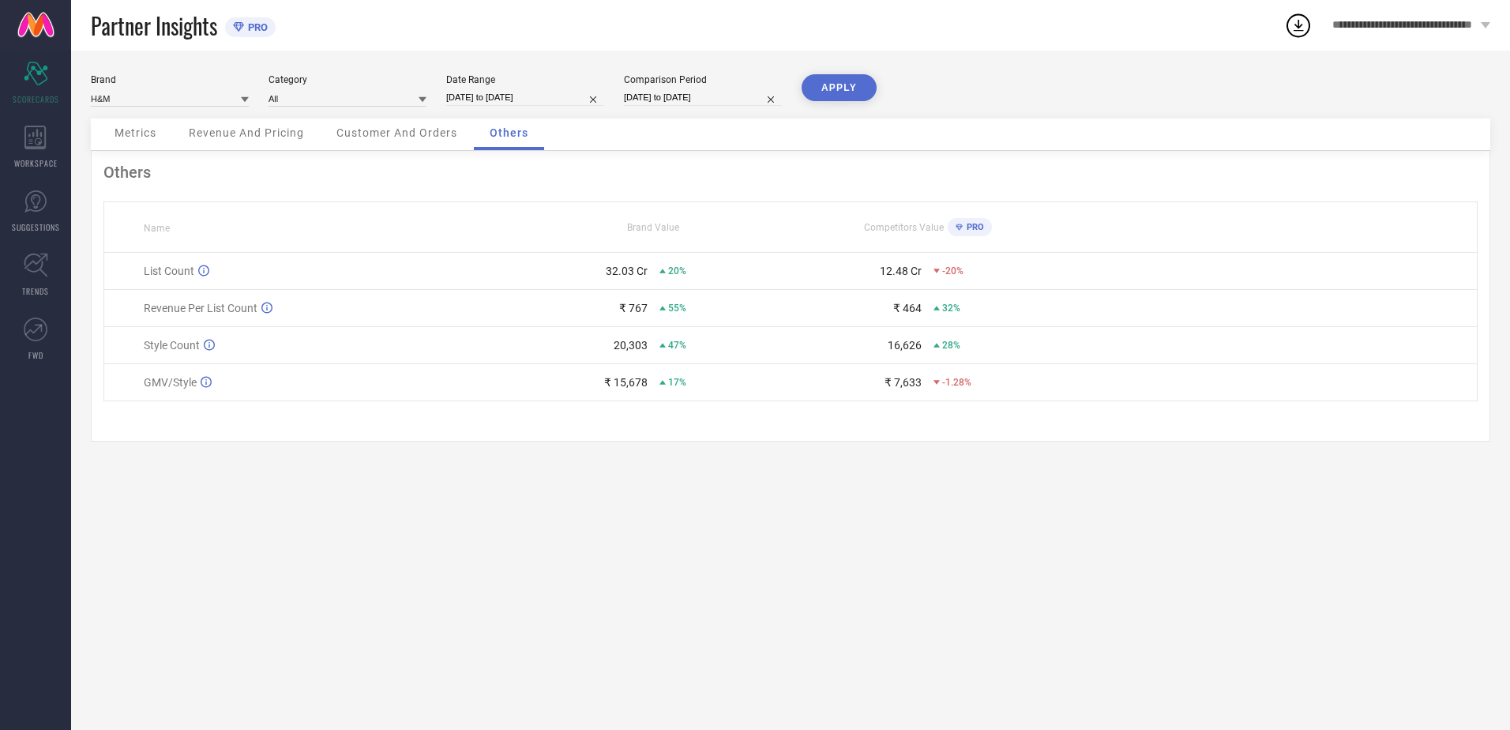
click at [219, 133] on span "Revenue And Pricing" at bounding box center [246, 132] width 115 height 13
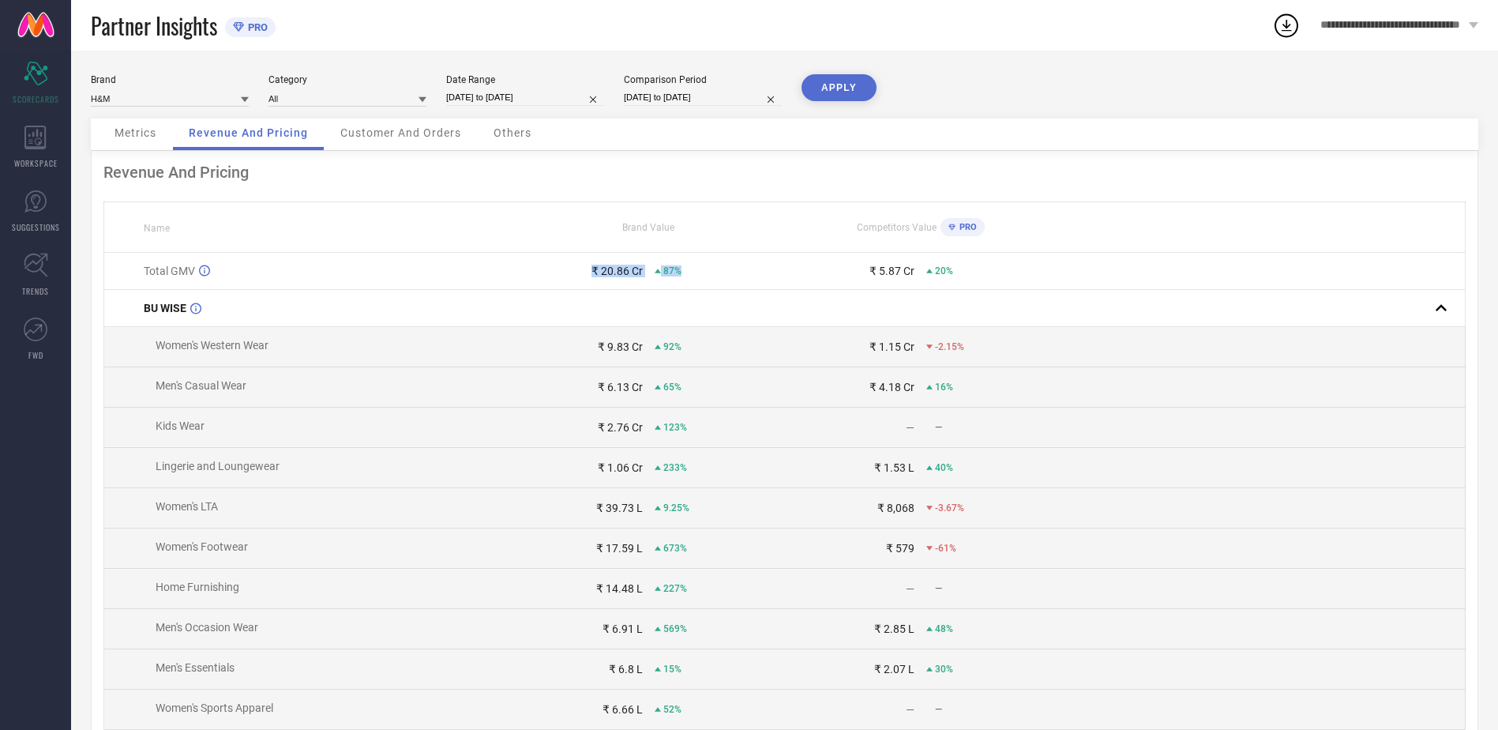
drag, startPoint x: 681, startPoint y: 268, endPoint x: 586, endPoint y: 268, distance: 95.5
click at [586, 268] on div "₹ 20.86 Cr 87%" at bounding box center [648, 271] width 271 height 13
click at [753, 280] on td "₹ 20.86 Cr 87%" at bounding box center [648, 271] width 272 height 37
select select "8"
select select "2025"
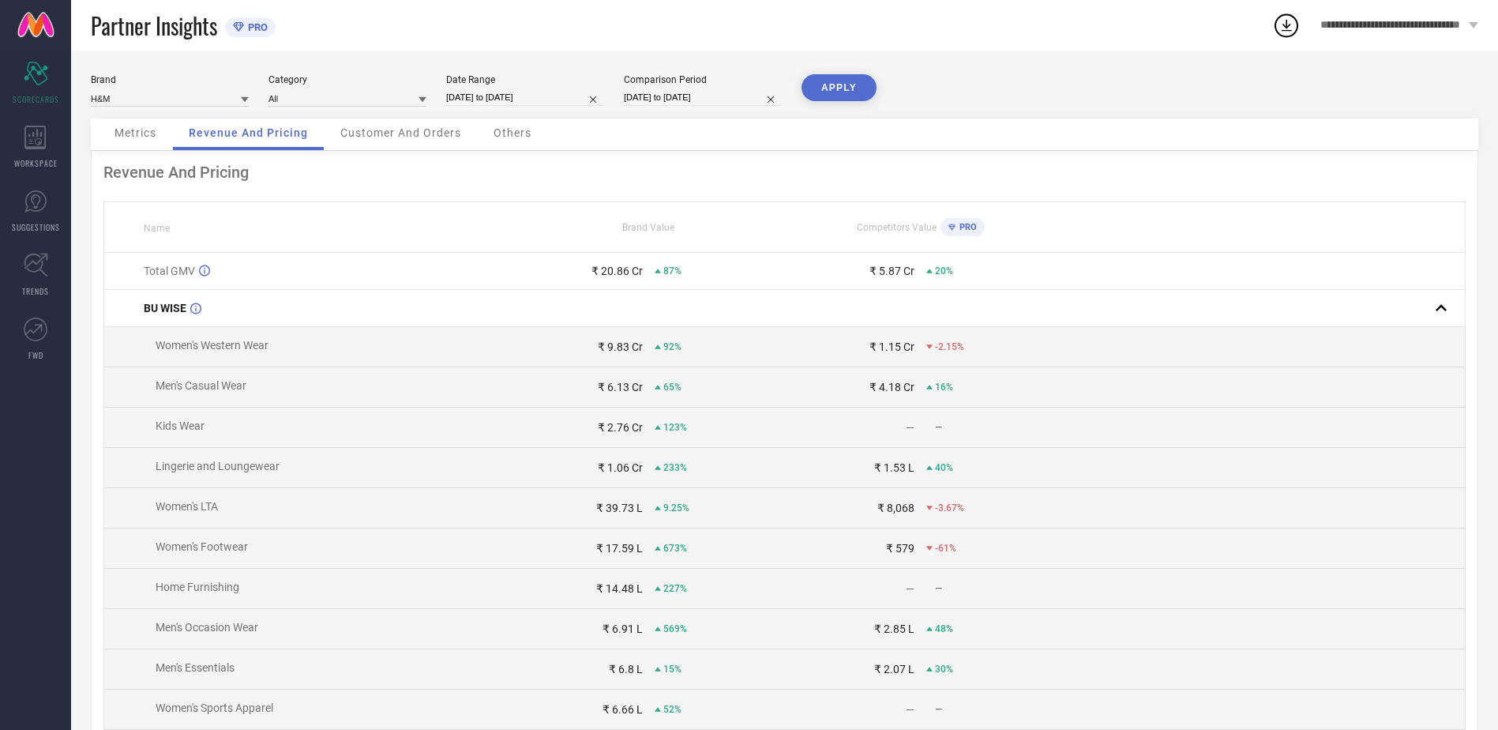
select select "9"
select select "2025"
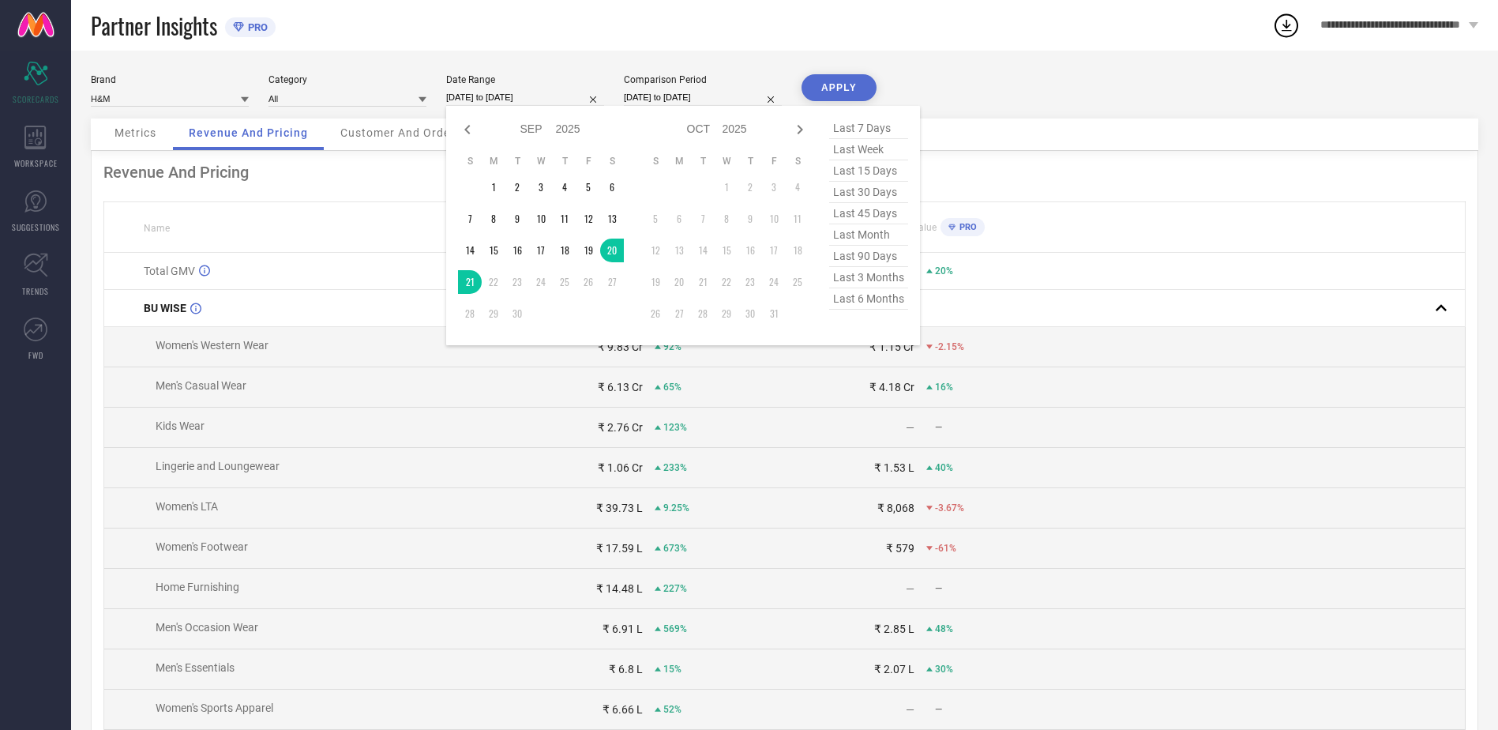
click at [542, 92] on input "20-09-2025 to 21-09-2025" at bounding box center [525, 97] width 158 height 17
click at [539, 102] on input "20-09-2025 to 21-09-2025" at bounding box center [525, 97] width 158 height 17
click at [463, 131] on icon at bounding box center [467, 129] width 19 height 19
select select "7"
select select "2025"
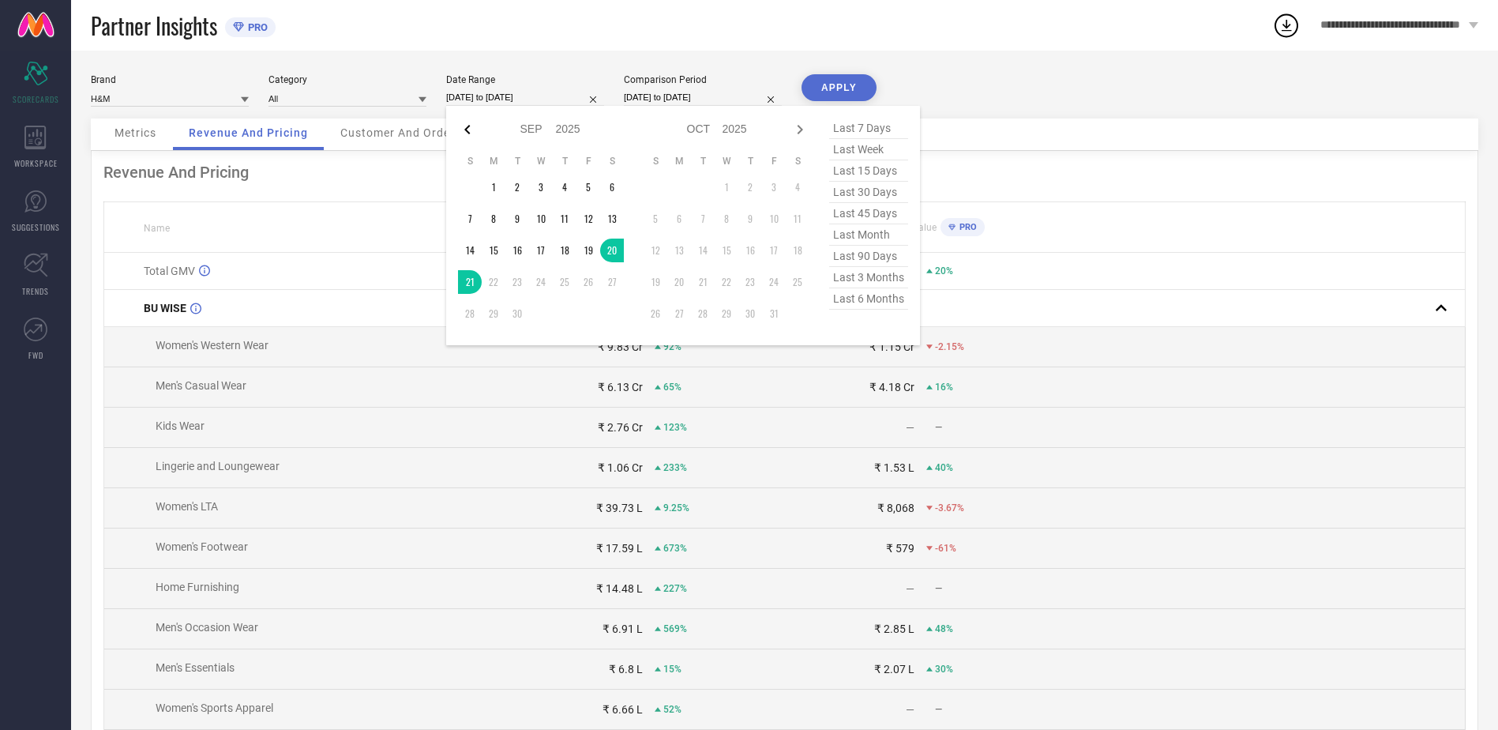
select select "8"
select select "2025"
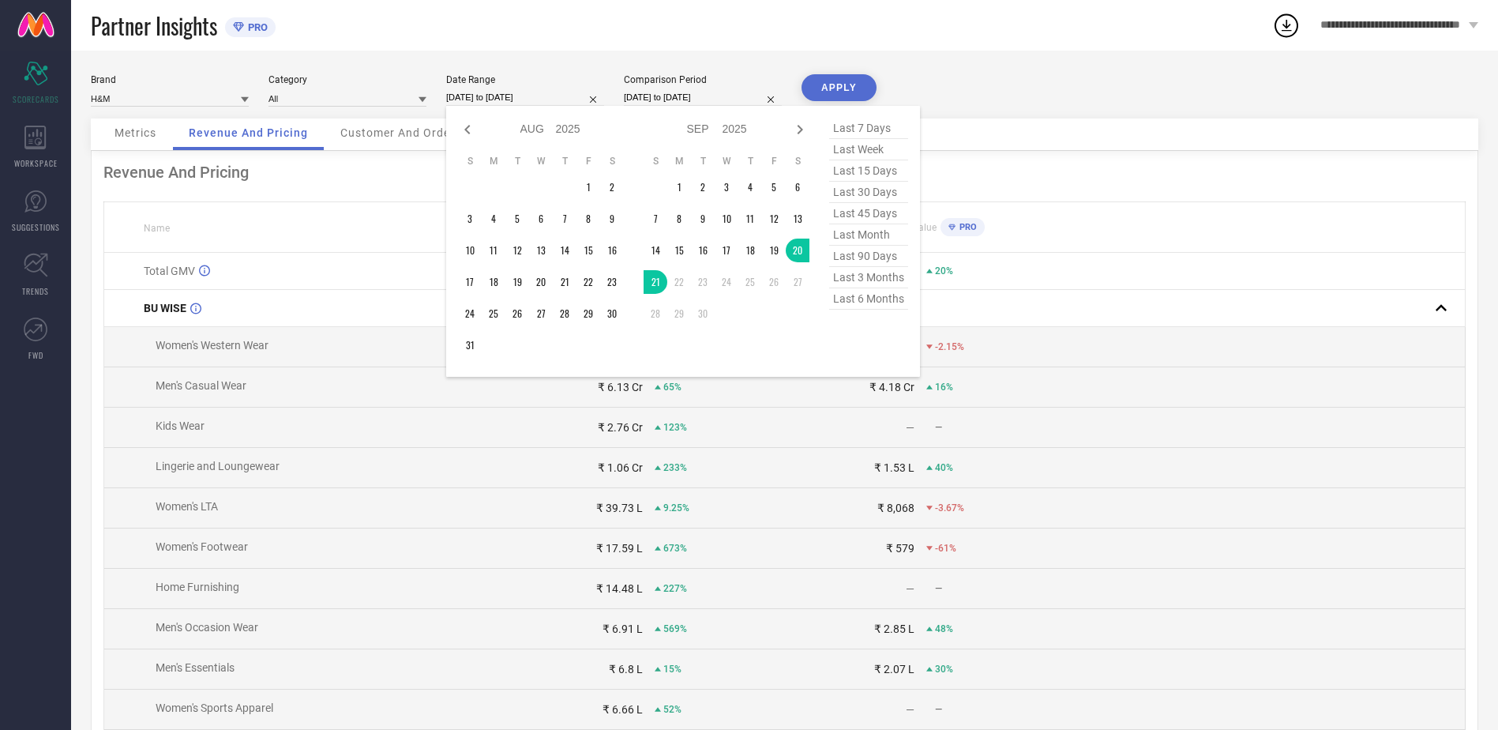
click at [463, 131] on icon at bounding box center [467, 129] width 19 height 19
select select "4"
select select "2025"
select select "5"
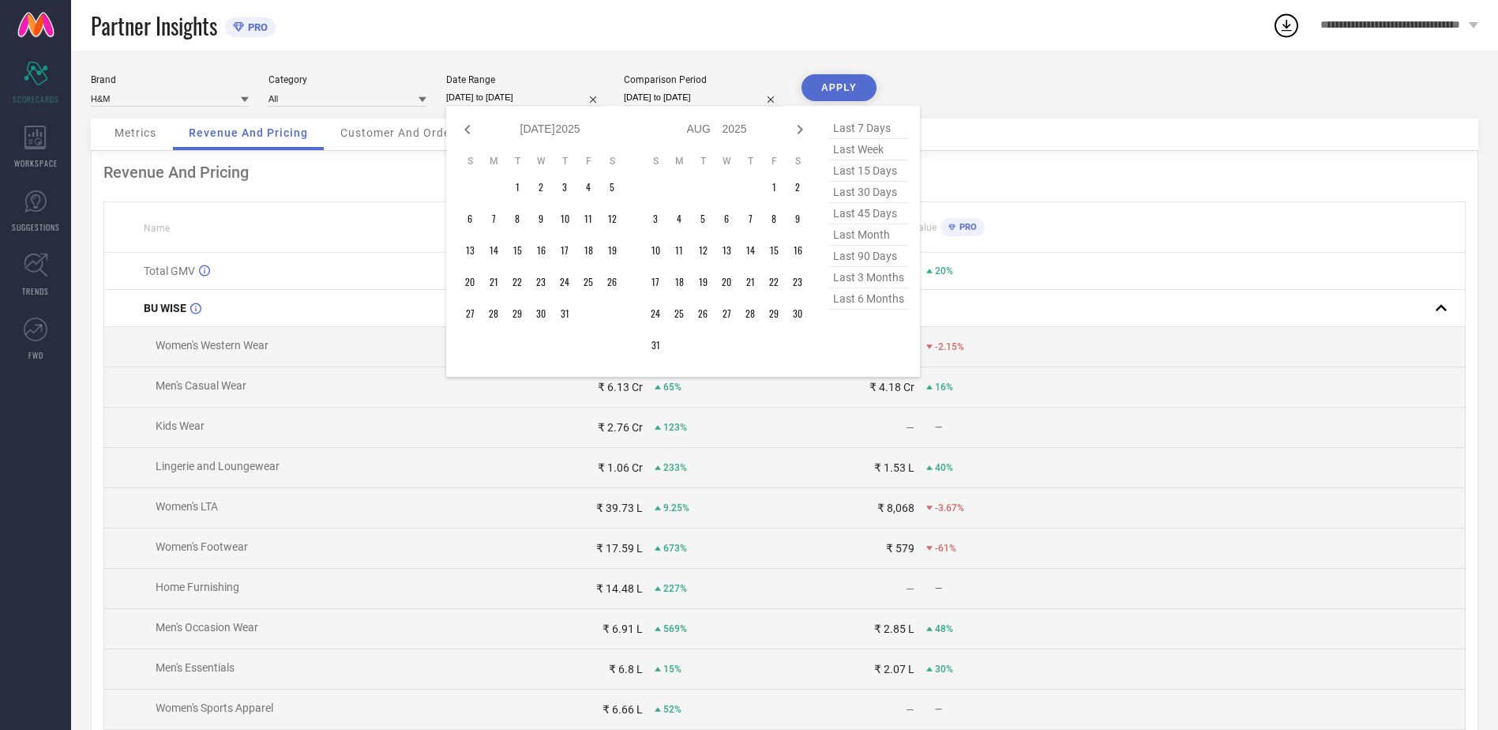
select select "2025"
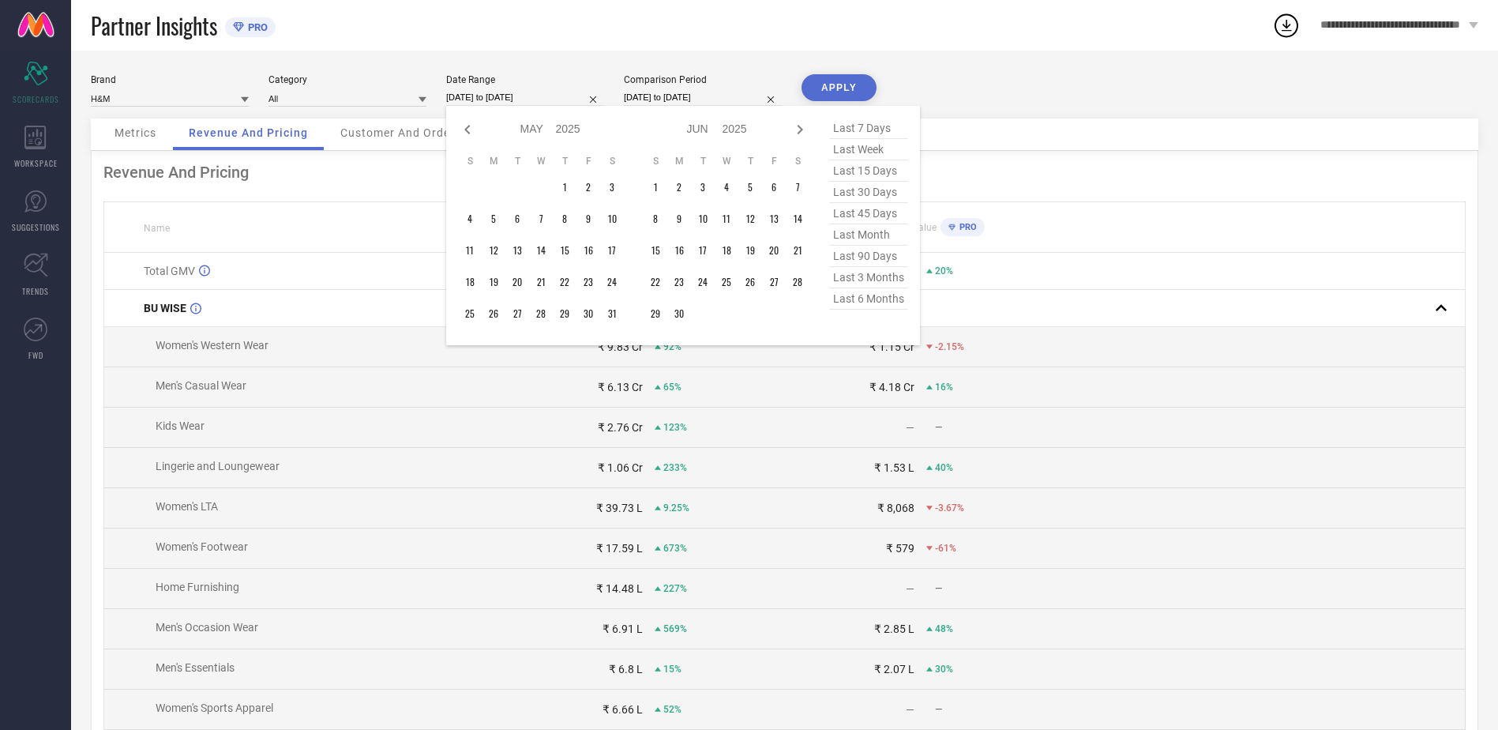
click at [463, 131] on icon at bounding box center [467, 129] width 19 height 19
select select "3"
select select "2025"
select select "4"
select select "2025"
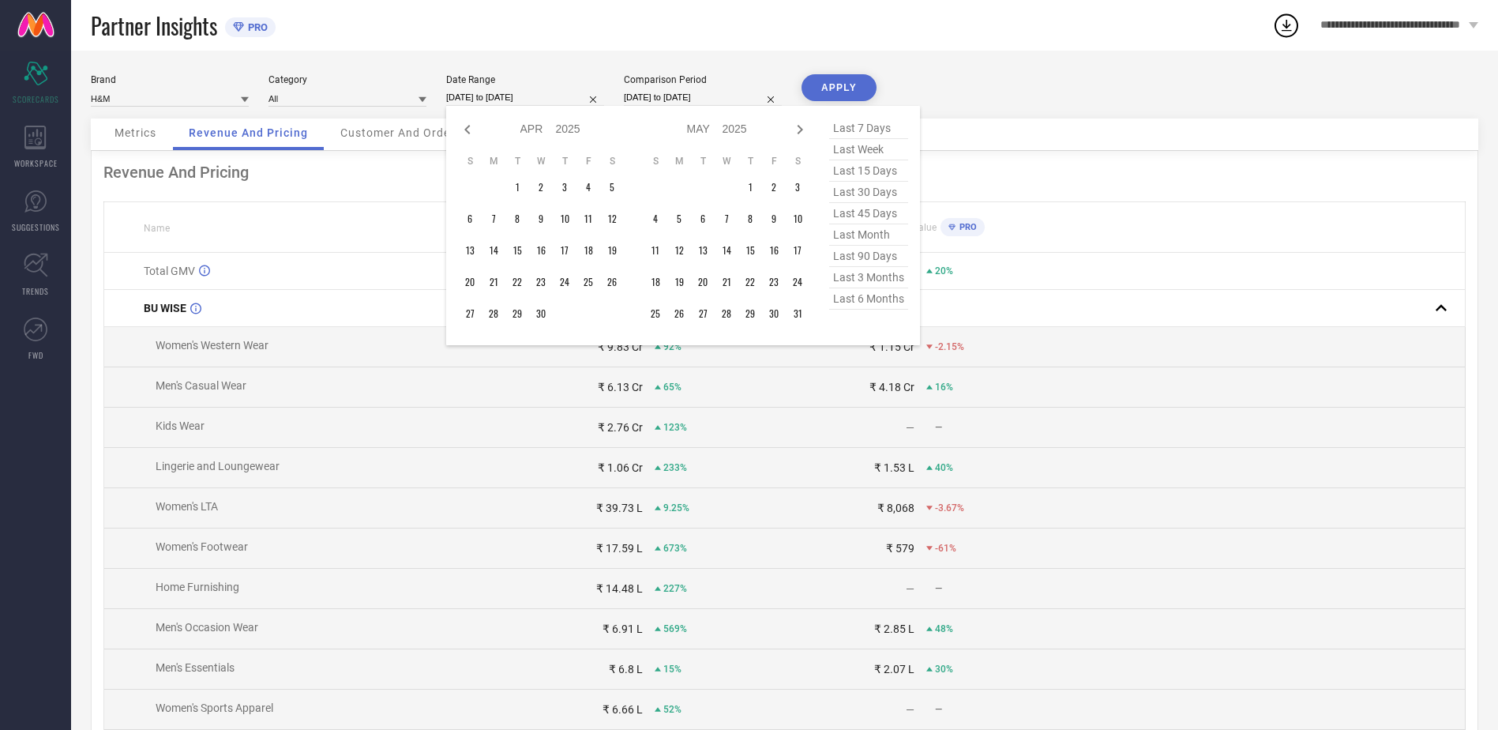
click at [853, 306] on span "last 6 months" at bounding box center [868, 298] width 79 height 21
type input "01-03-2025 to 31-08-2025"
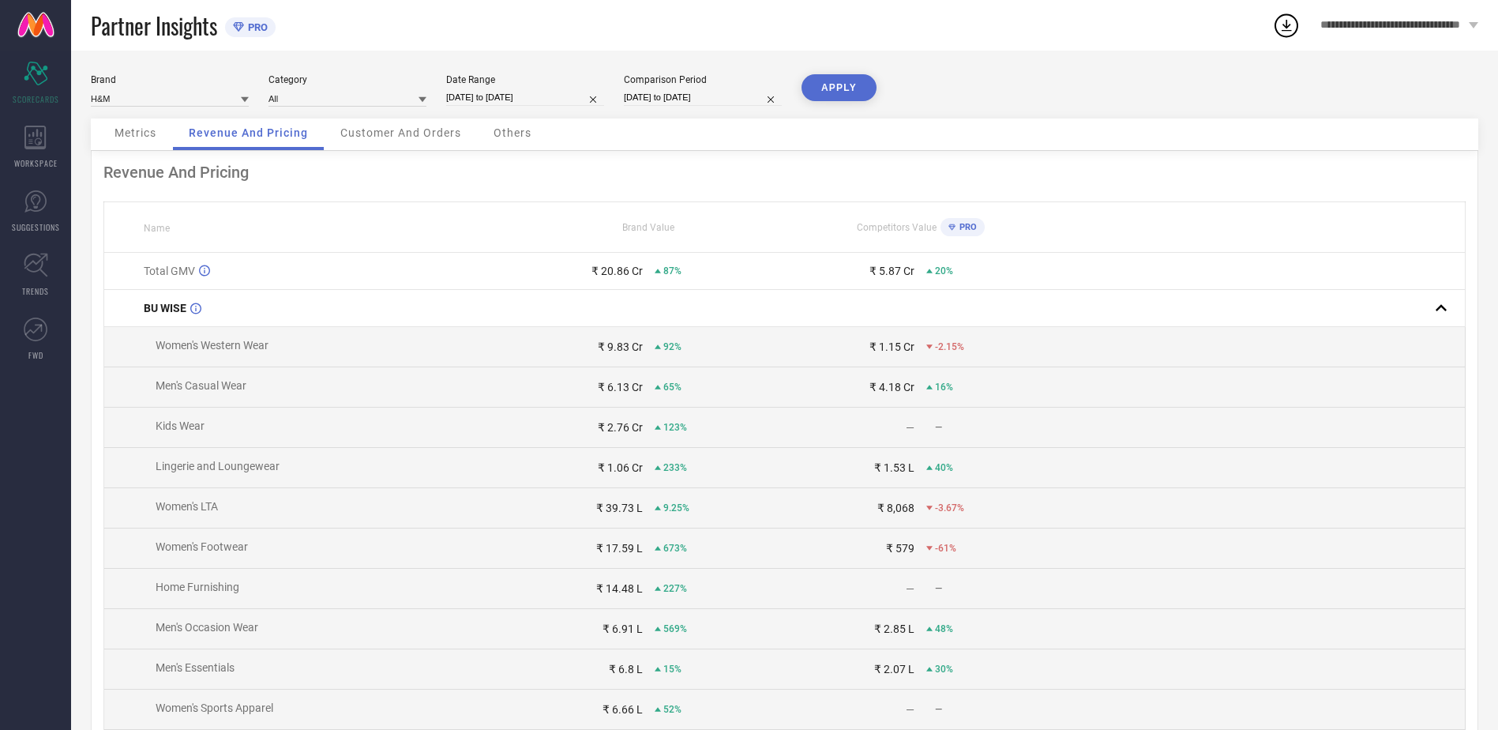
click at [712, 97] on input "26-09-2024 to 27-09-2024" at bounding box center [703, 97] width 158 height 17
select select "8"
select select "2024"
select select "9"
select select "2024"
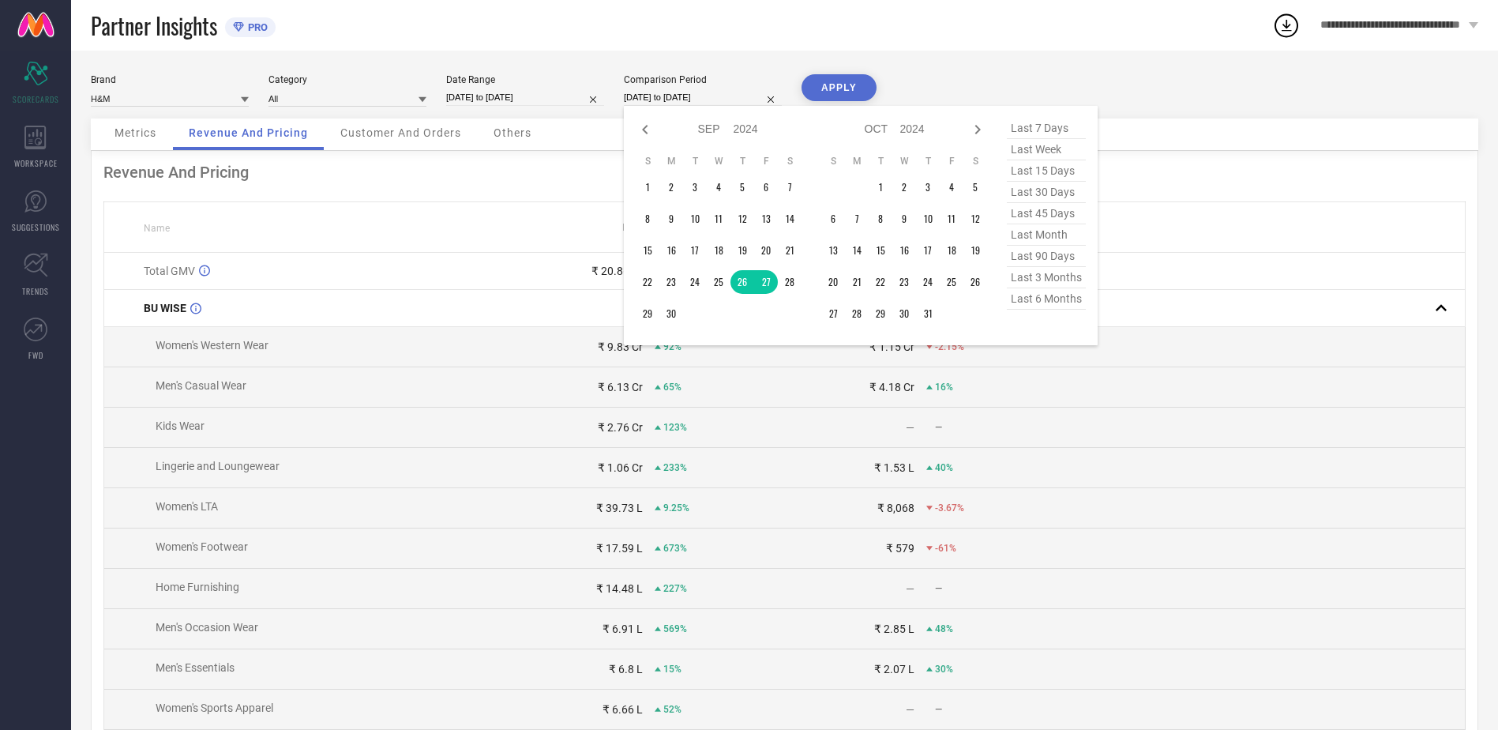
click at [1037, 306] on span "last 6 months" at bounding box center [1046, 298] width 79 height 21
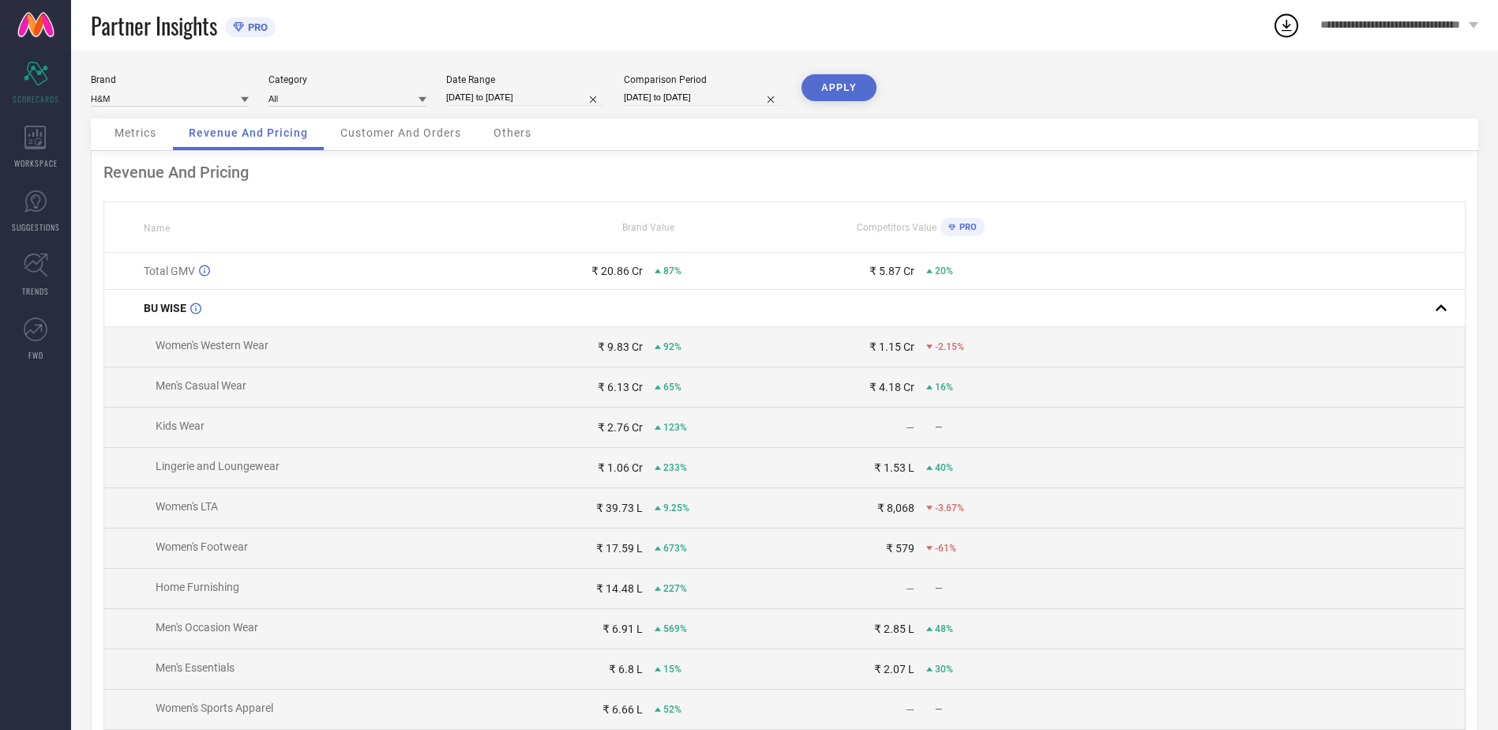
type input "01-03-2025 to 31-08-2025"
click at [841, 84] on button "APPLY" at bounding box center [838, 87] width 75 height 27
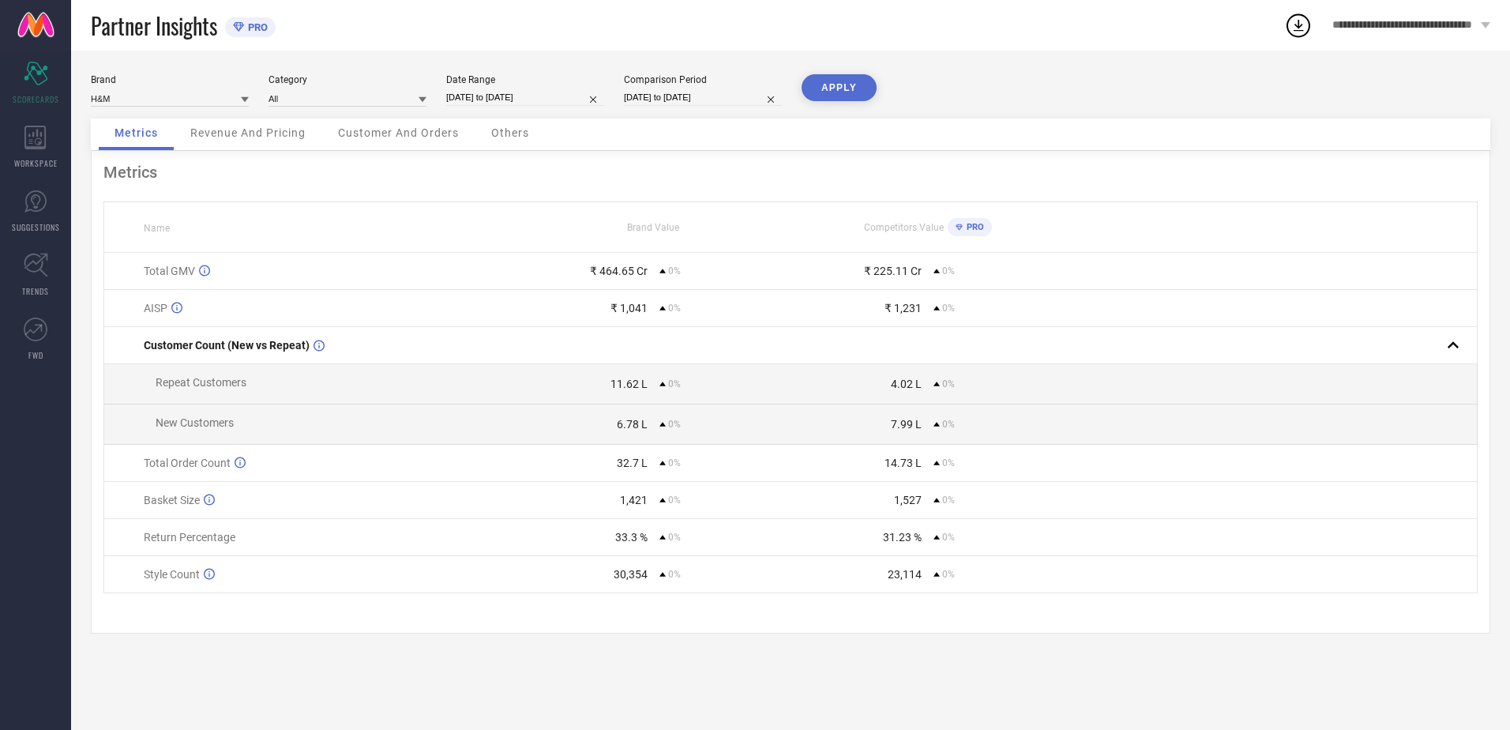
click at [694, 96] on input "01-03-2025 to 31-08-2025" at bounding box center [703, 97] width 158 height 17
select select "2"
select select "2025"
select select "3"
select select "2025"
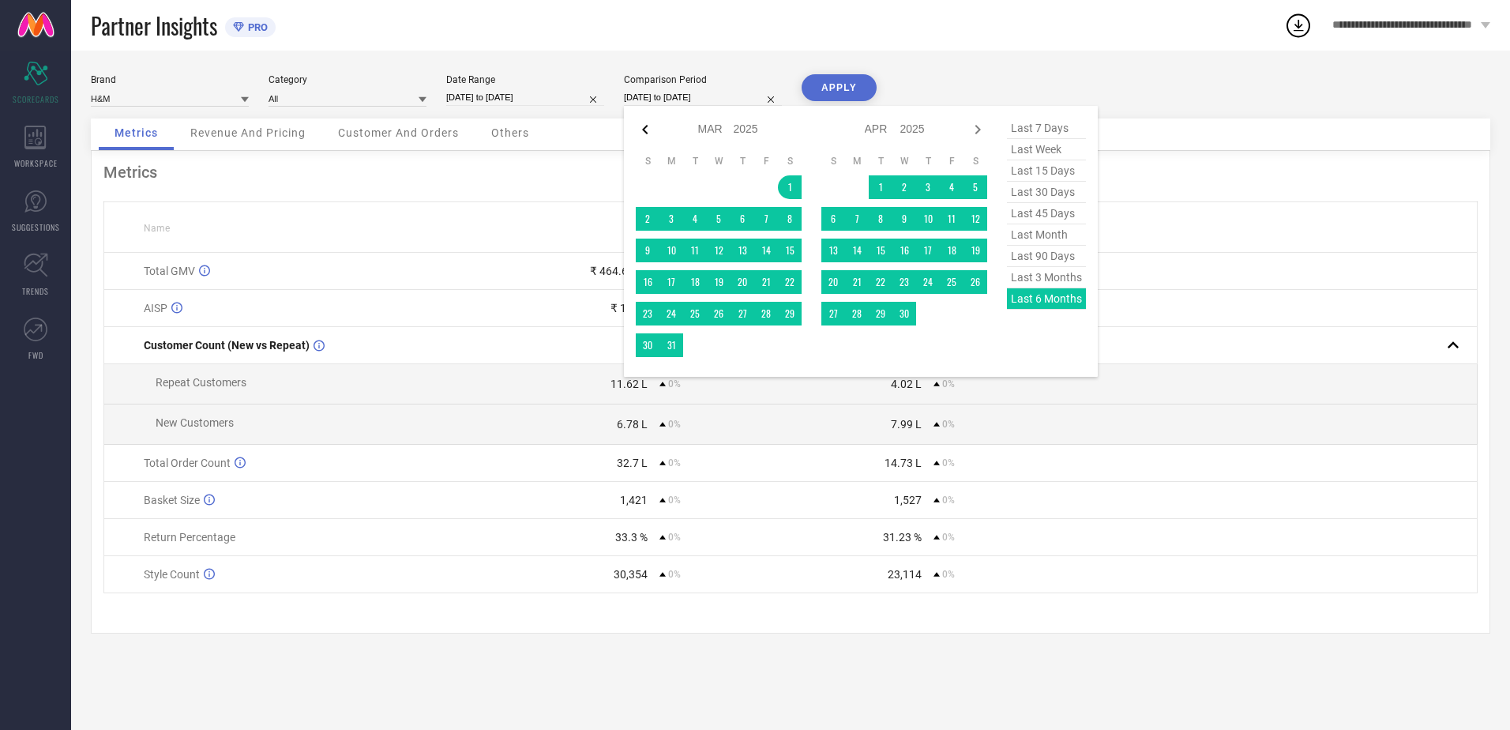
click at [646, 132] on icon at bounding box center [645, 129] width 6 height 9
select select "1"
select select "2025"
select select "2"
select select "2025"
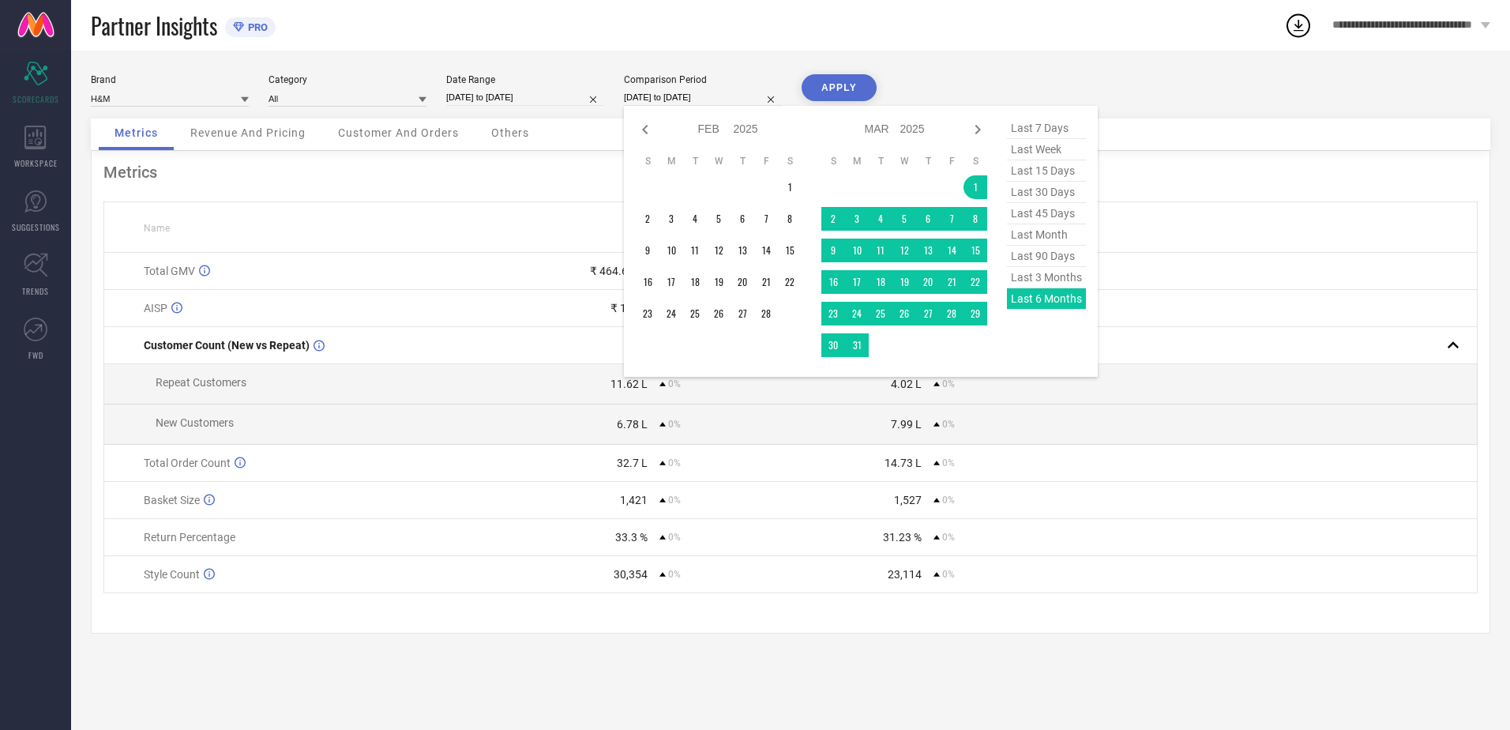
click at [646, 132] on icon at bounding box center [645, 129] width 6 height 9
select select "2025"
select select "1"
select select "2025"
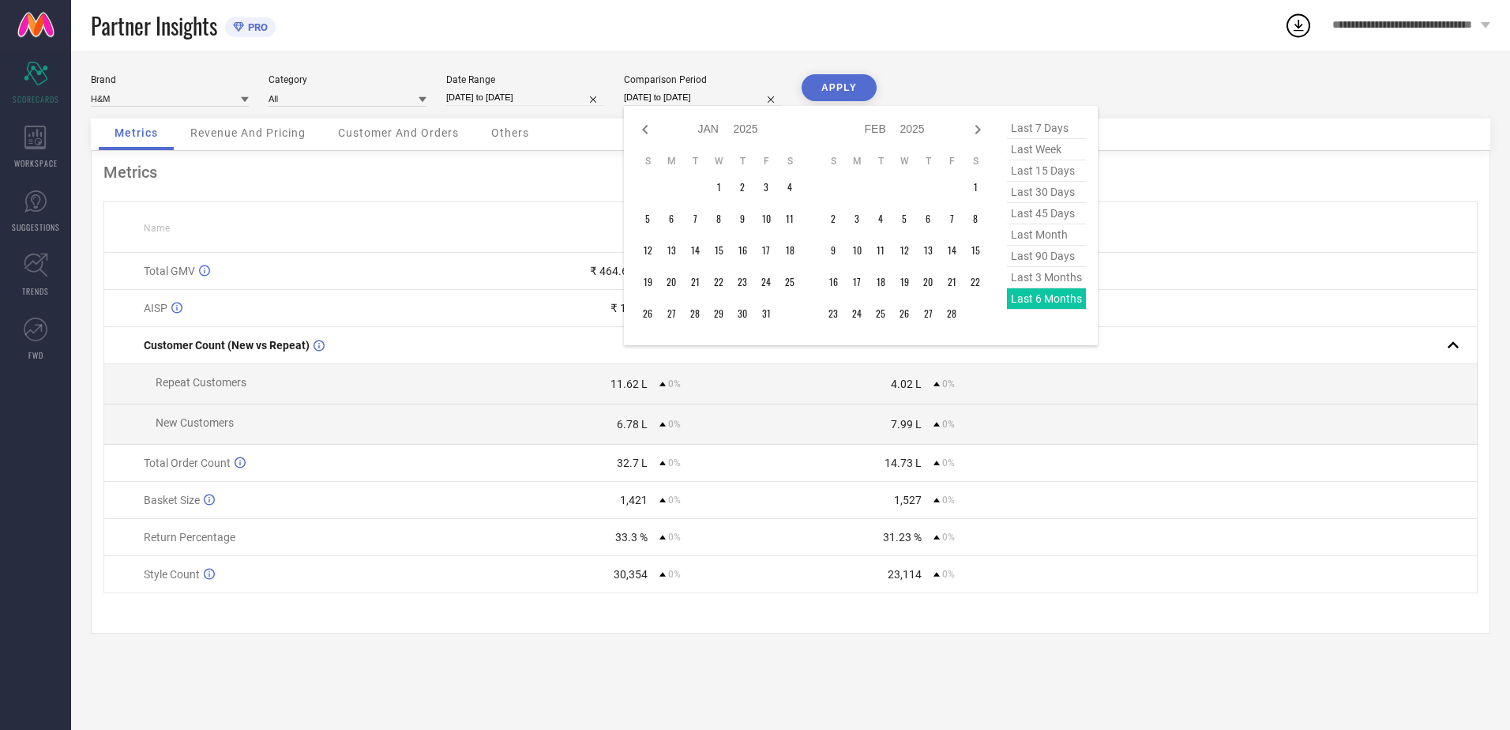
click at [646, 132] on icon at bounding box center [645, 129] width 6 height 9
select select "9"
select select "2024"
select select "10"
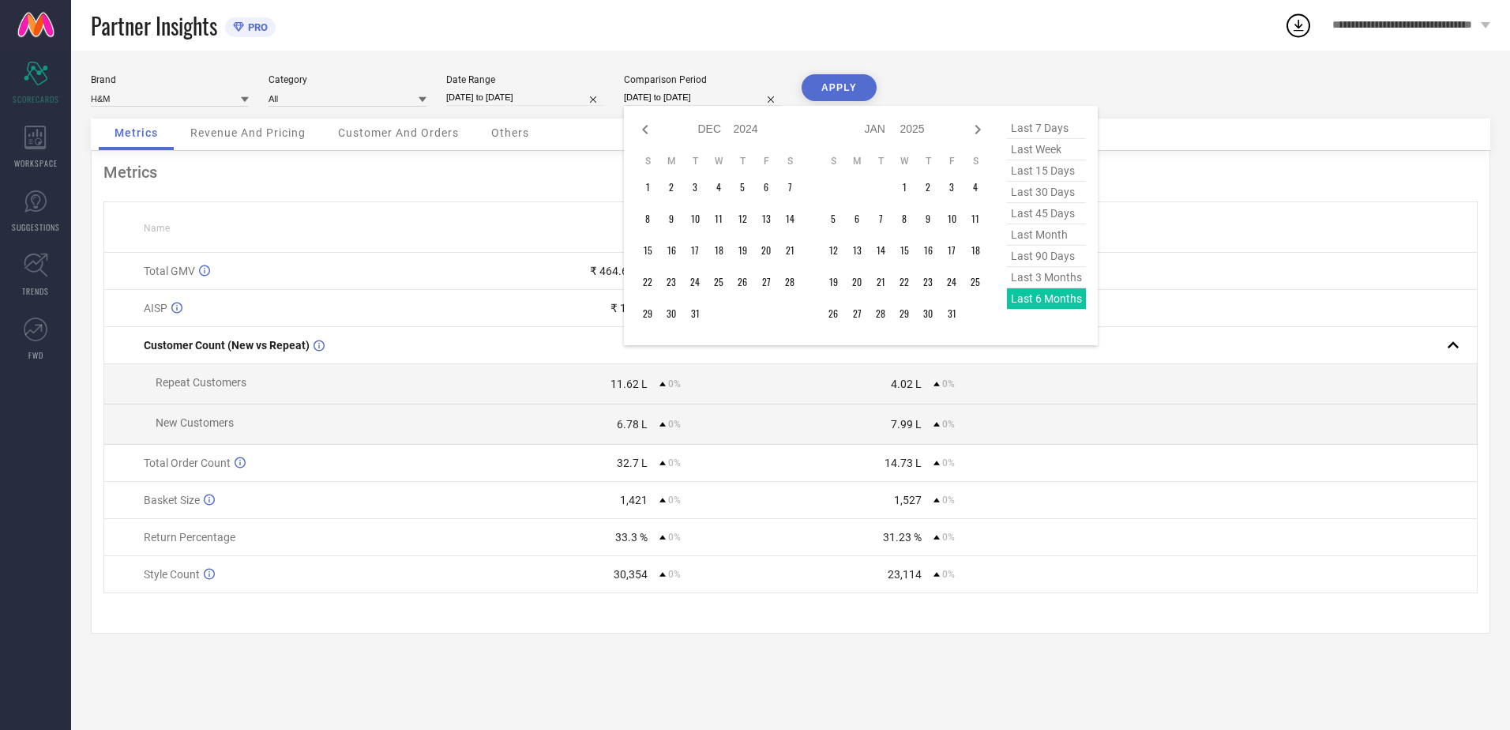
select select "2024"
click at [646, 132] on icon at bounding box center [645, 129] width 6 height 9
select select "8"
select select "2024"
select select "9"
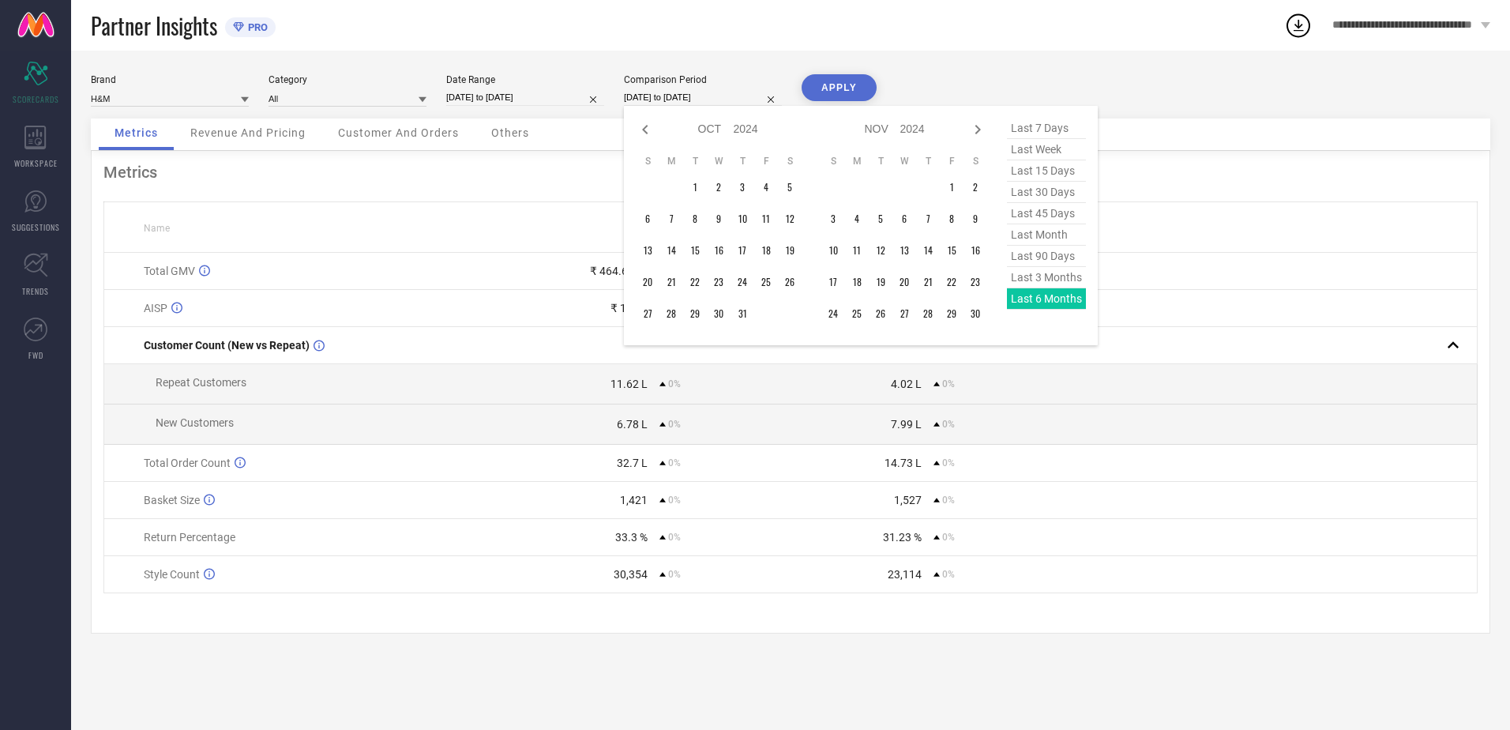
select select "2024"
click at [646, 132] on icon at bounding box center [645, 129] width 6 height 9
select select "6"
select select "2024"
select select "7"
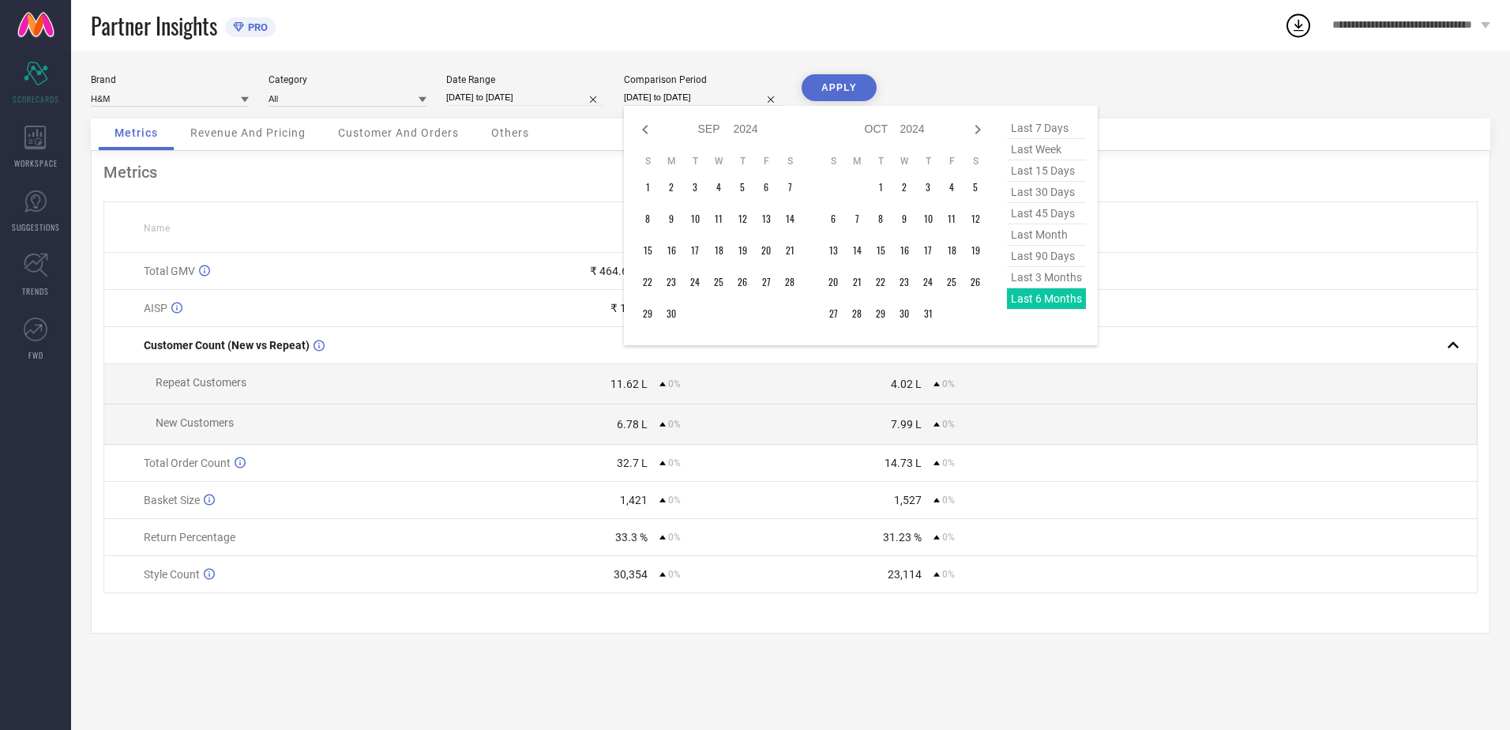
select select "2024"
click at [646, 132] on icon at bounding box center [645, 129] width 6 height 9
select select "4"
select select "2024"
select select "5"
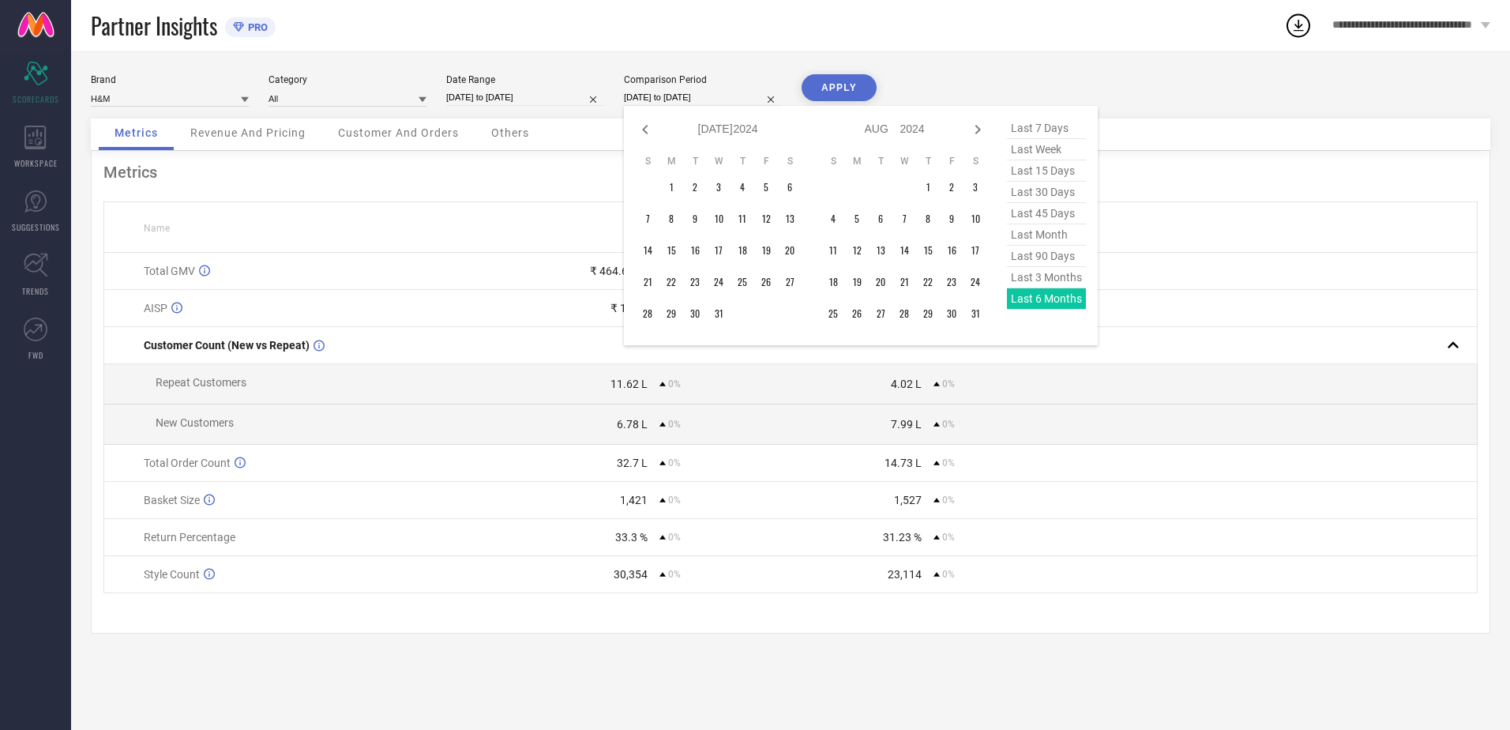
select select "2024"
click at [646, 132] on icon at bounding box center [645, 129] width 6 height 9
select select "3"
select select "2024"
select select "4"
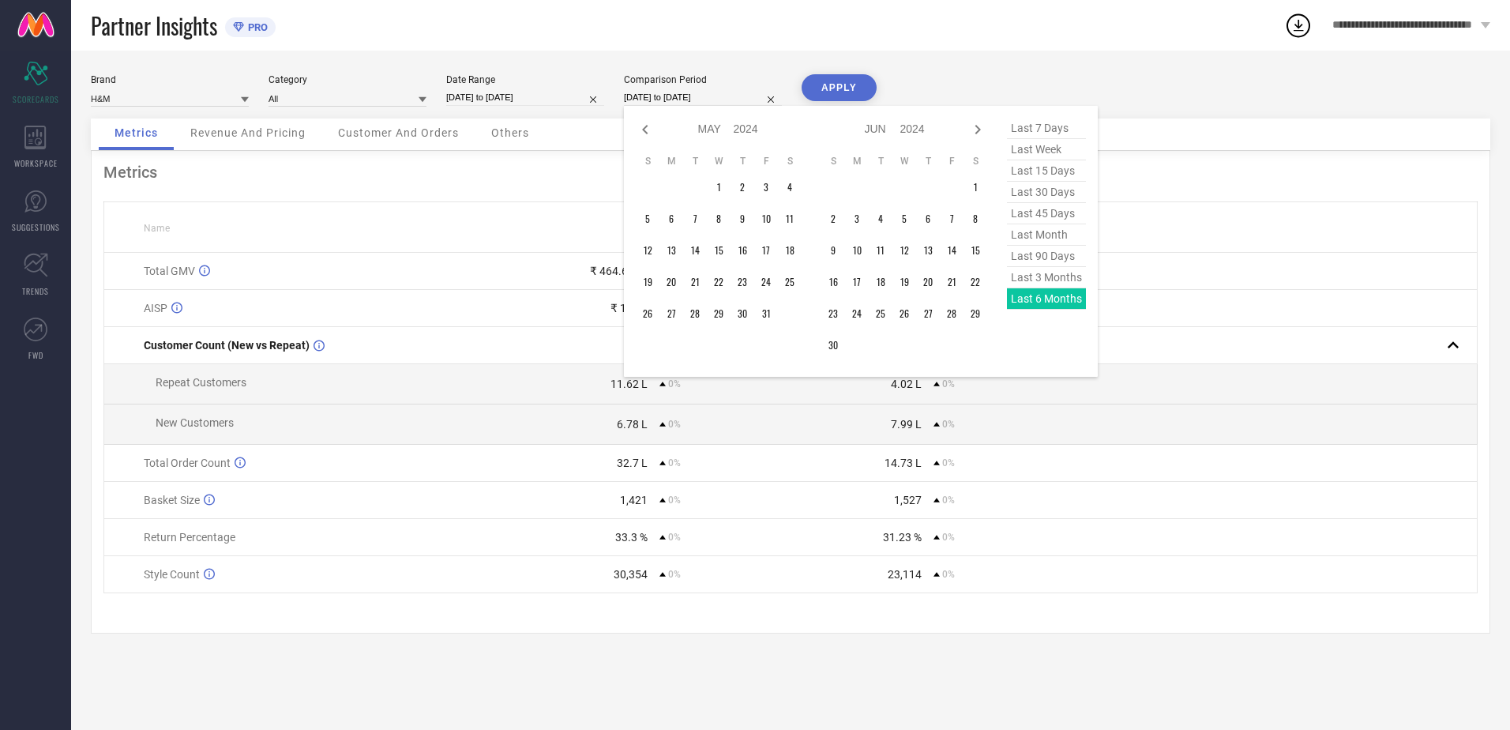
select select "2024"
click at [646, 132] on icon at bounding box center [645, 129] width 6 height 9
select select "2"
select select "2024"
select select "3"
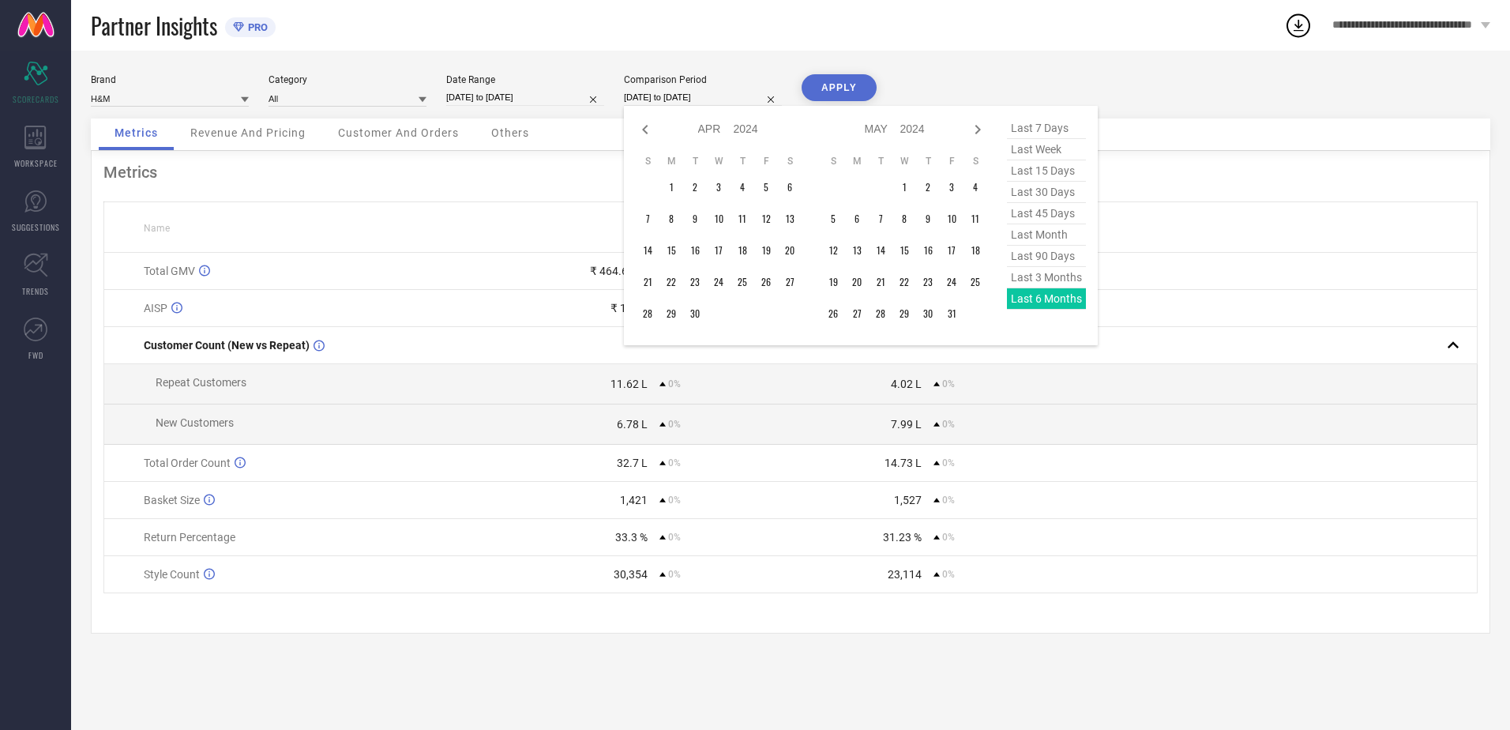
select select "2024"
type input "After 01-03-2024"
click at [770, 187] on td "1" at bounding box center [766, 187] width 24 height 24
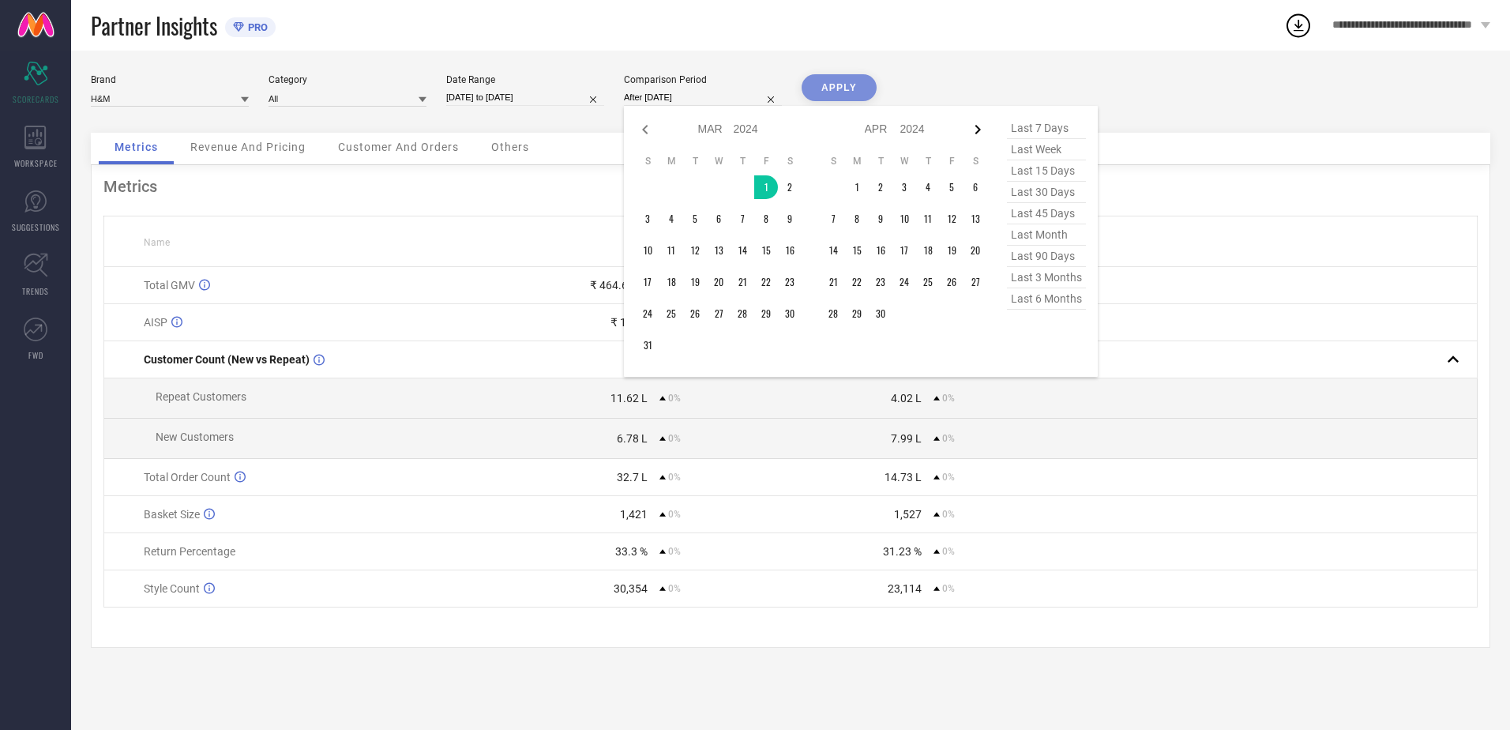
click at [973, 131] on icon at bounding box center [977, 129] width 19 height 19
select select "4"
select select "2024"
select select "5"
select select "2024"
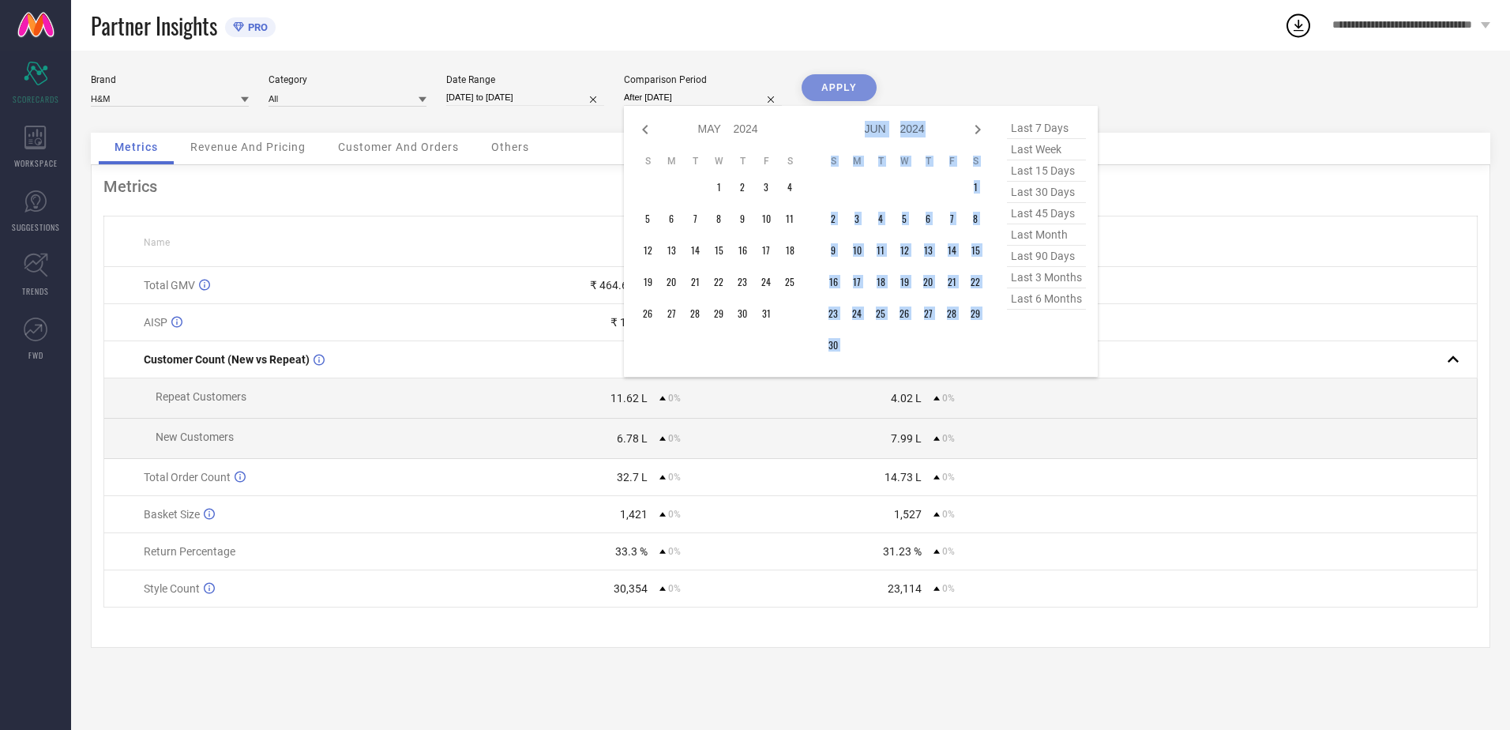
click at [973, 131] on icon at bounding box center [977, 129] width 19 height 19
select select "5"
select select "2024"
select select "6"
select select "2024"
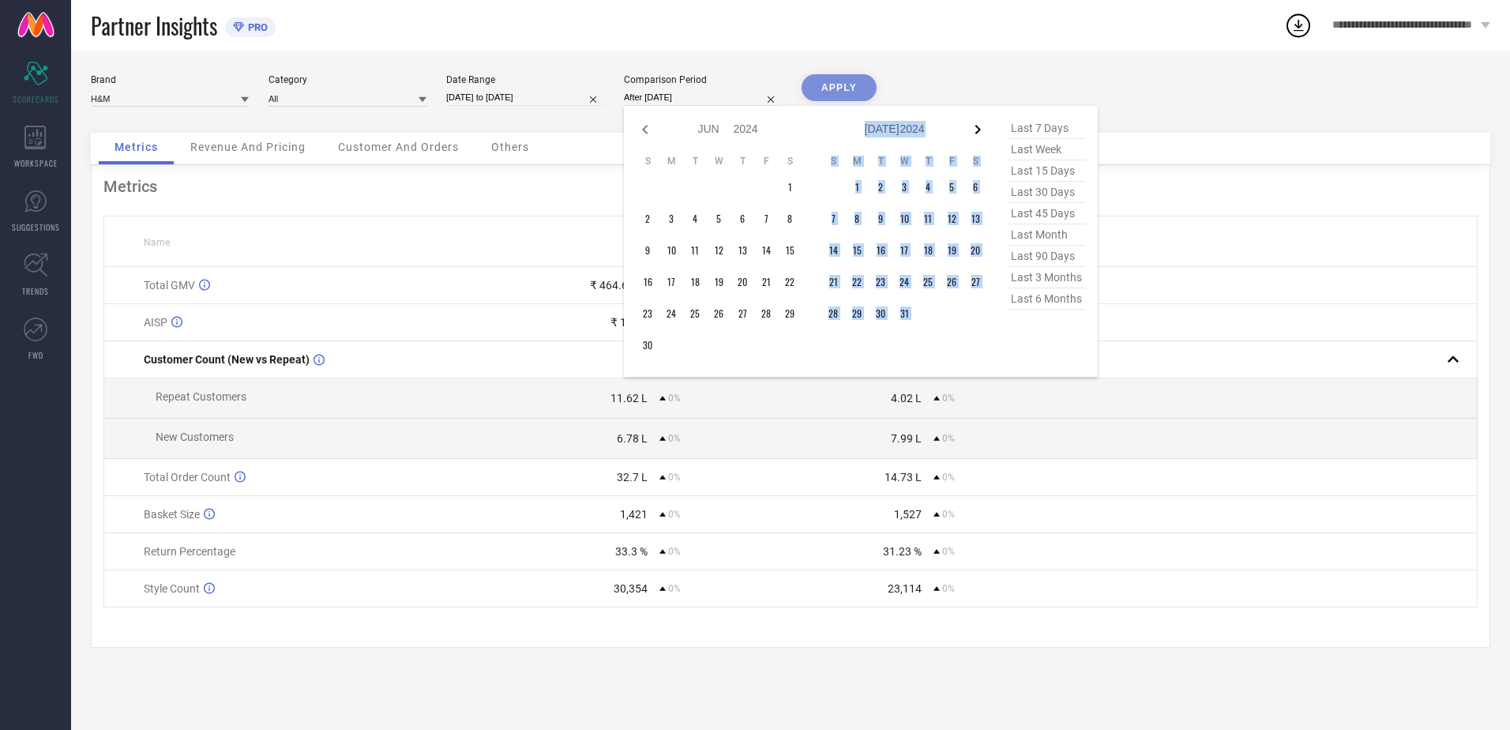
click at [973, 131] on icon at bounding box center [977, 129] width 19 height 19
select select "6"
select select "2024"
select select "7"
select select "2024"
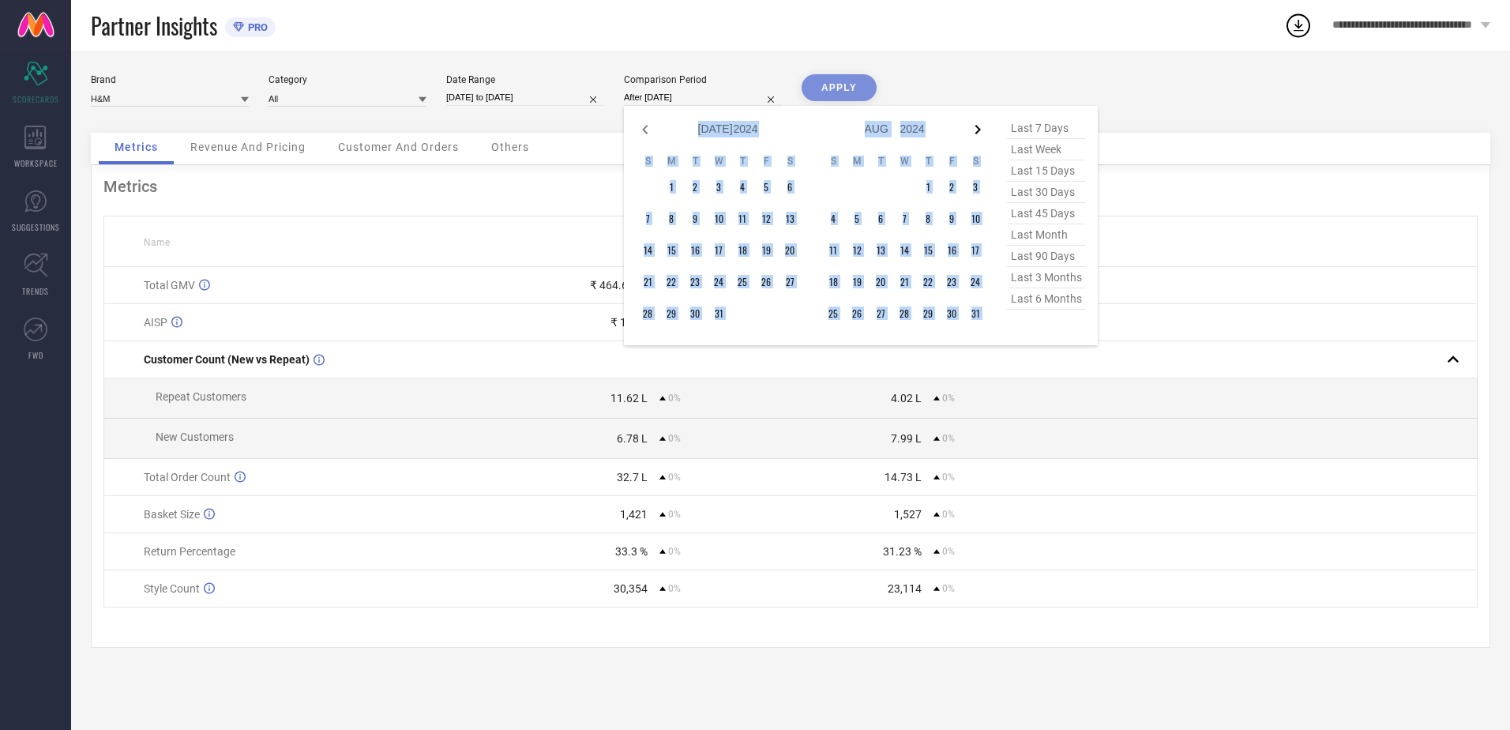
click at [973, 131] on icon at bounding box center [977, 129] width 19 height 19
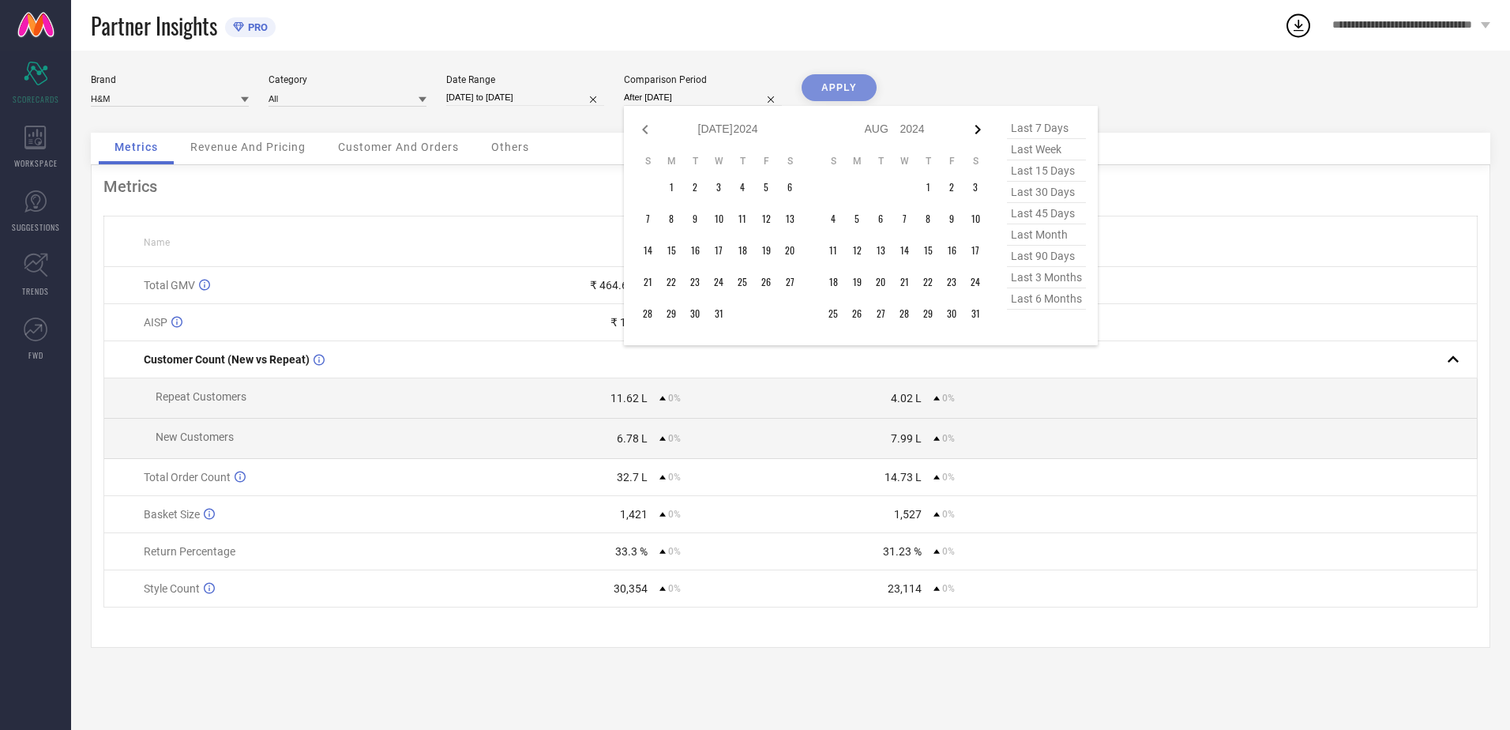
select select "7"
select select "2024"
select select "8"
select select "2024"
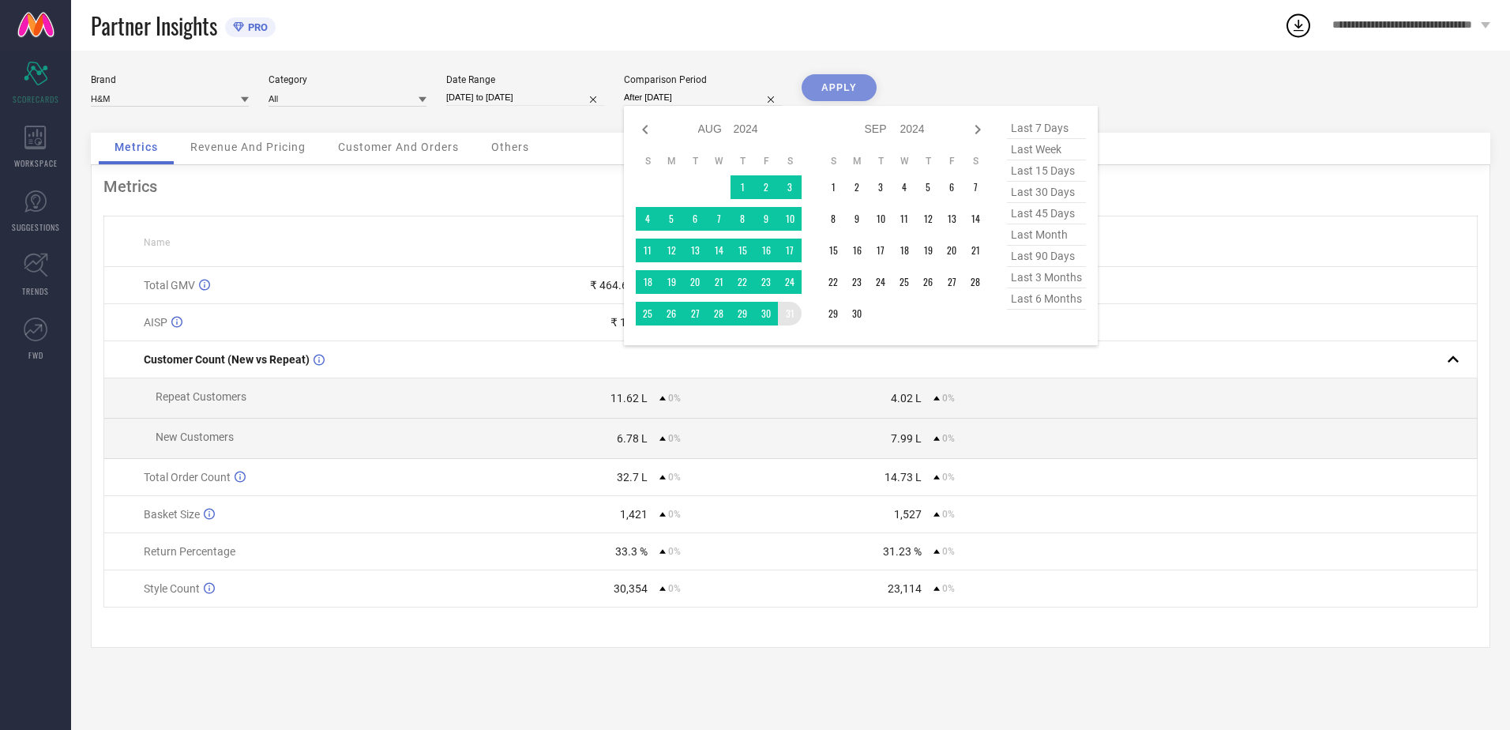
type input "01-03-2024 to 31-08-2024"
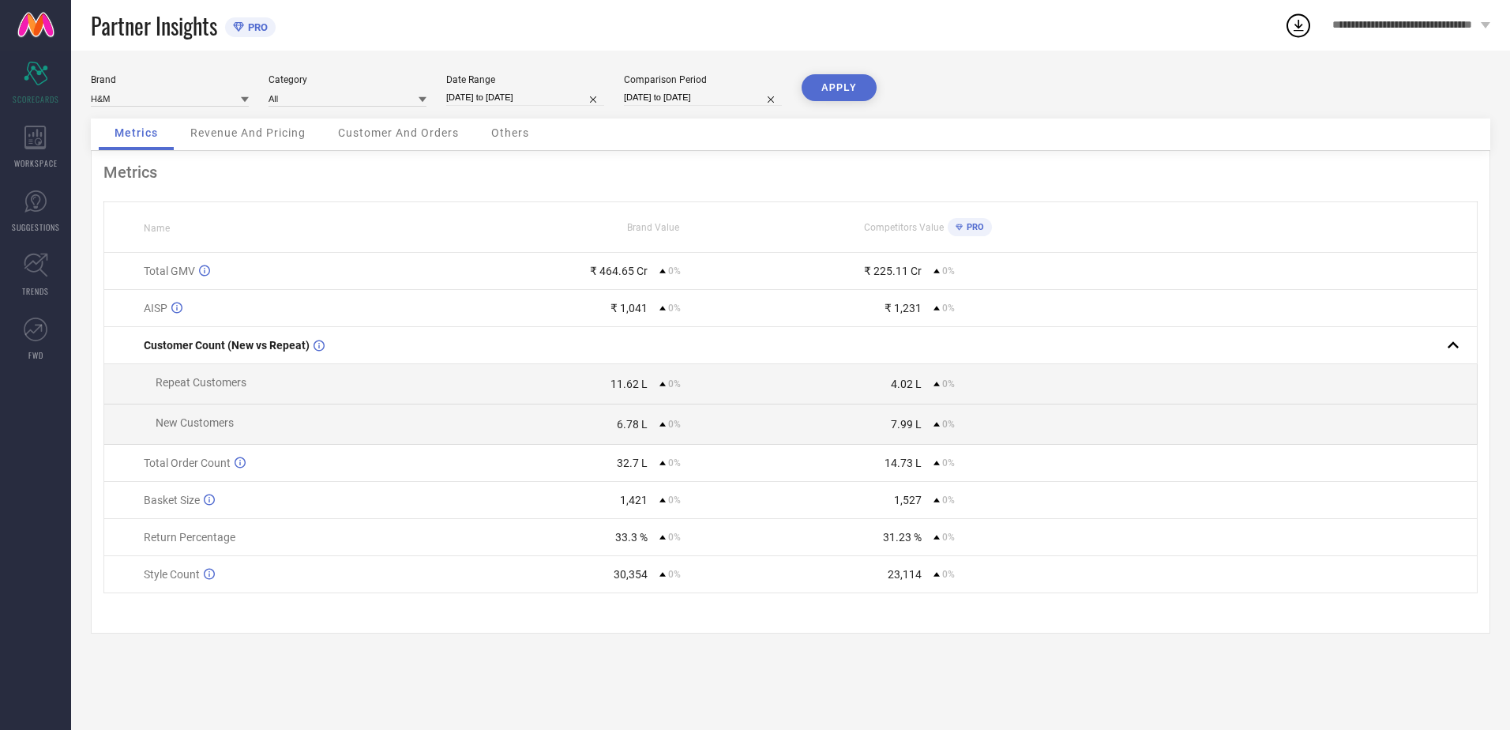
click at [853, 91] on button "APPLY" at bounding box center [838, 87] width 75 height 27
drag, startPoint x: 691, startPoint y: 280, endPoint x: 602, endPoint y: 285, distance: 88.6
click at [602, 285] on td "₹ 464.65 Cr 26%" at bounding box center [653, 271] width 275 height 37
click at [966, 280] on td "₹ 225.11 Cr 6%" at bounding box center [927, 271] width 275 height 37
click at [524, 97] on input "01-03-2025 to 31-08-2025" at bounding box center [525, 97] width 158 height 17
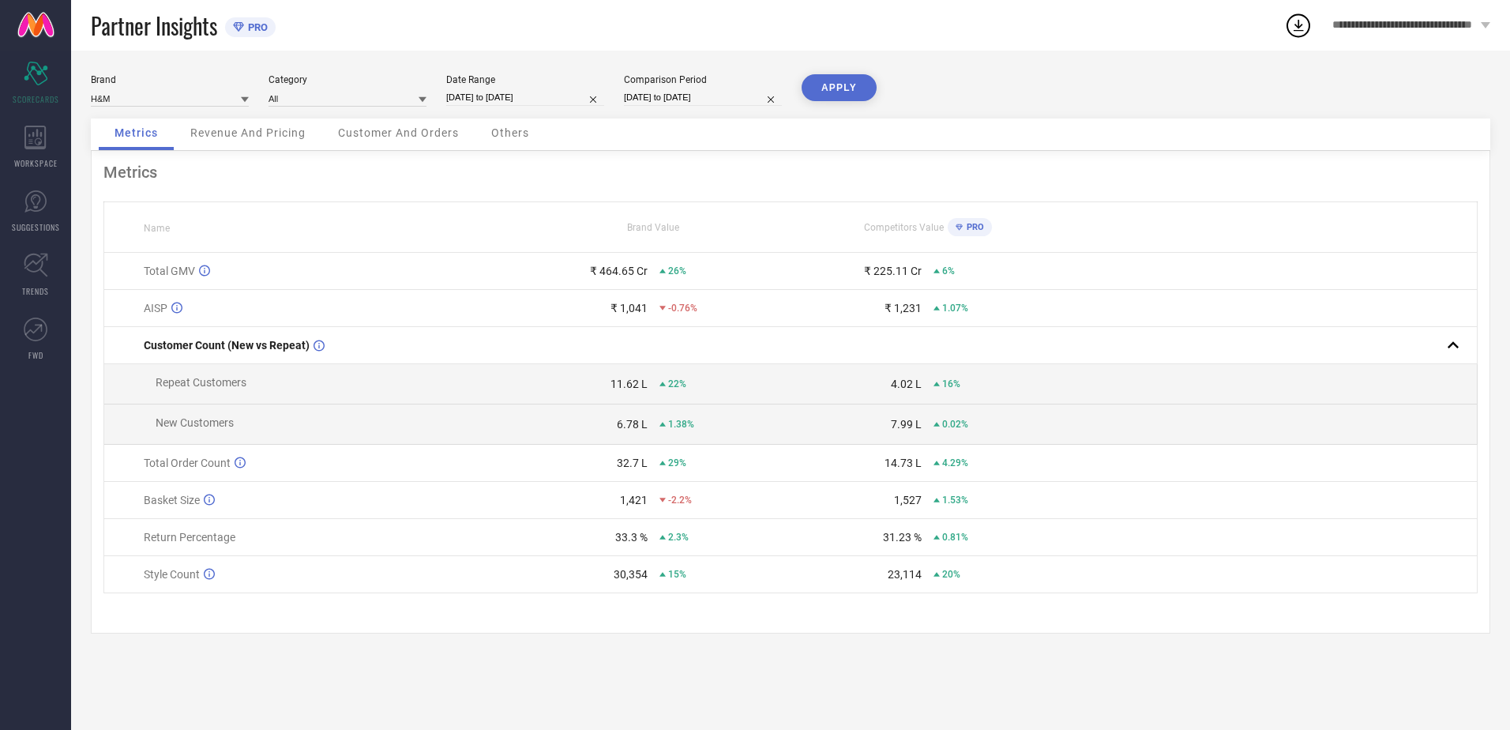
select select "2"
select select "2025"
select select "3"
select select "2025"
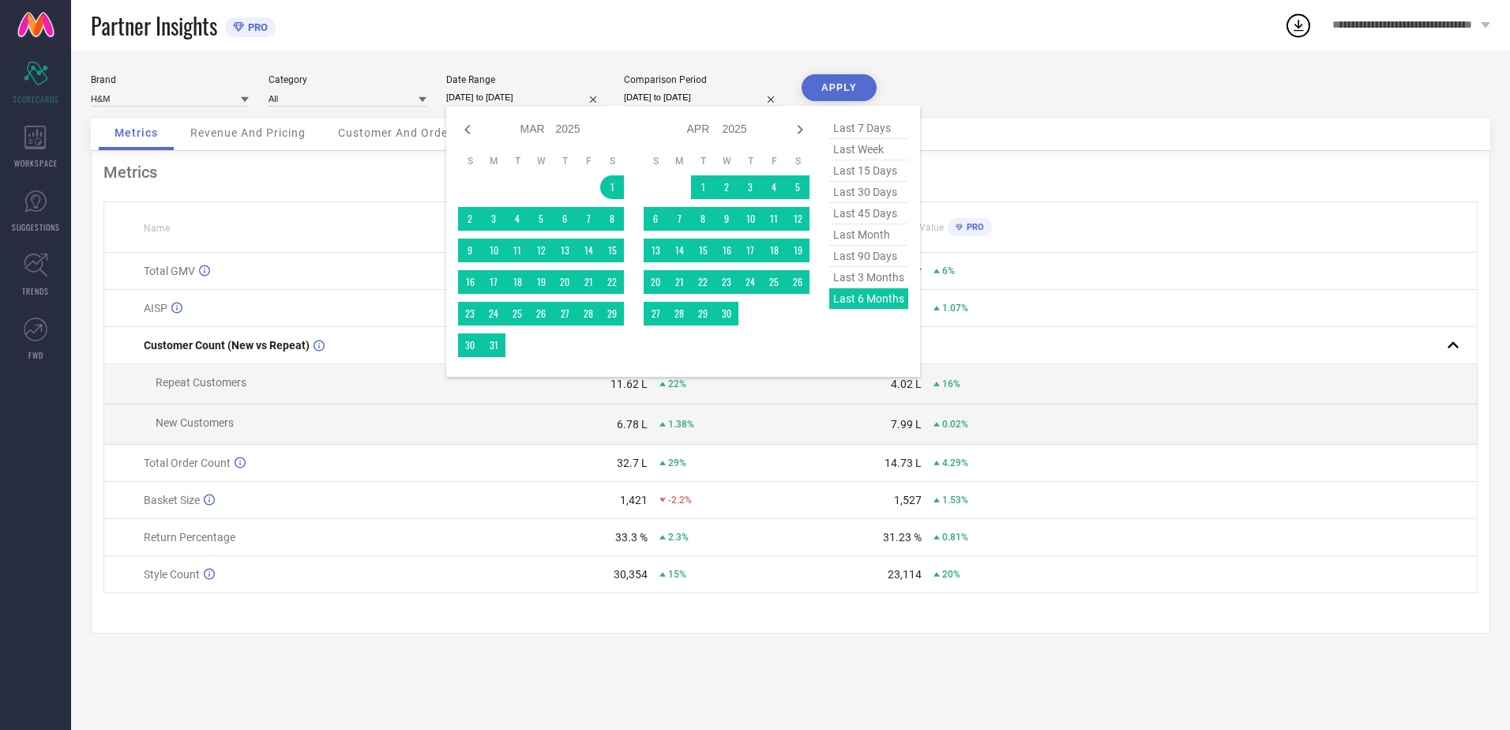
click at [1020, 120] on div "Metrics Revenue And Pricing Customer And Orders Others" at bounding box center [790, 134] width 1399 height 32
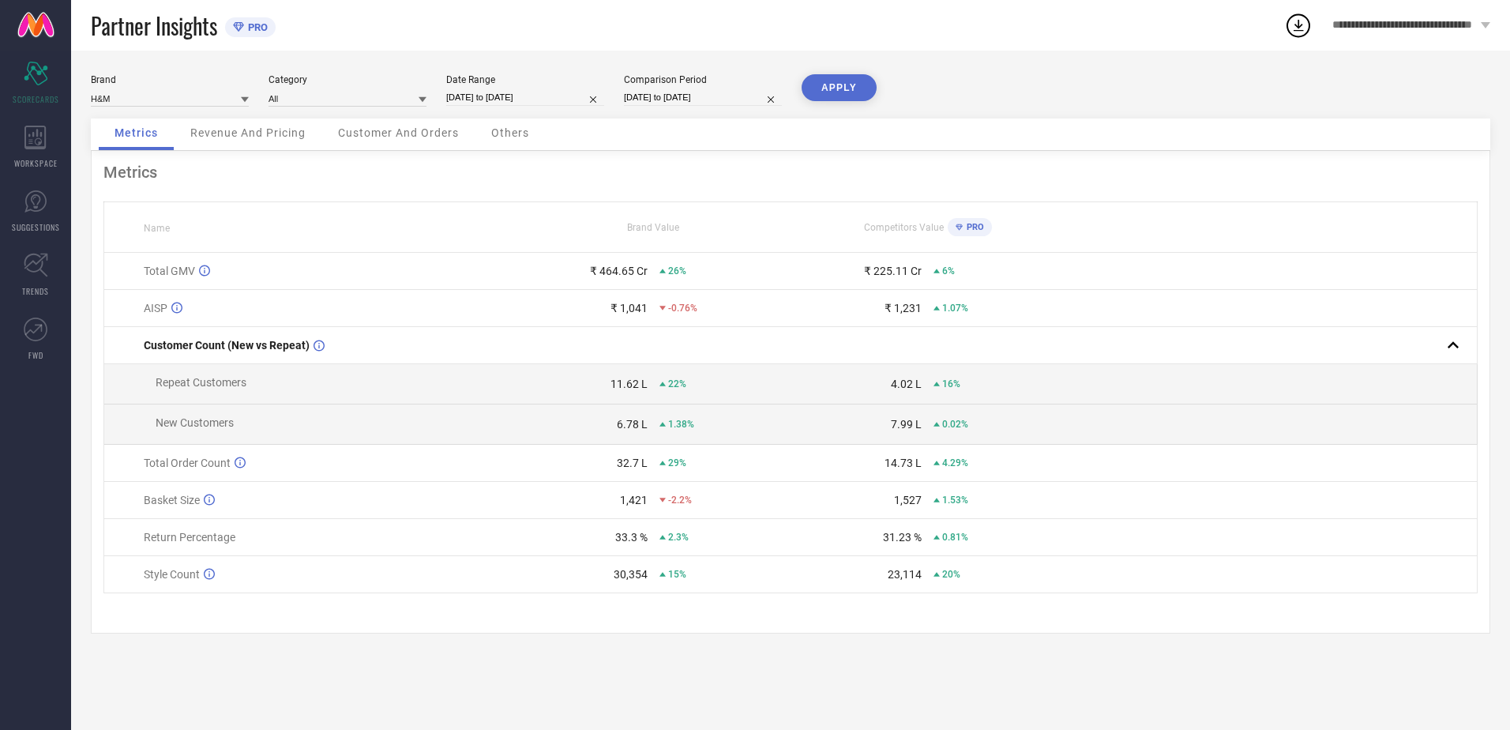
click at [895, 276] on div "₹ 225.11 Cr" at bounding box center [893, 271] width 58 height 13
